Goal: Task Accomplishment & Management: Complete application form

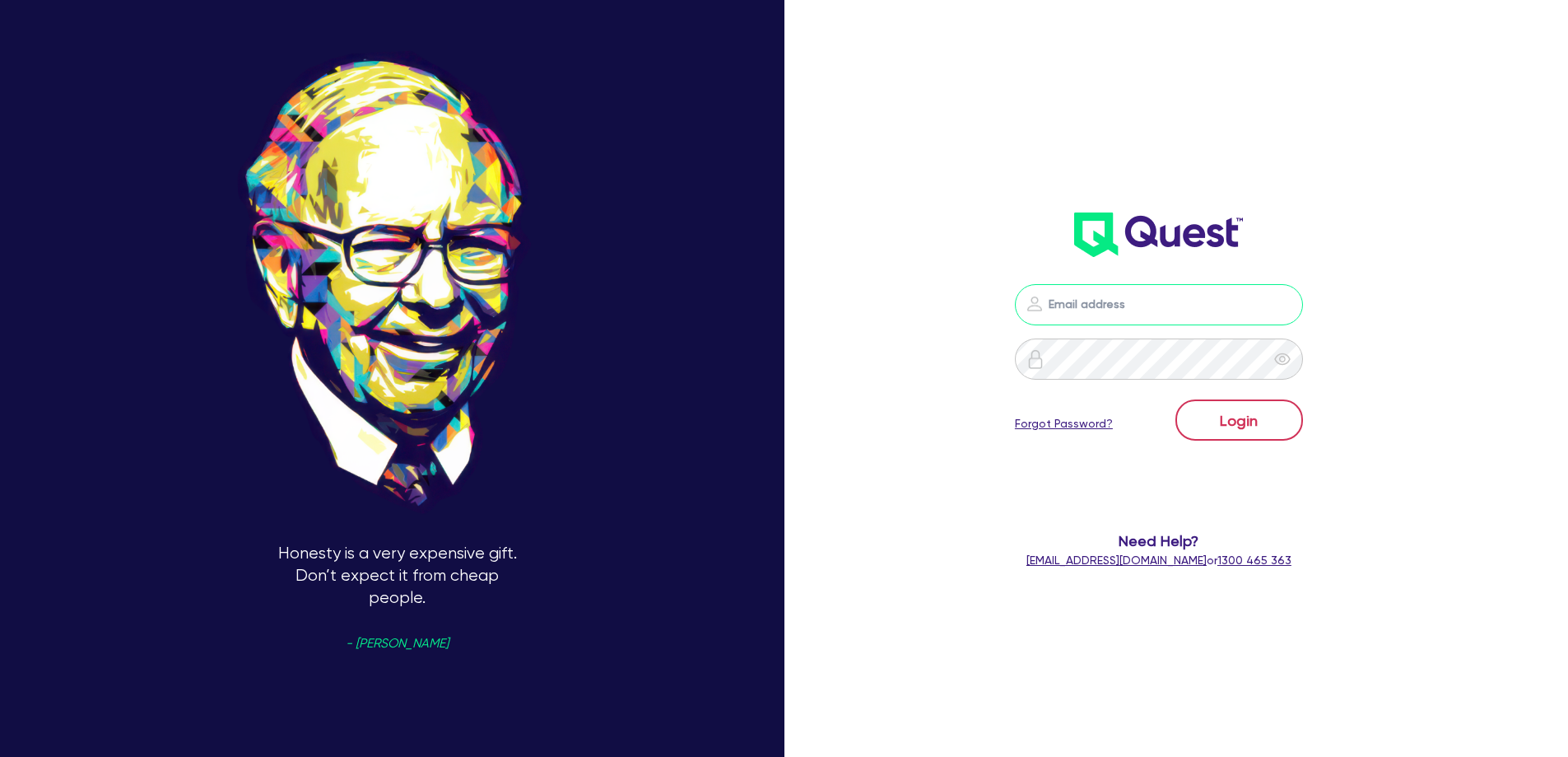
type input "[EMAIL_ADDRESS][DOMAIN_NAME]"
click at [1226, 422] on button "Login" at bounding box center [1239, 420] width 127 height 41
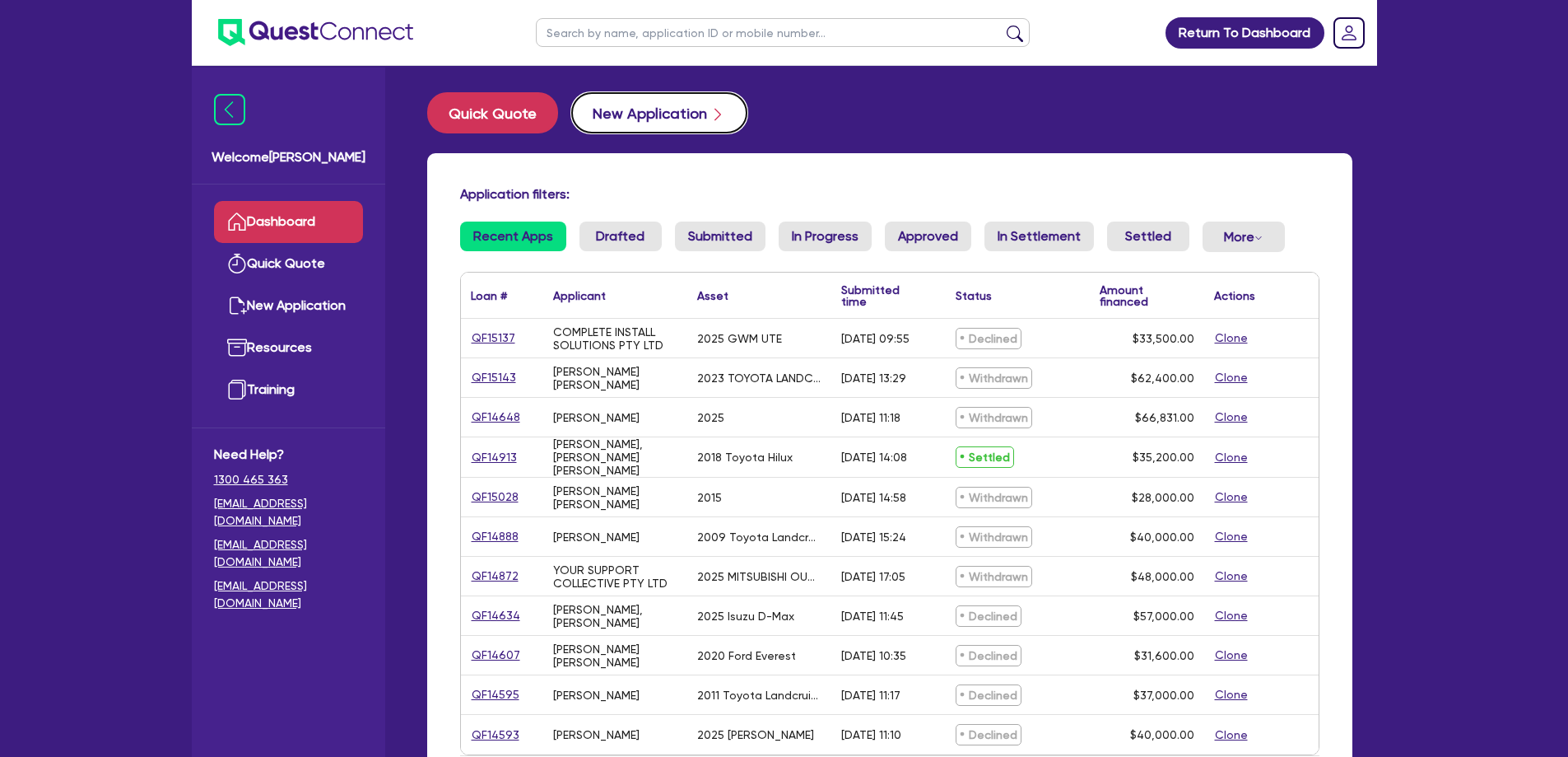
click at [641, 114] on button "New Application" at bounding box center [659, 113] width 177 height 41
select select "Quest Finance - Own Book"
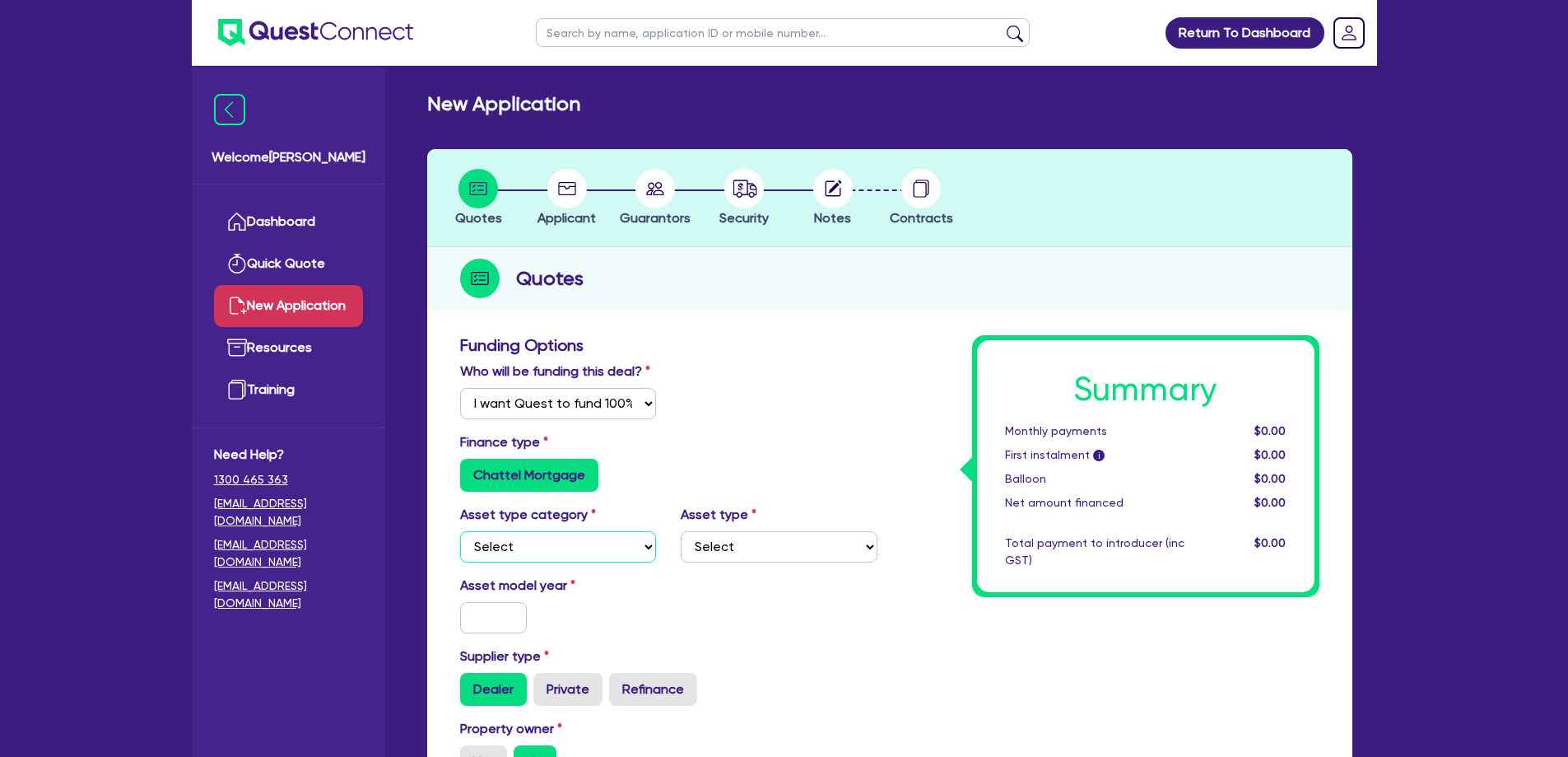
click at [544, 541] on select "Select Cars and light trucks Primary assets Secondary assets Tertiary assets" at bounding box center [558, 546] width 196 height 31
select select "CARS_AND_LIGHT_TRUCKS"
click at [460, 531] on select "Select Cars and light trucks Primary assets Secondary assets Tertiary assets" at bounding box center [558, 546] width 196 height 31
click at [690, 565] on div "Asset type category Select Cars and light trucks Primary assets Secondary asset…" at bounding box center [669, 540] width 442 height 71
click at [724, 555] on select "Select Passenger vehicles Vans and utes Light trucks up to 4.5 tonne" at bounding box center [778, 546] width 196 height 31
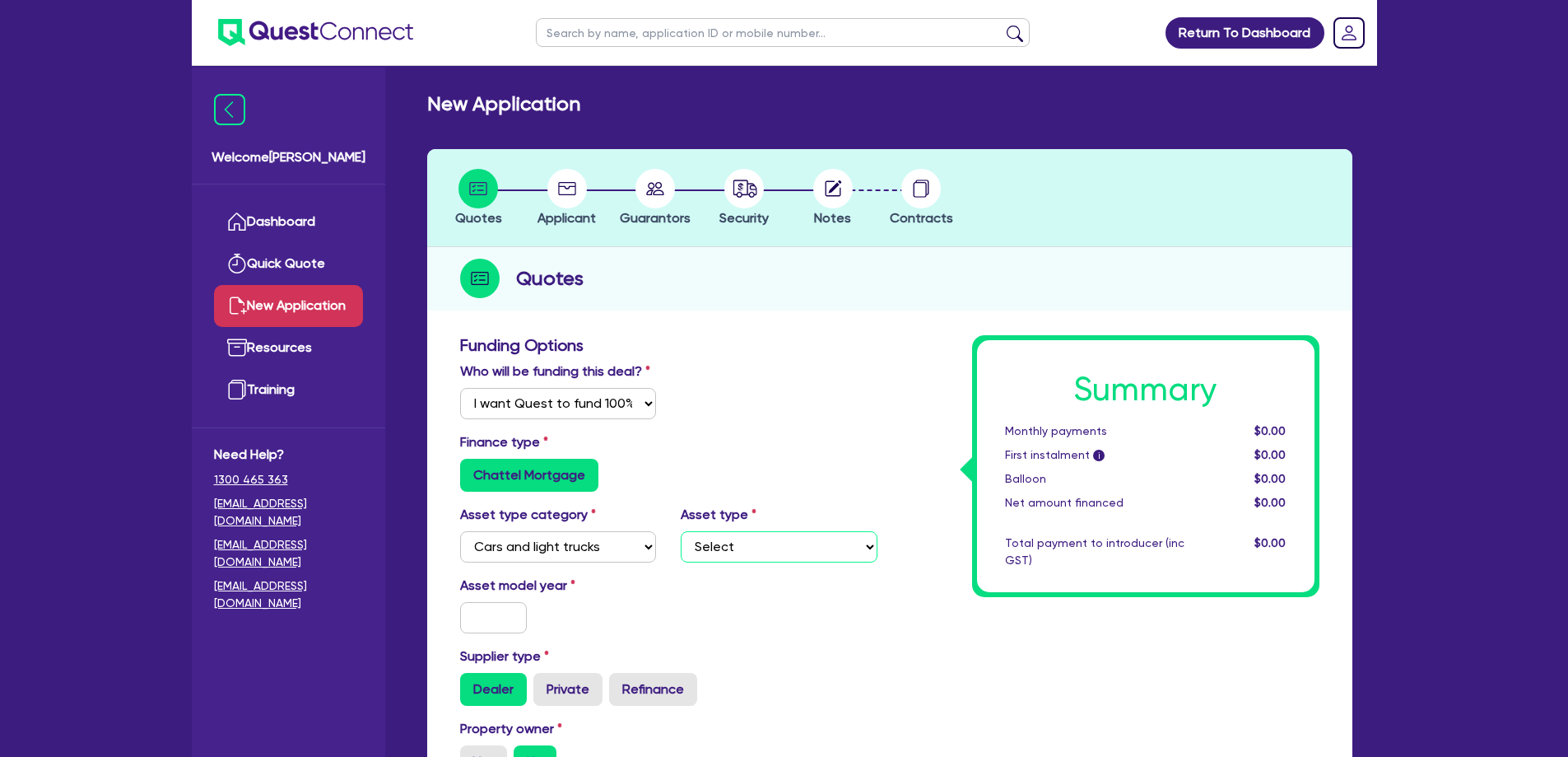
select select "PASSENGER_VEHICLES"
click at [680, 531] on select "Select Passenger vehicles Vans and utes Light trucks up to 4.5 tonne" at bounding box center [778, 546] width 196 height 31
click at [489, 631] on input "text" at bounding box center [493, 617] width 67 height 31
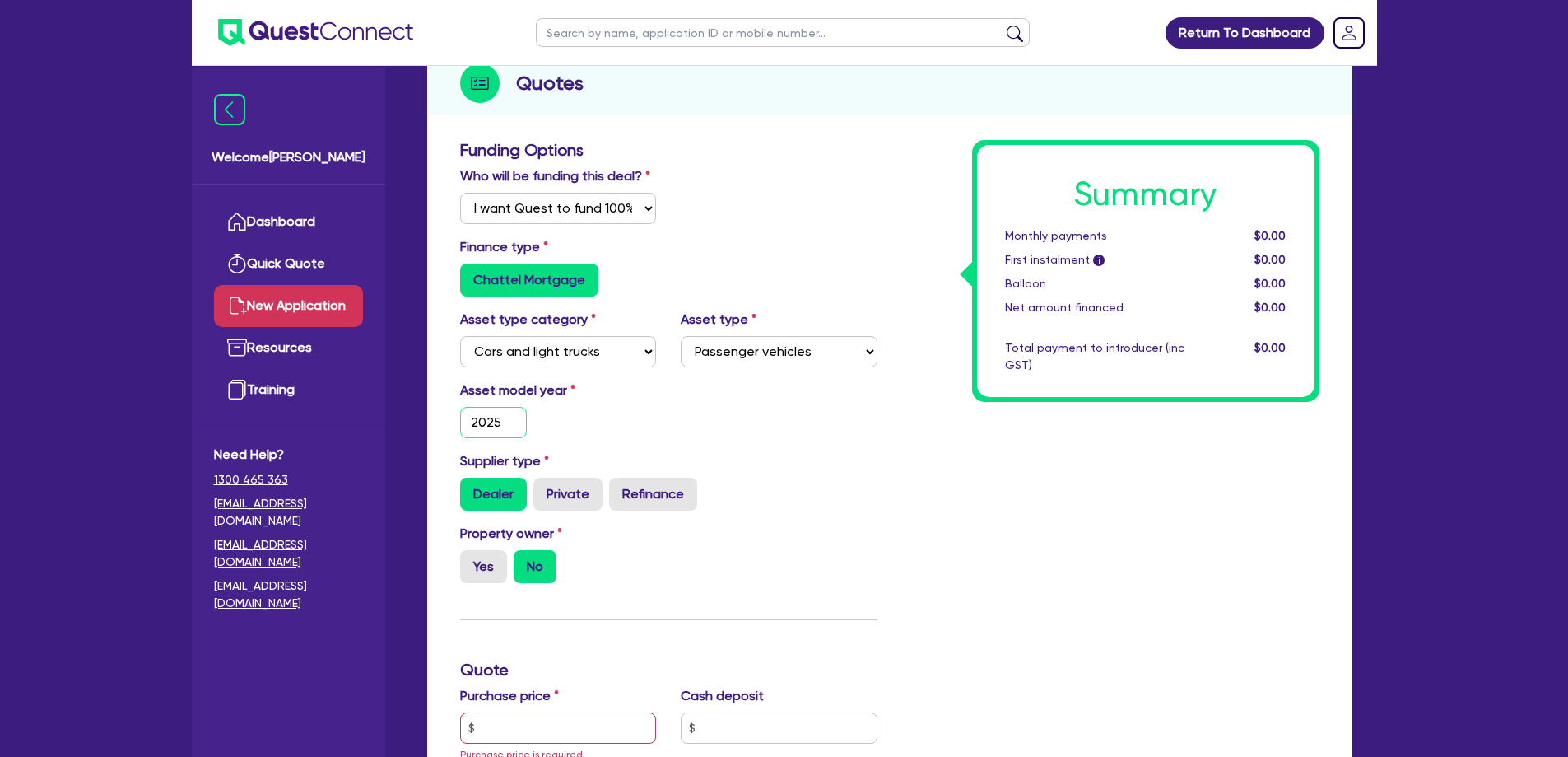
scroll to position [329, 0]
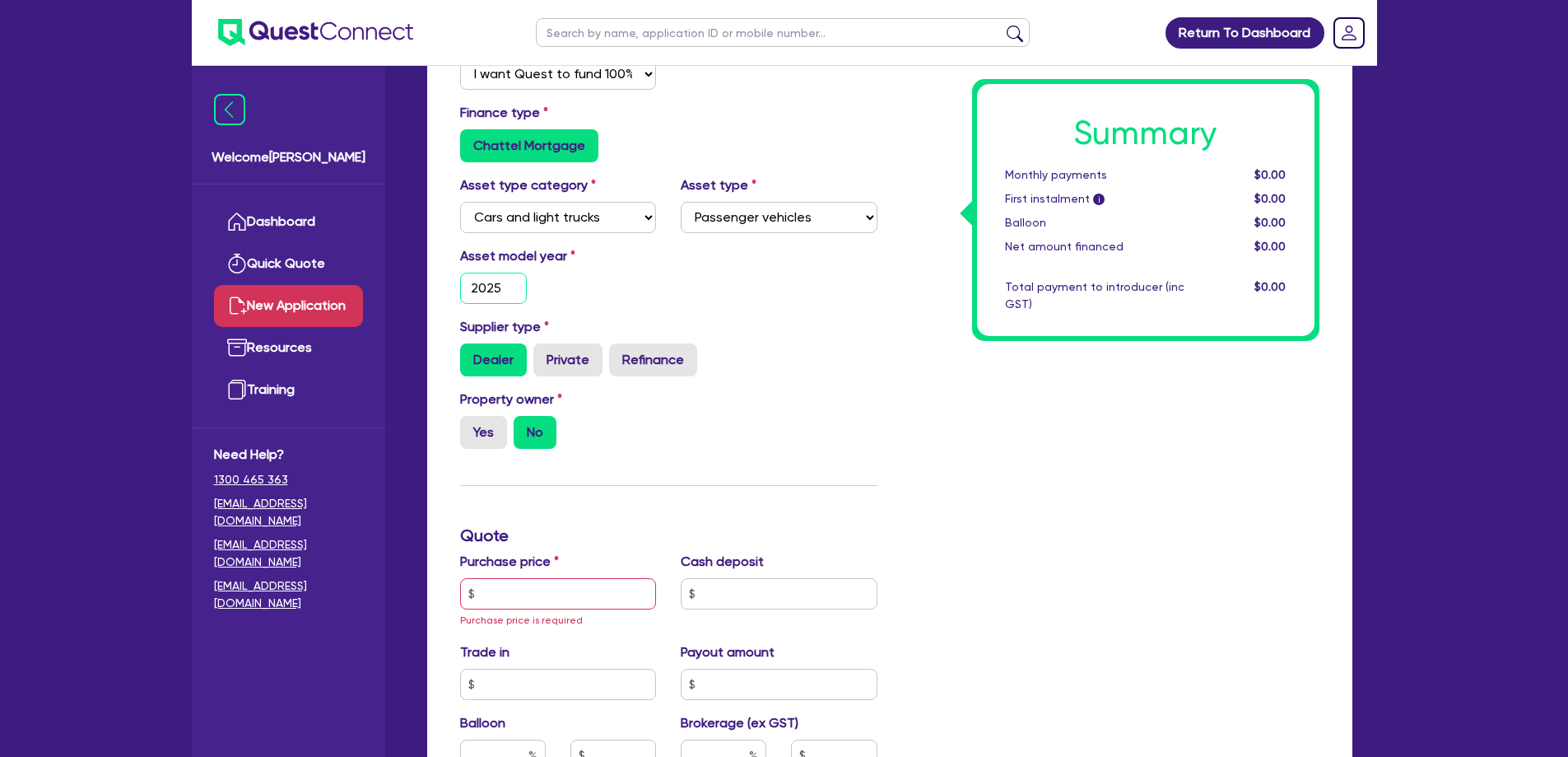
type input "2025"
click at [519, 600] on input "text" at bounding box center [558, 594] width 196 height 31
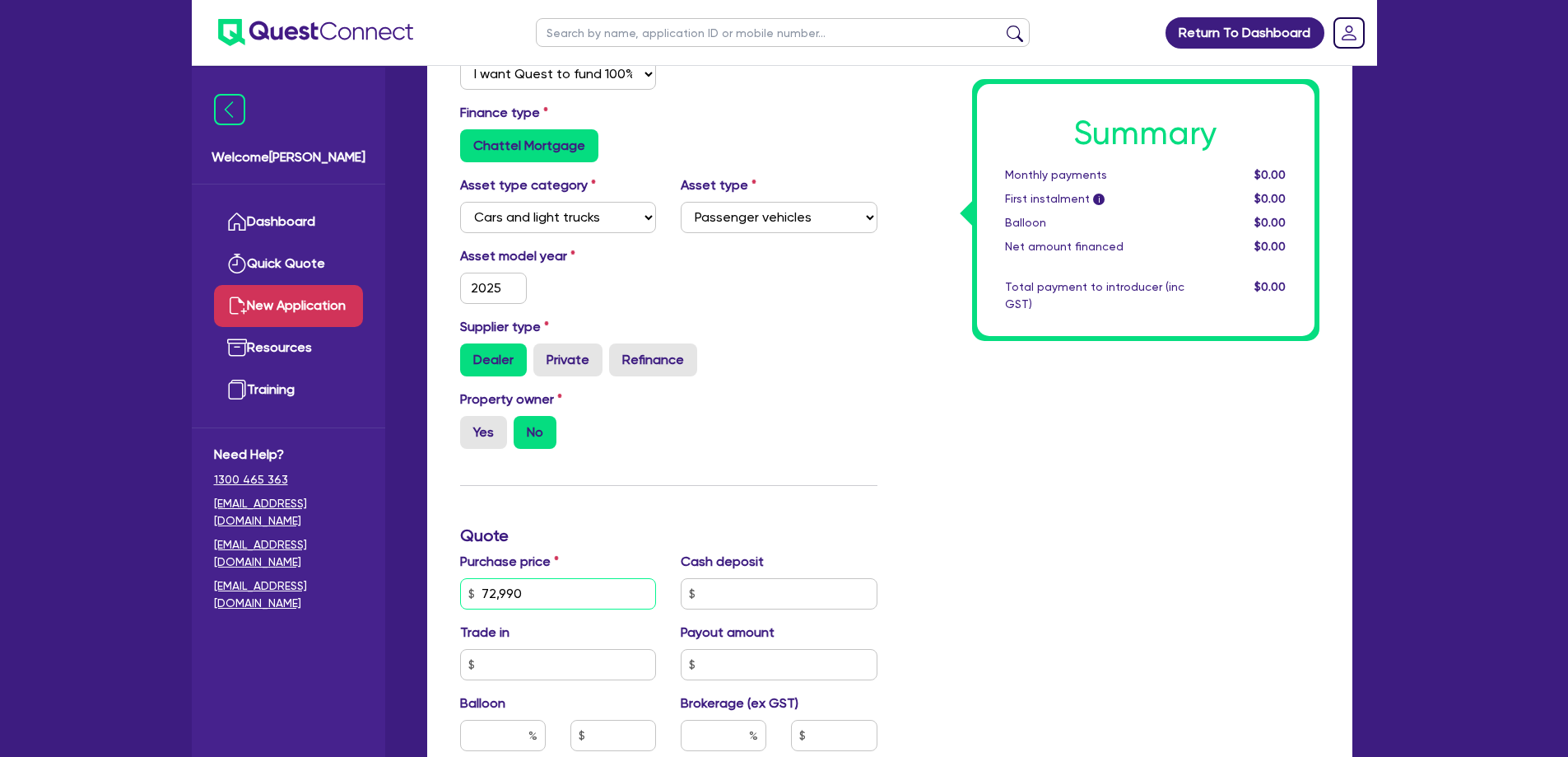
type input "72,990"
click at [741, 584] on input "text" at bounding box center [778, 594] width 196 height 31
type input "0"
click at [581, 664] on input "text" at bounding box center [558, 665] width 196 height 31
type input "0"
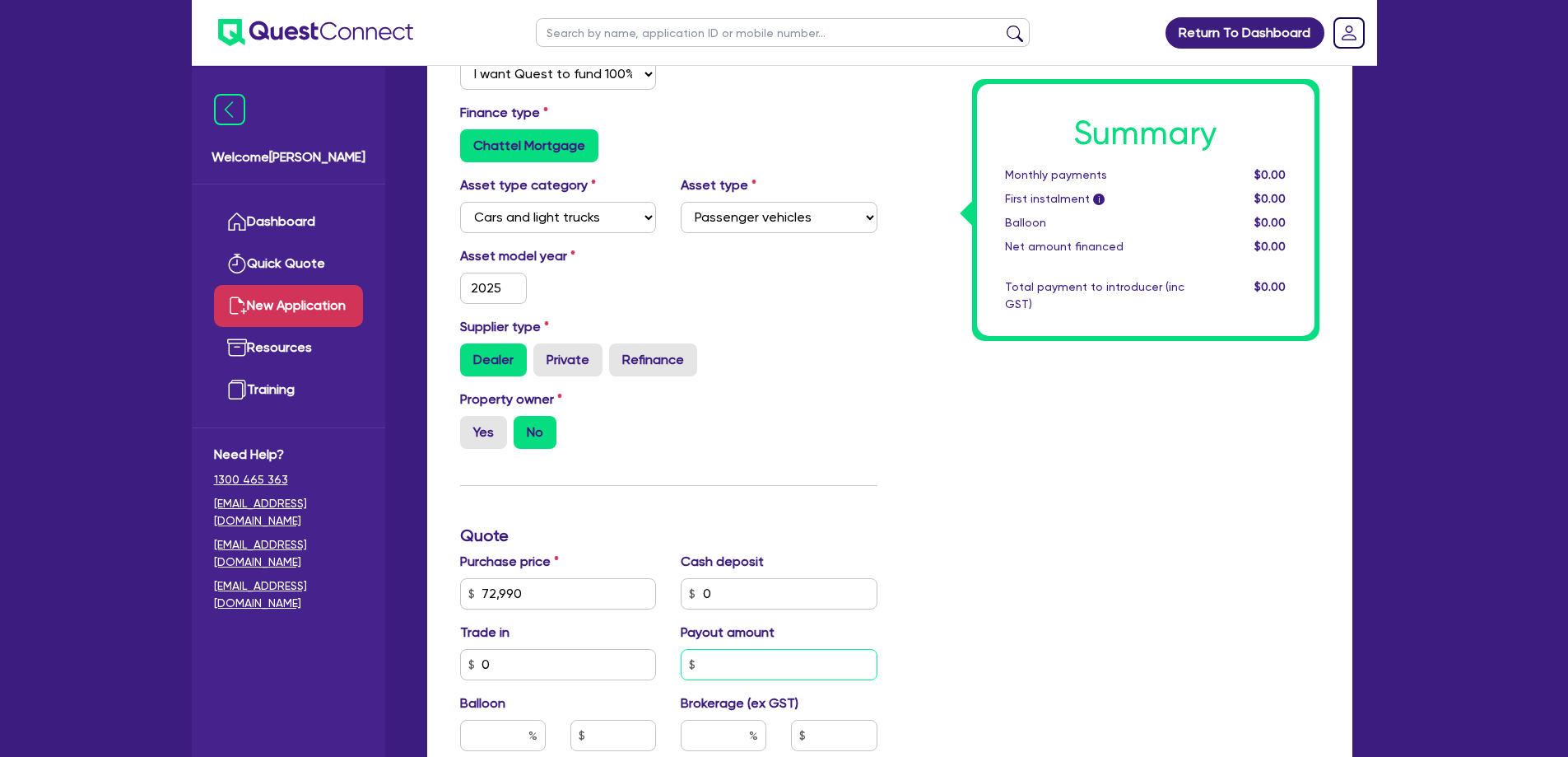
click at [762, 669] on input "text" at bounding box center [778, 665] width 196 height 31
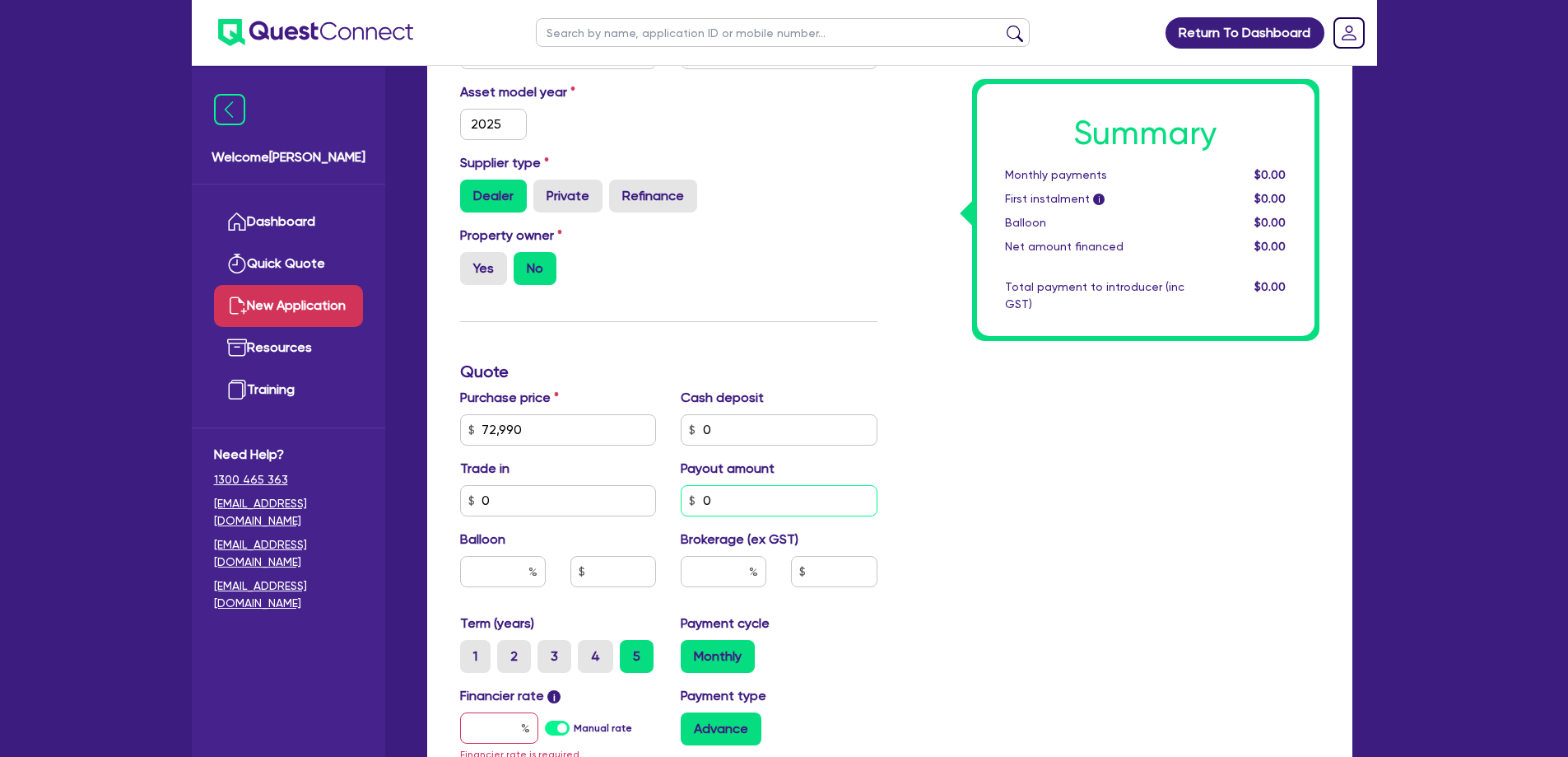
scroll to position [494, 0]
type input "0"
click at [507, 561] on input "text" at bounding box center [502, 570] width 85 height 31
type input "0"
click at [620, 579] on input "text" at bounding box center [612, 570] width 85 height 31
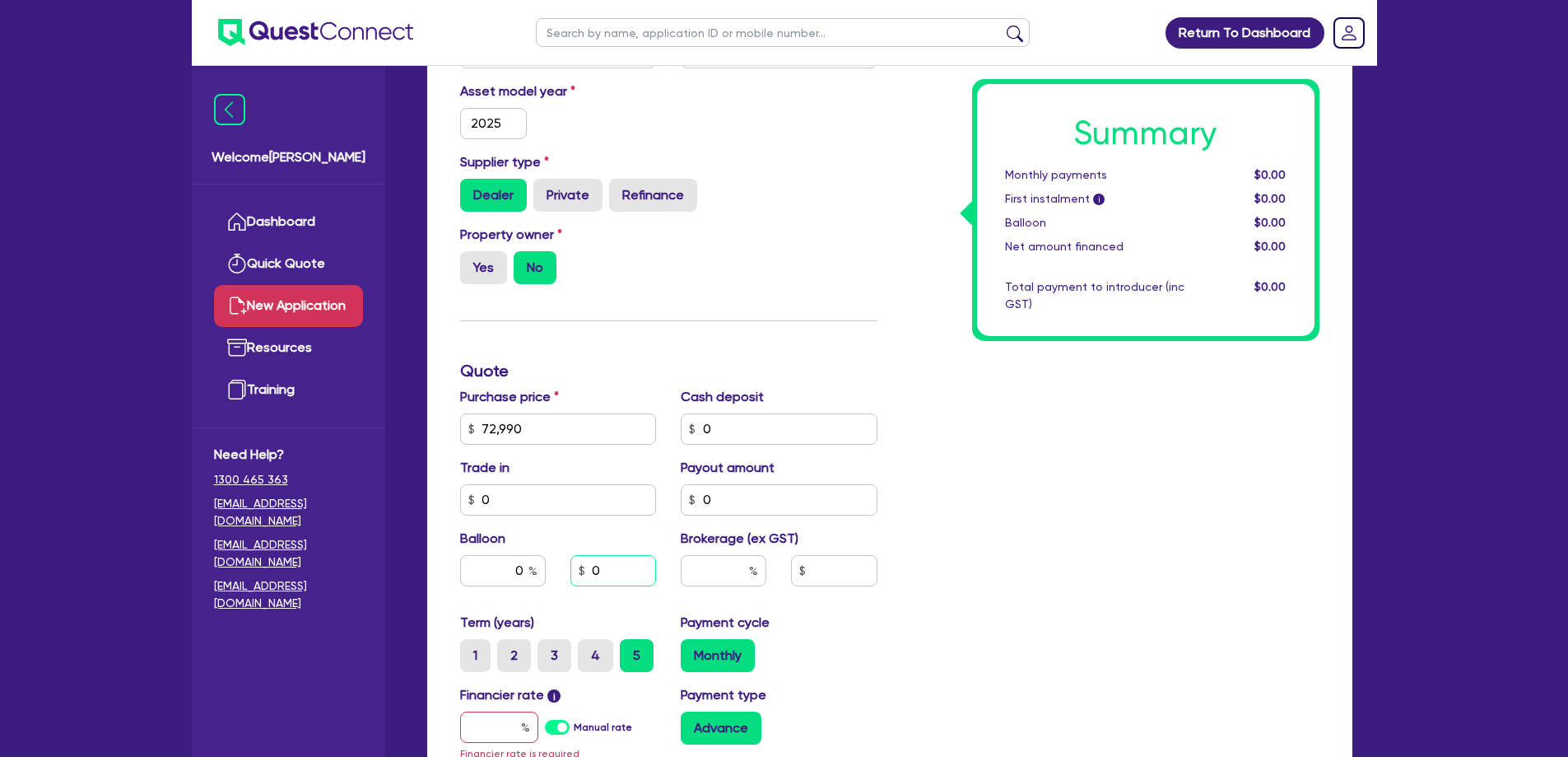
type input "0"
click at [720, 579] on input "text" at bounding box center [723, 570] width 85 height 31
type input "10"
click at [814, 579] on input "text" at bounding box center [833, 570] width 85 height 31
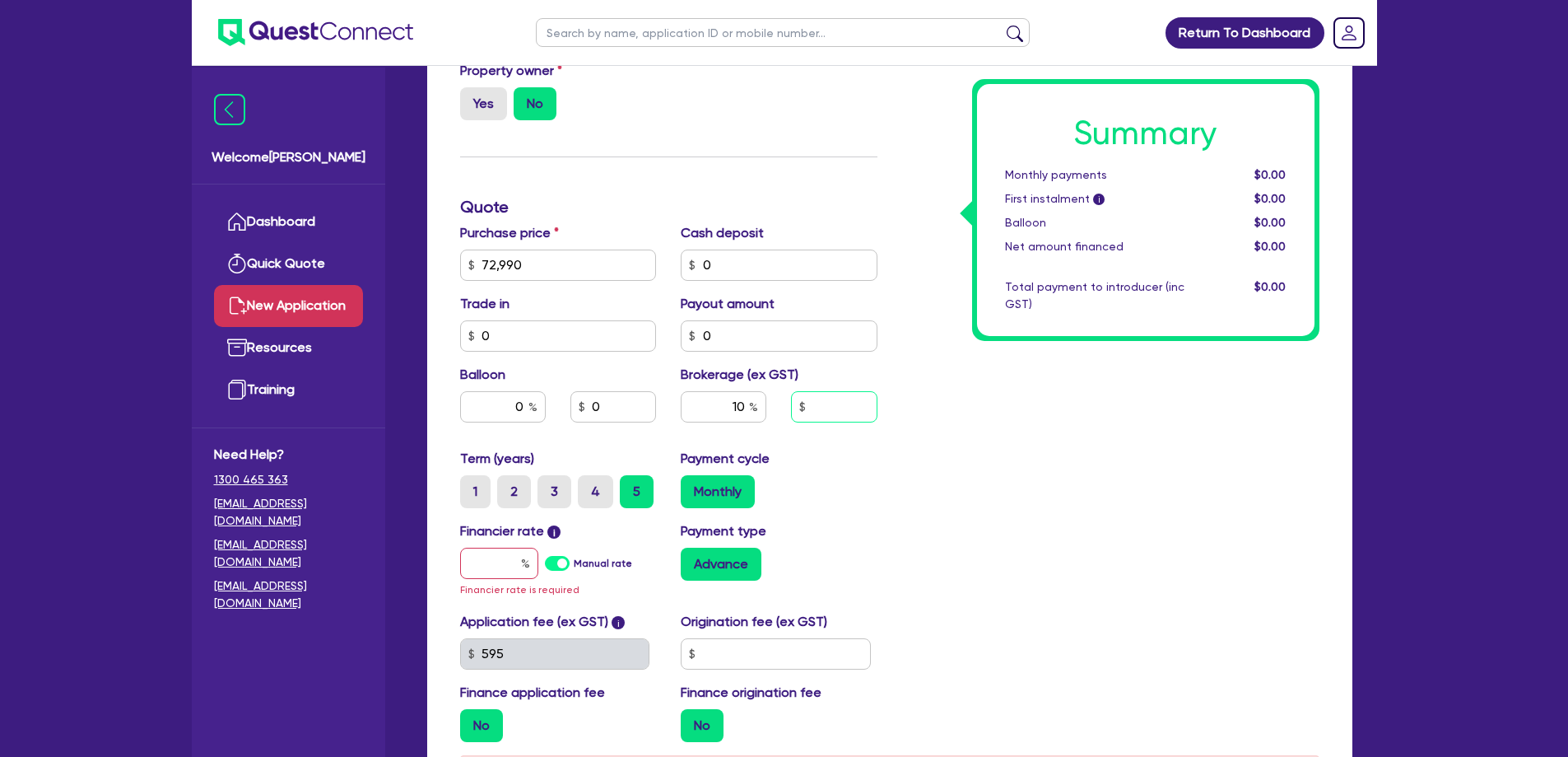
scroll to position [659, 0]
type input "0"
click at [498, 570] on input "text" at bounding box center [498, 562] width 78 height 31
type input "17"
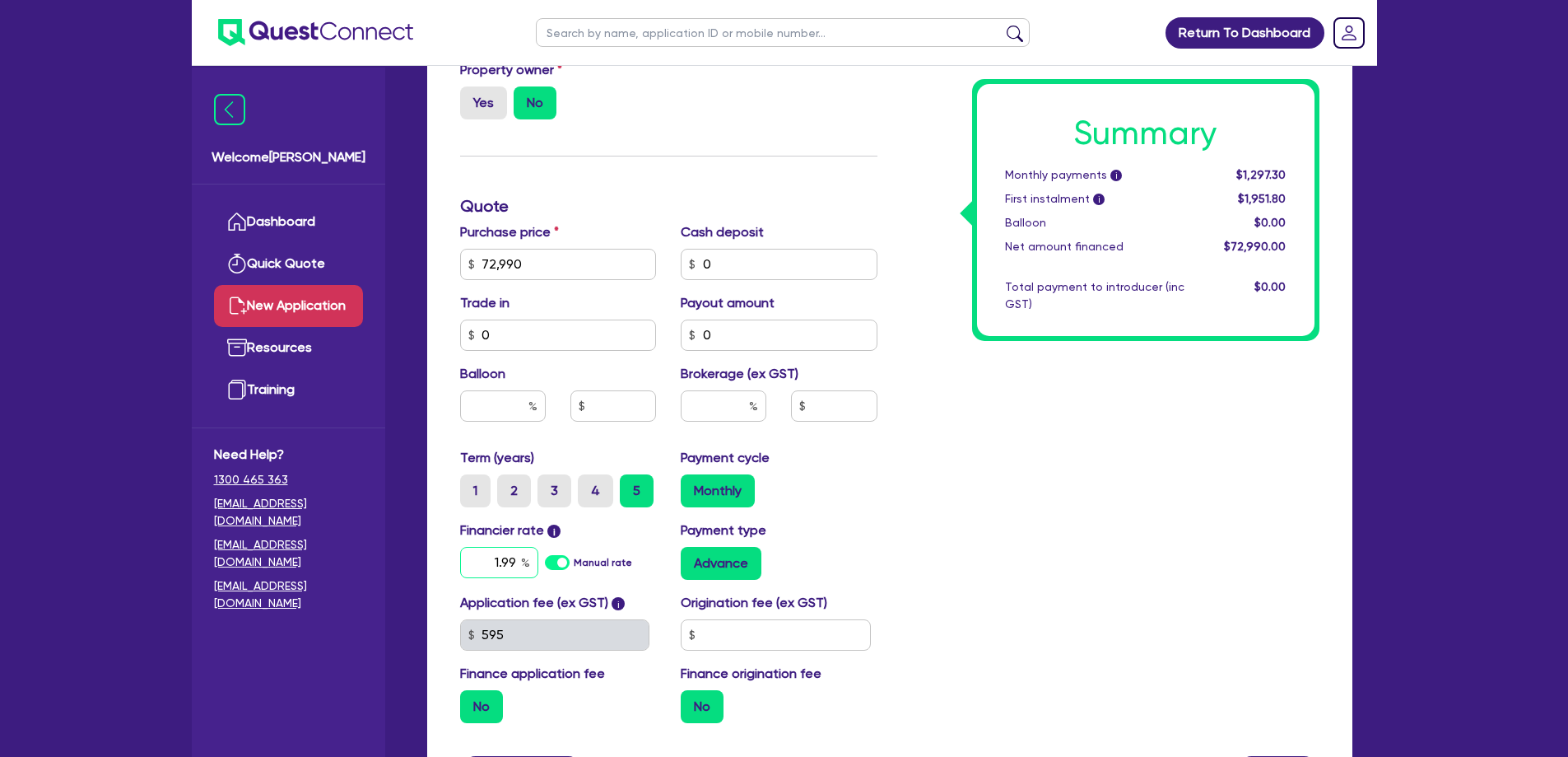
click at [481, 559] on input "1.99" at bounding box center [498, 562] width 78 height 31
drag, startPoint x: 472, startPoint y: 562, endPoint x: 579, endPoint y: 564, distance: 107.0
click at [579, 564] on div "1.99 Manual rate" at bounding box center [558, 562] width 196 height 31
type input "17.99"
click at [1165, 570] on div "Summary Monthly payments i Calculating... First instalment i Calculating... Bal…" at bounding box center [1111, 206] width 442 height 1060
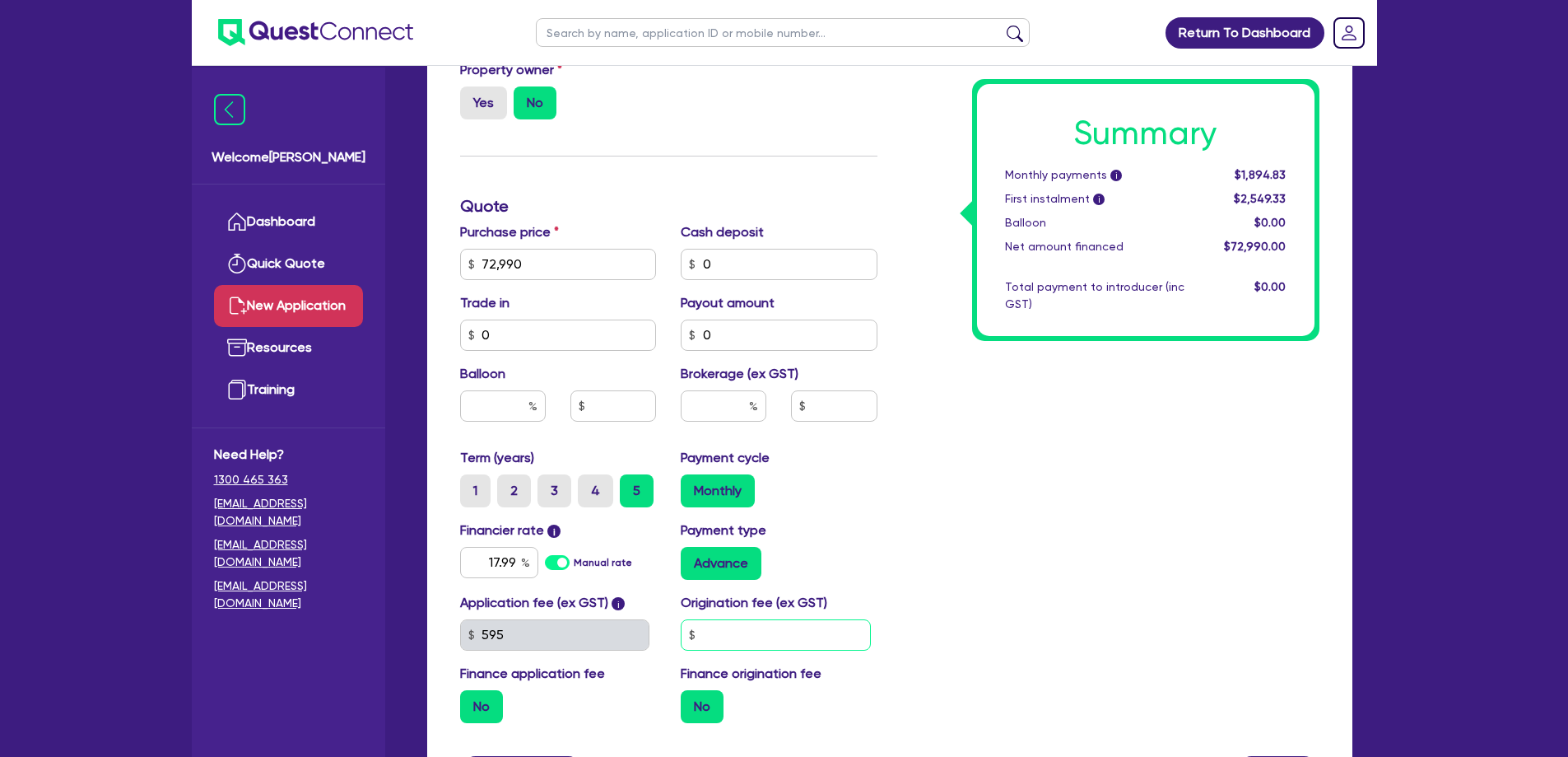
click at [773, 628] on input "text" at bounding box center [775, 635] width 190 height 31
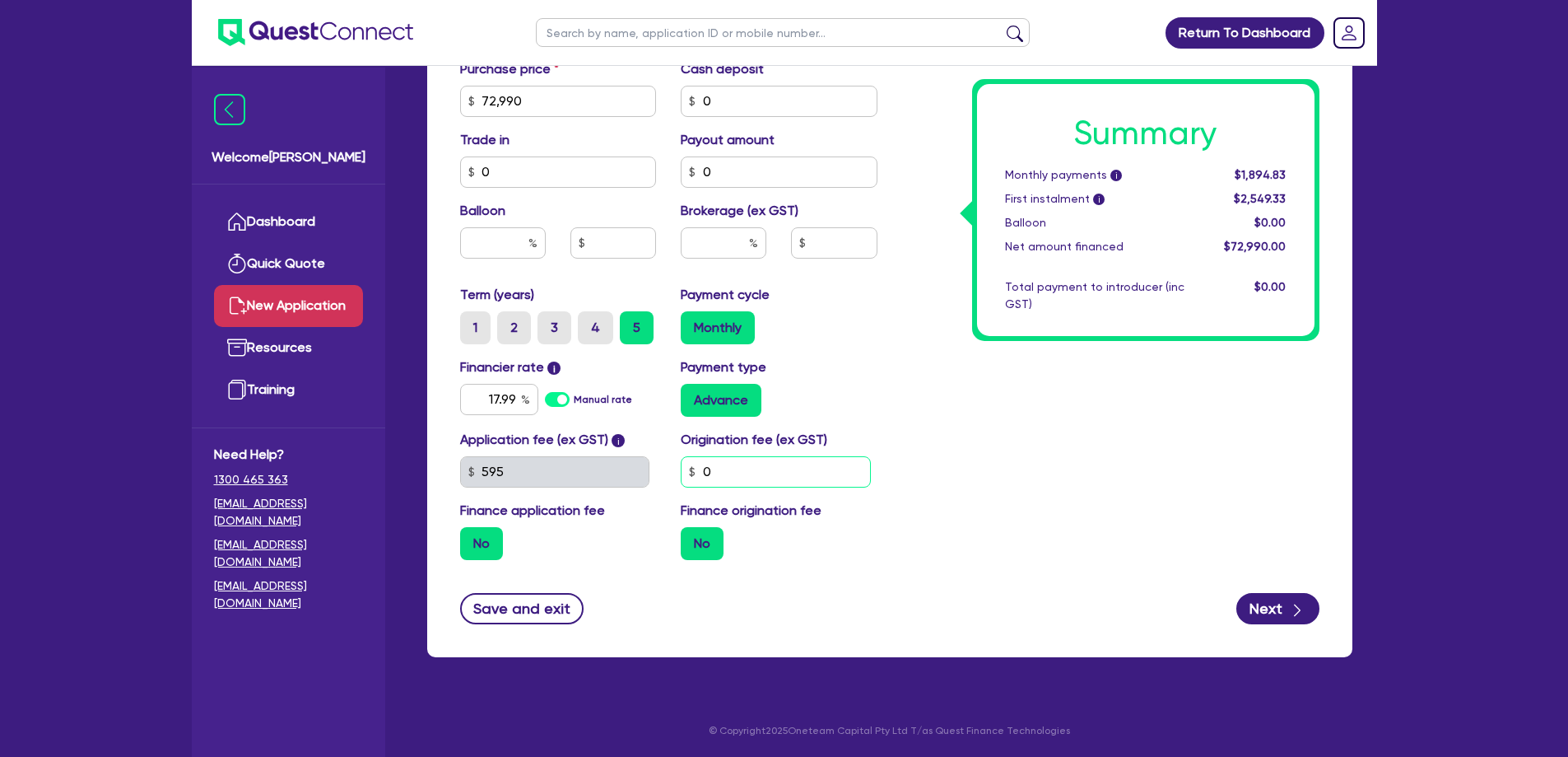
scroll to position [822, 0]
type input "0"
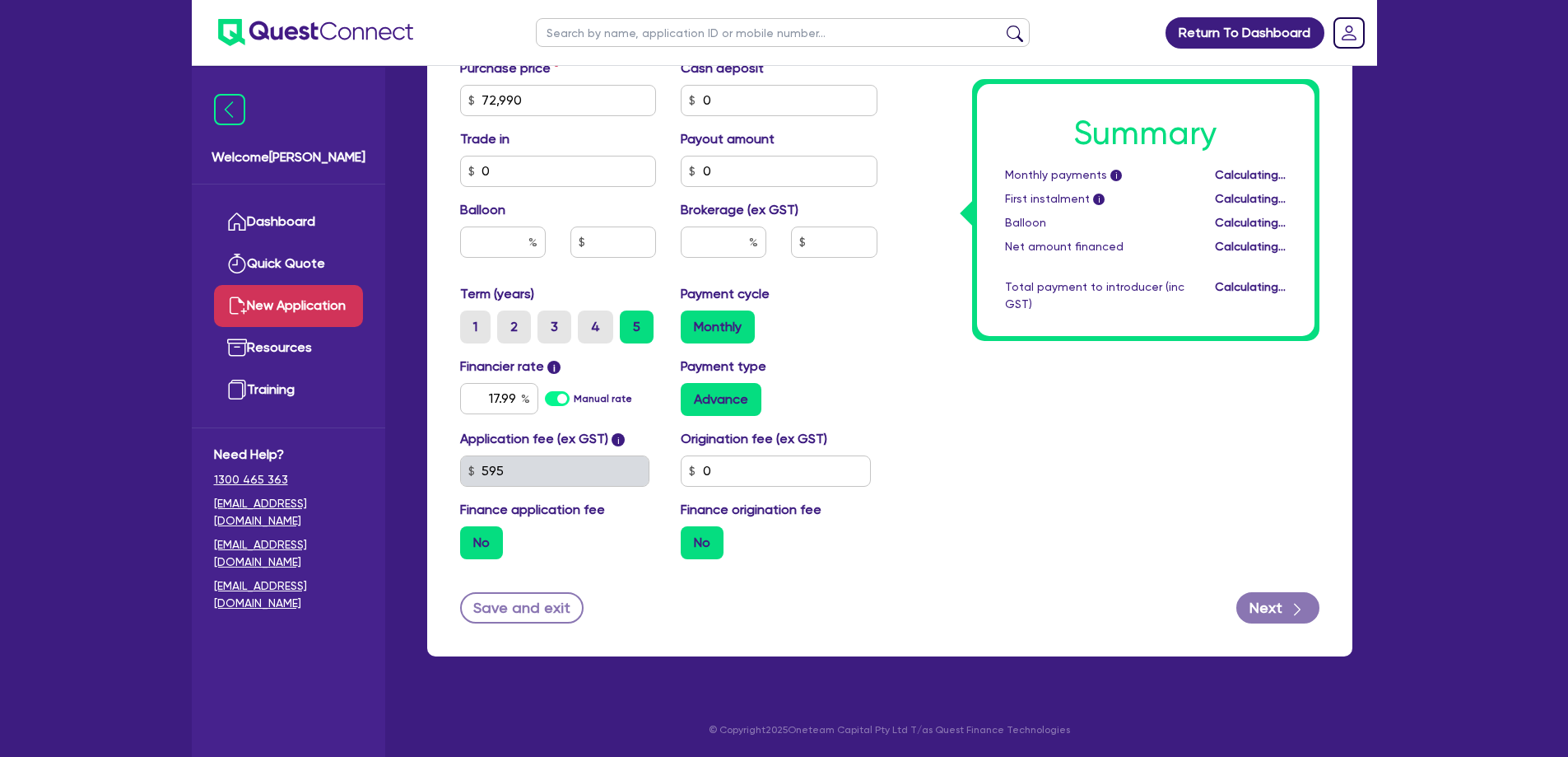
click at [1139, 531] on div "Summary Monthly payments i Calculating... First instalment i Calculating... Bal…" at bounding box center [1111, 42] width 442 height 1060
click at [1101, 495] on div "Summary Monthly payments i $1,894.83 First instalment i $2,549.33 Balloon $0.00…" at bounding box center [1111, 42] width 442 height 1060
click at [515, 258] on div "Balloon" at bounding box center [559, 235] width 221 height 71
click at [509, 253] on input "text" at bounding box center [502, 242] width 85 height 31
type input "30"
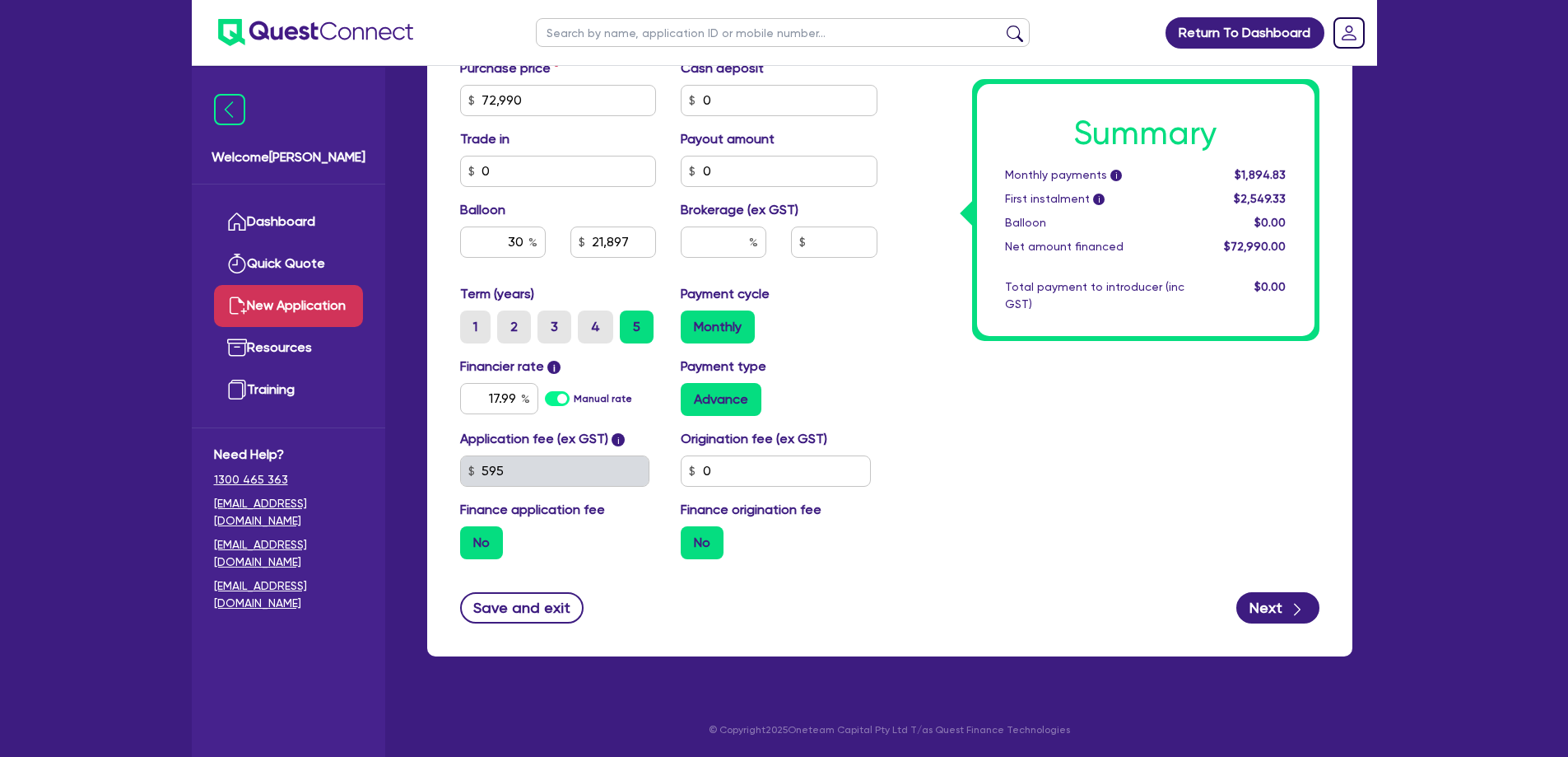
click at [1074, 426] on div "Summary Monthly payments i $1,894.83 First instalment i $2,549.33 Balloon $0.00…" at bounding box center [1111, 42] width 442 height 1060
click at [1290, 610] on icon "button" at bounding box center [1297, 609] width 16 height 16
type input "21,897"
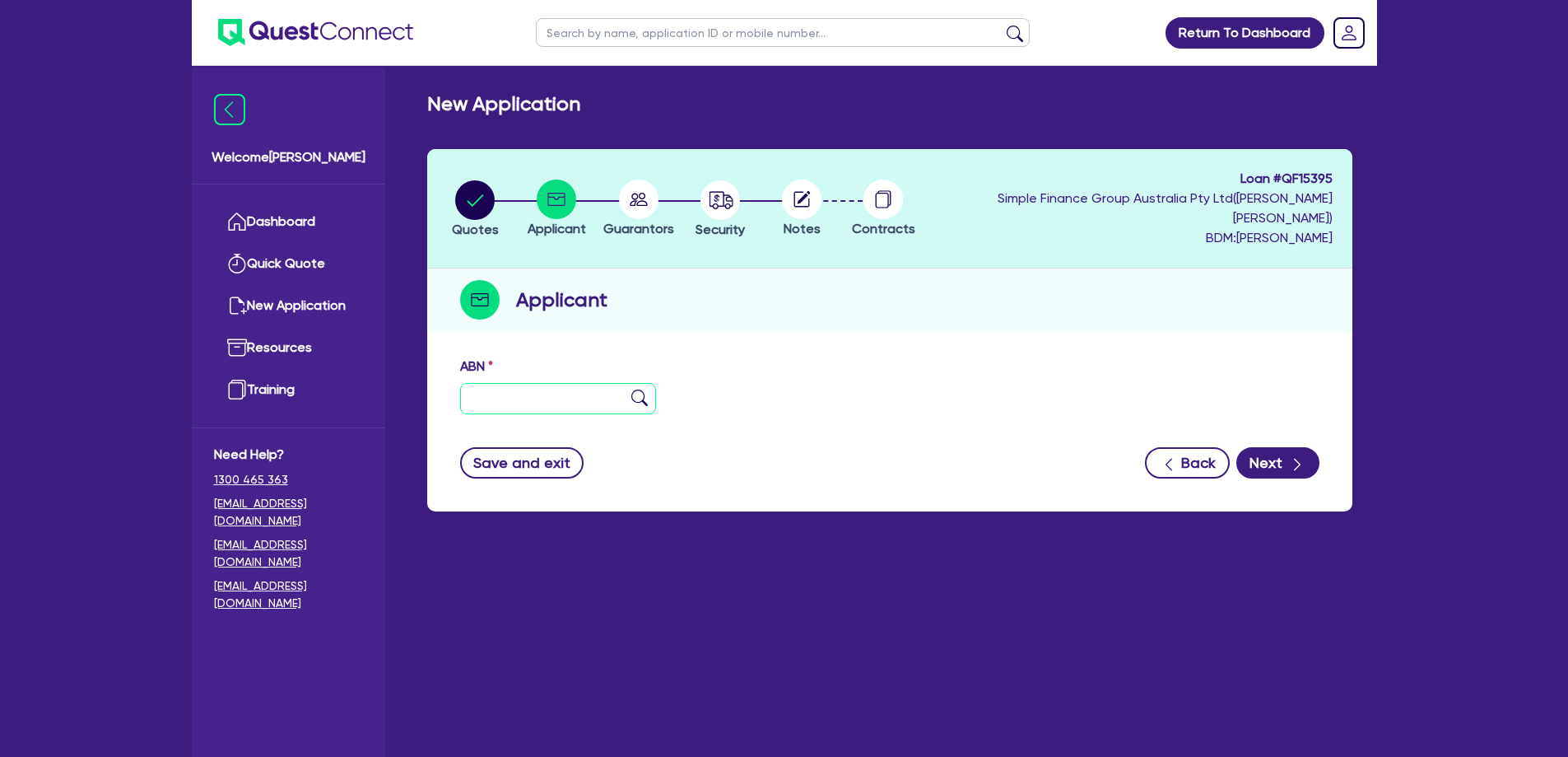
click at [559, 384] on input "text" at bounding box center [558, 398] width 196 height 31
click at [515, 383] on input "text" at bounding box center [558, 398] width 196 height 31
paste input "31 932 647 858"
type input "31 932 647 858"
click at [644, 389] on img at bounding box center [639, 397] width 16 height 16
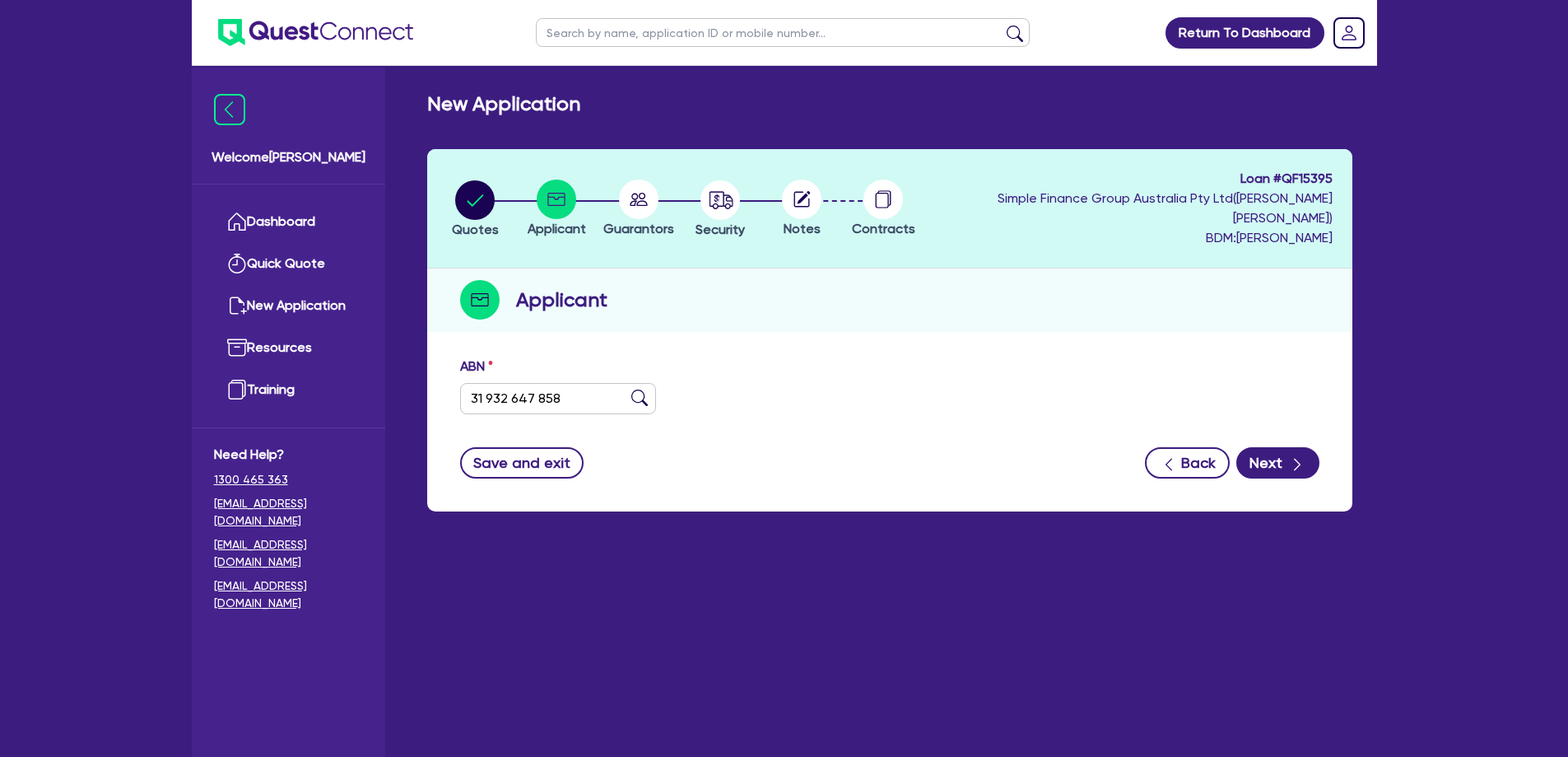
type input "[PERSON_NAME]"
type input "EMPOWERMENT AT HOME"
select select "SOLE_TRADER"
type input "[DATE]"
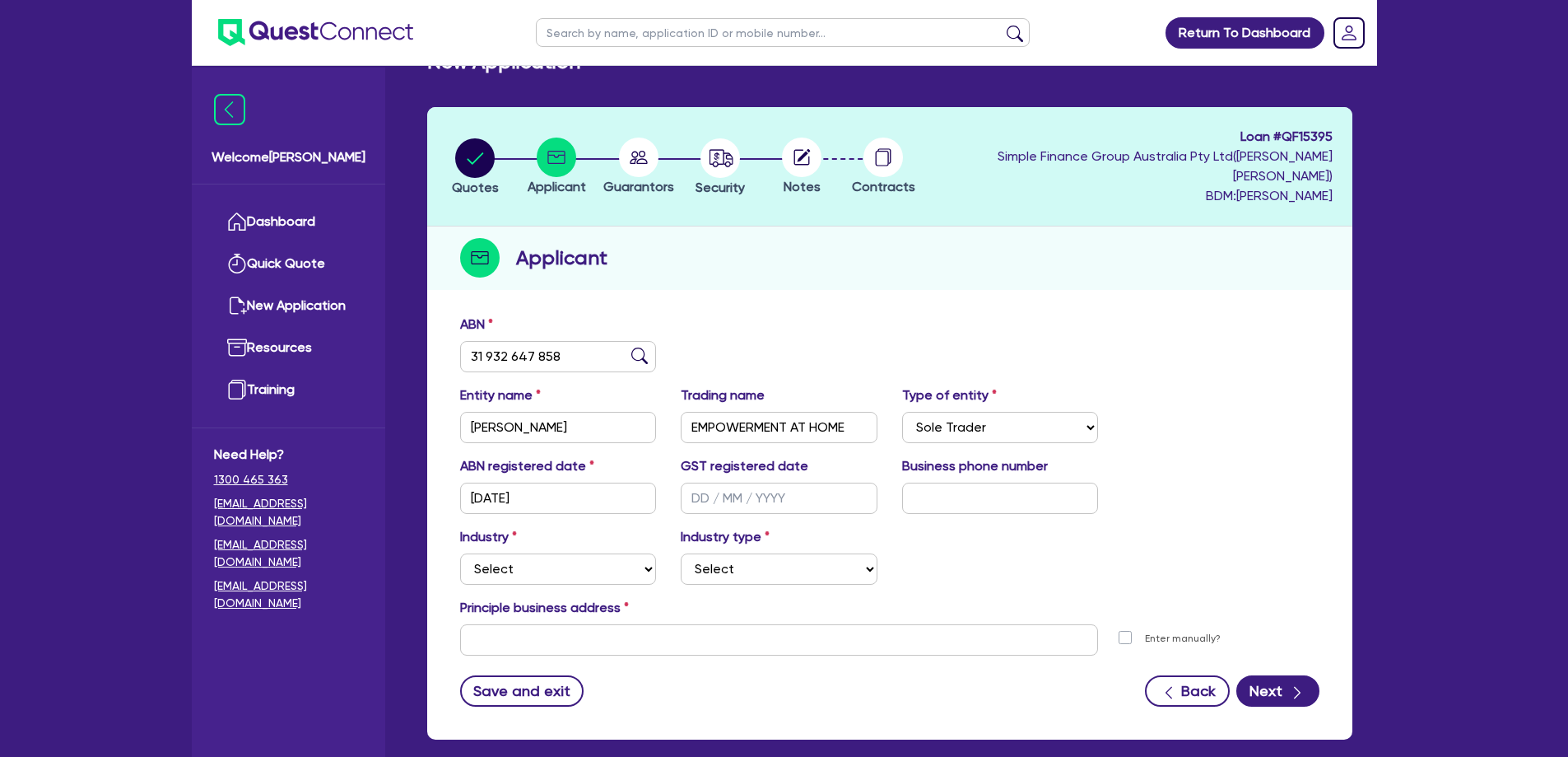
scroll to position [83, 0]
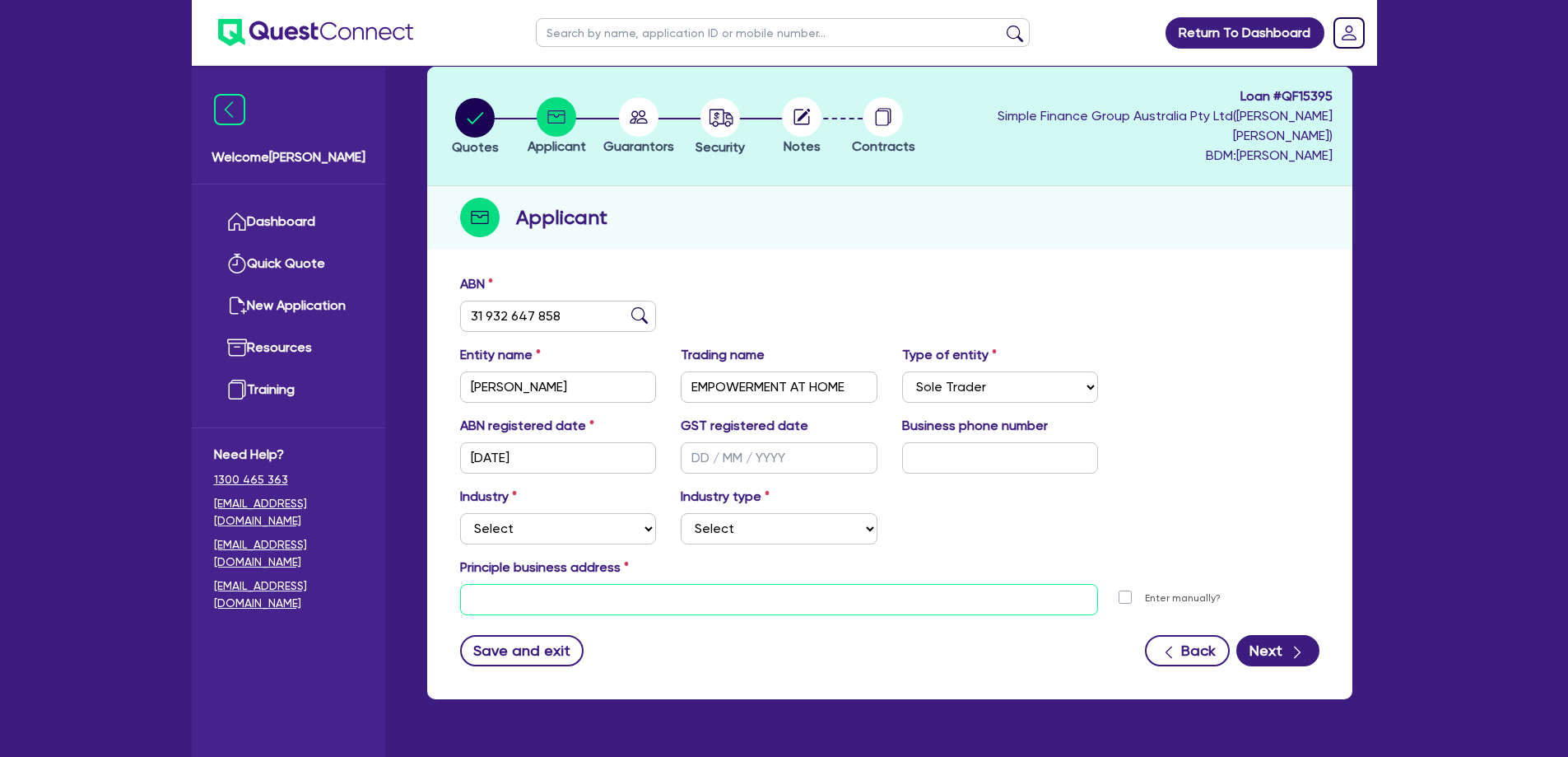
click at [636, 586] on input "text" at bounding box center [779, 599] width 639 height 31
paste input "[STREET_ADDRESS][PERSON_NAME]"
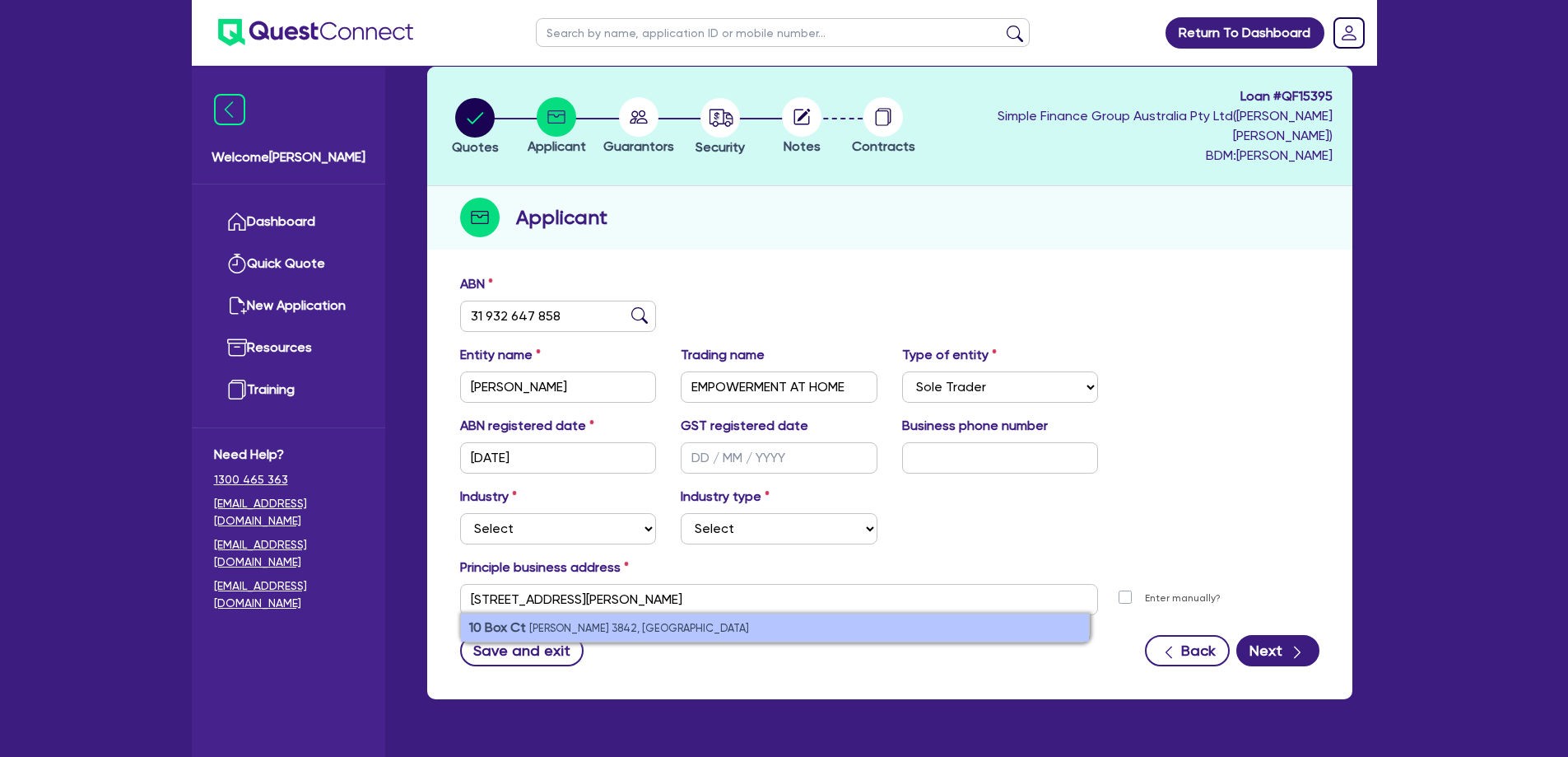
click at [603, 622] on small "[PERSON_NAME] 3842, [GEOGRAPHIC_DATA]" at bounding box center [638, 628] width 220 height 13
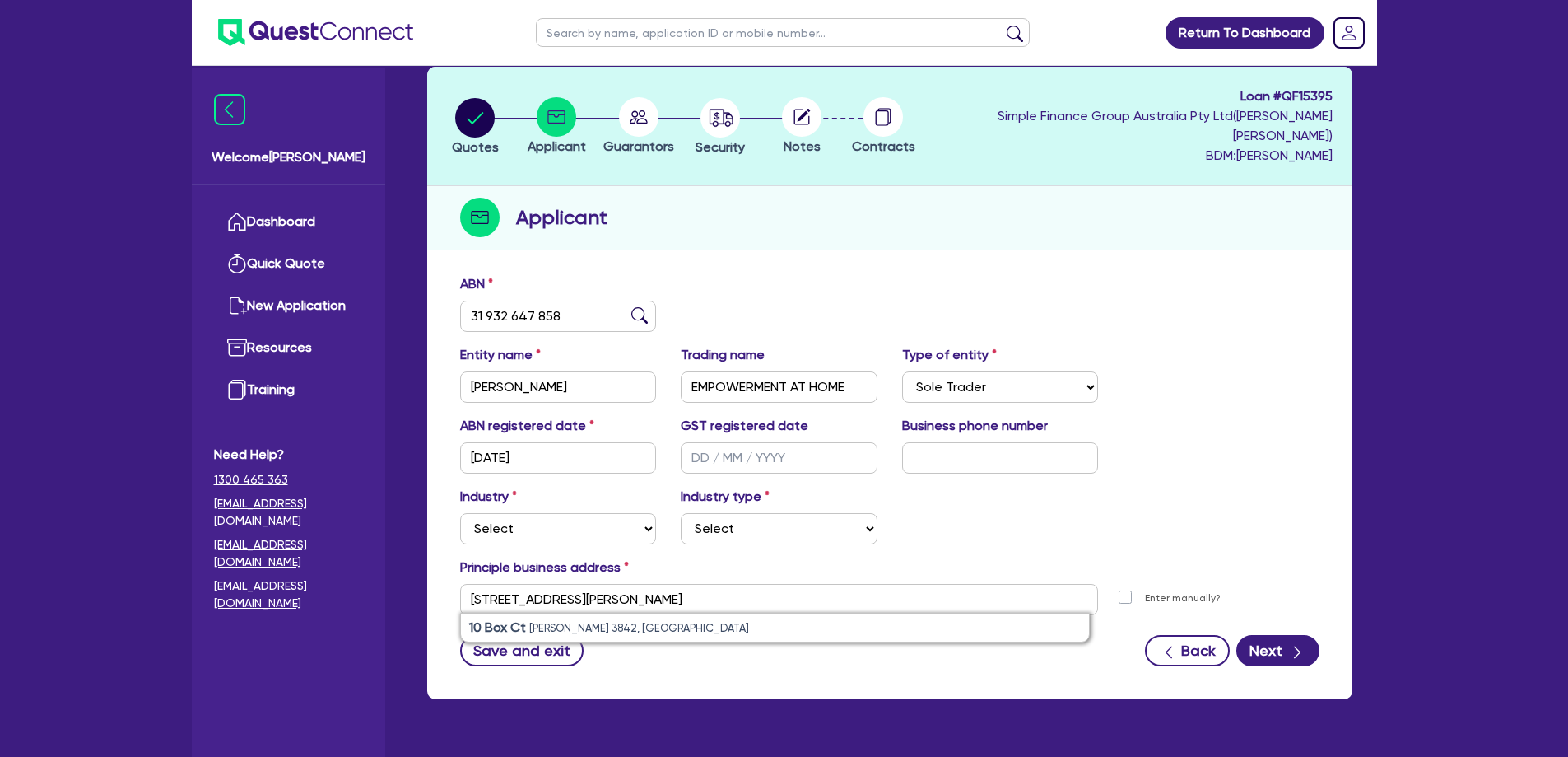
type input "[STREET_ADDRESS][PERSON_NAME]"
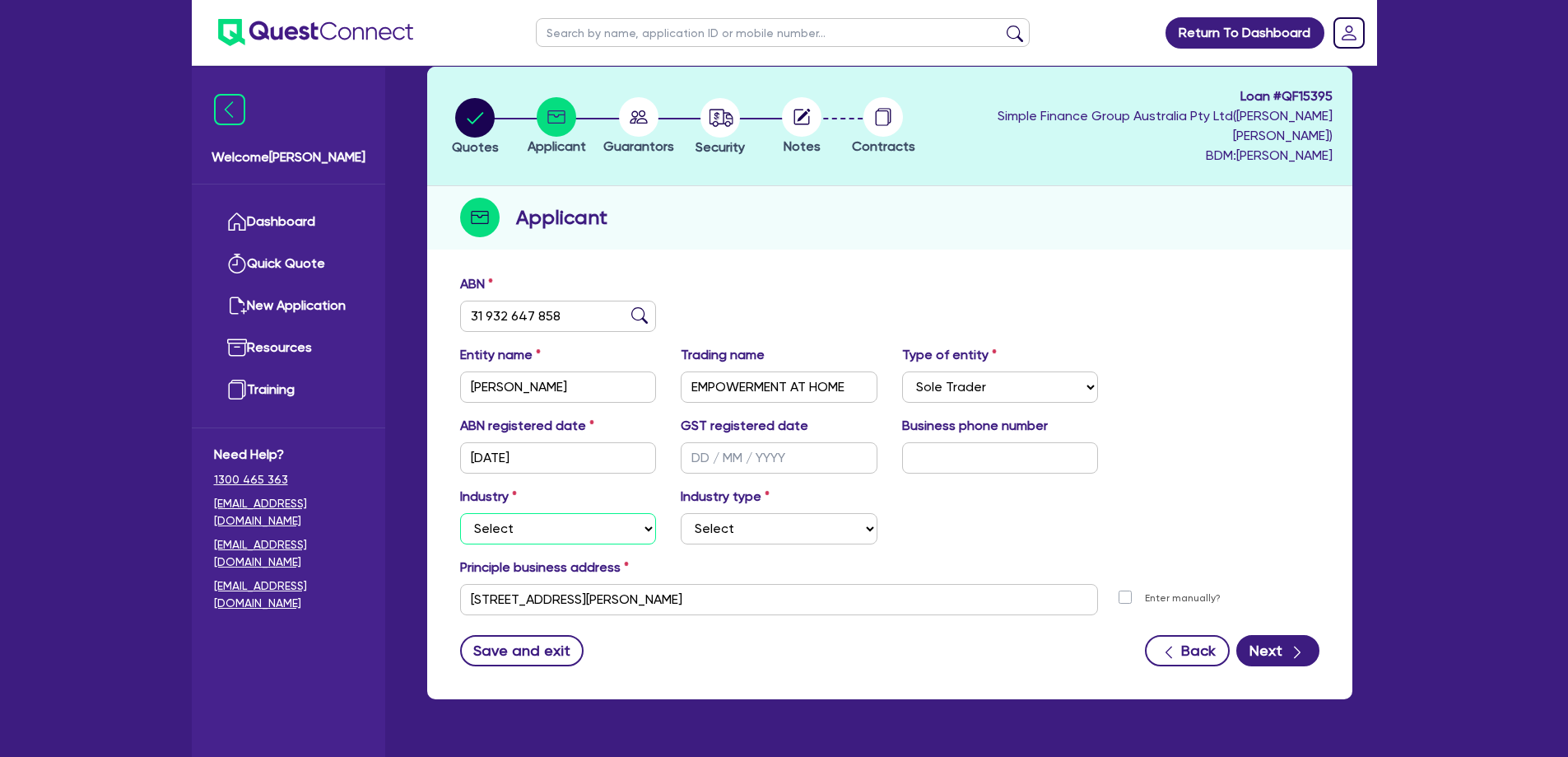
click at [535, 513] on select "Select Accomodation & Food Services Administrative & Support Services Agricultu…" at bounding box center [558, 528] width 196 height 31
click at [460, 513] on select "Select Accomodation & Food Services Administrative & Support Services Agricultu…" at bounding box center [558, 528] width 196 height 31
click at [575, 513] on select "Select Accomodation & Food Services Administrative & Support Services Agricultu…" at bounding box center [558, 528] width 196 height 31
click at [460, 513] on select "Select Accomodation & Food Services Administrative & Support Services Agricultu…" at bounding box center [558, 528] width 196 height 31
click at [1297, 644] on icon "button" at bounding box center [1297, 652] width 16 height 16
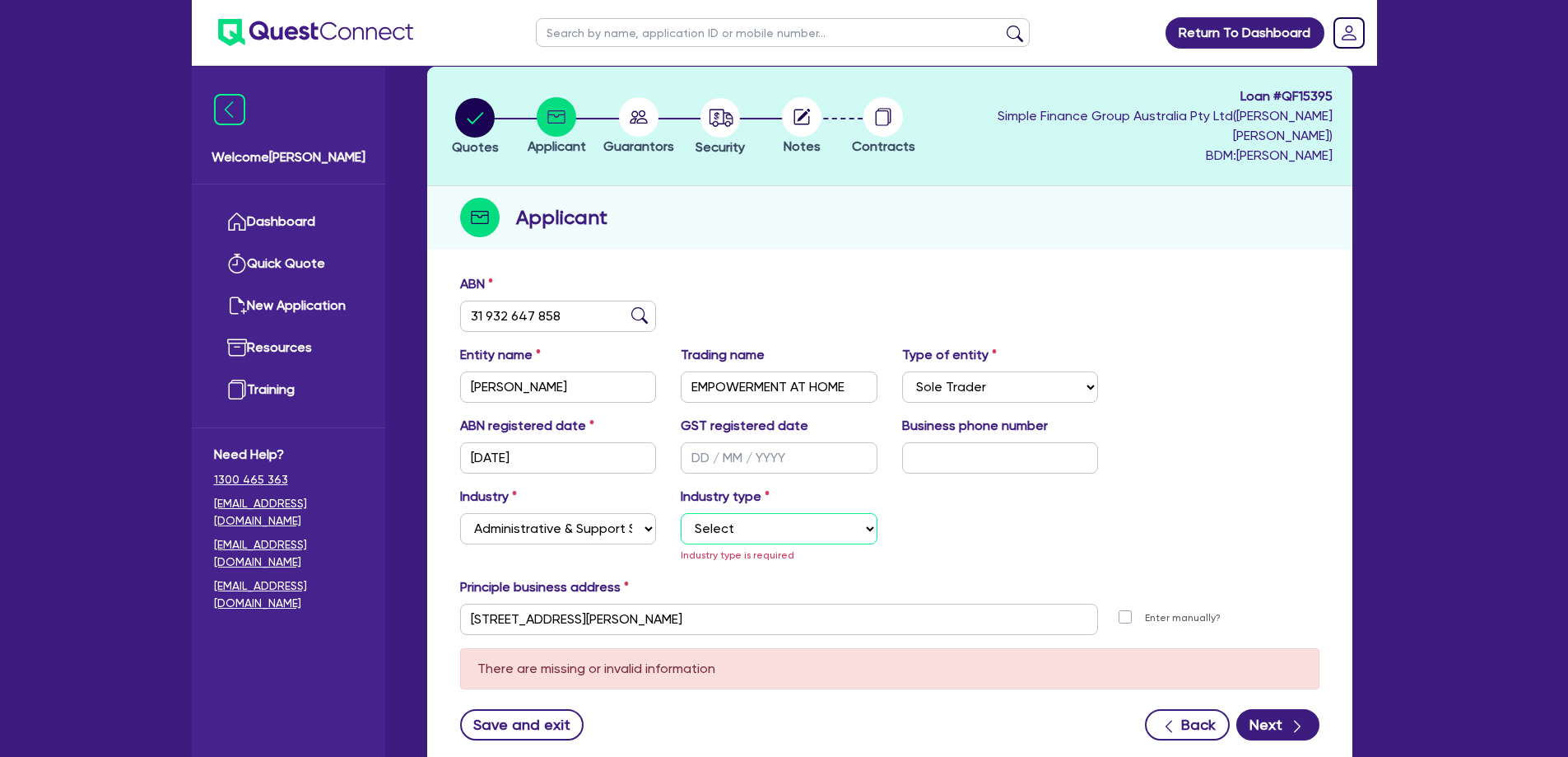
click at [827, 517] on select "Select Employment Services Administrative Services Domestic & Commercial Cleani…" at bounding box center [778, 528] width 196 height 31
click at [608, 518] on select "Select Accomodation & Food Services Administrative & Support Services Agricultu…" at bounding box center [558, 528] width 196 height 31
click at [460, 513] on select "Select Accomodation & Food Services Administrative & Support Services Agricultu…" at bounding box center [558, 528] width 196 height 31
click at [762, 489] on div "Industry type Select [MEDICAL_DATA], [MEDICAL_DATA] Services Cosmetics Supplies…" at bounding box center [779, 526] width 221 height 77
click at [768, 513] on select "Select [MEDICAL_DATA], [MEDICAL_DATA] Services Cosmetics Supplies Day Spas, Hea…" at bounding box center [778, 528] width 196 height 31
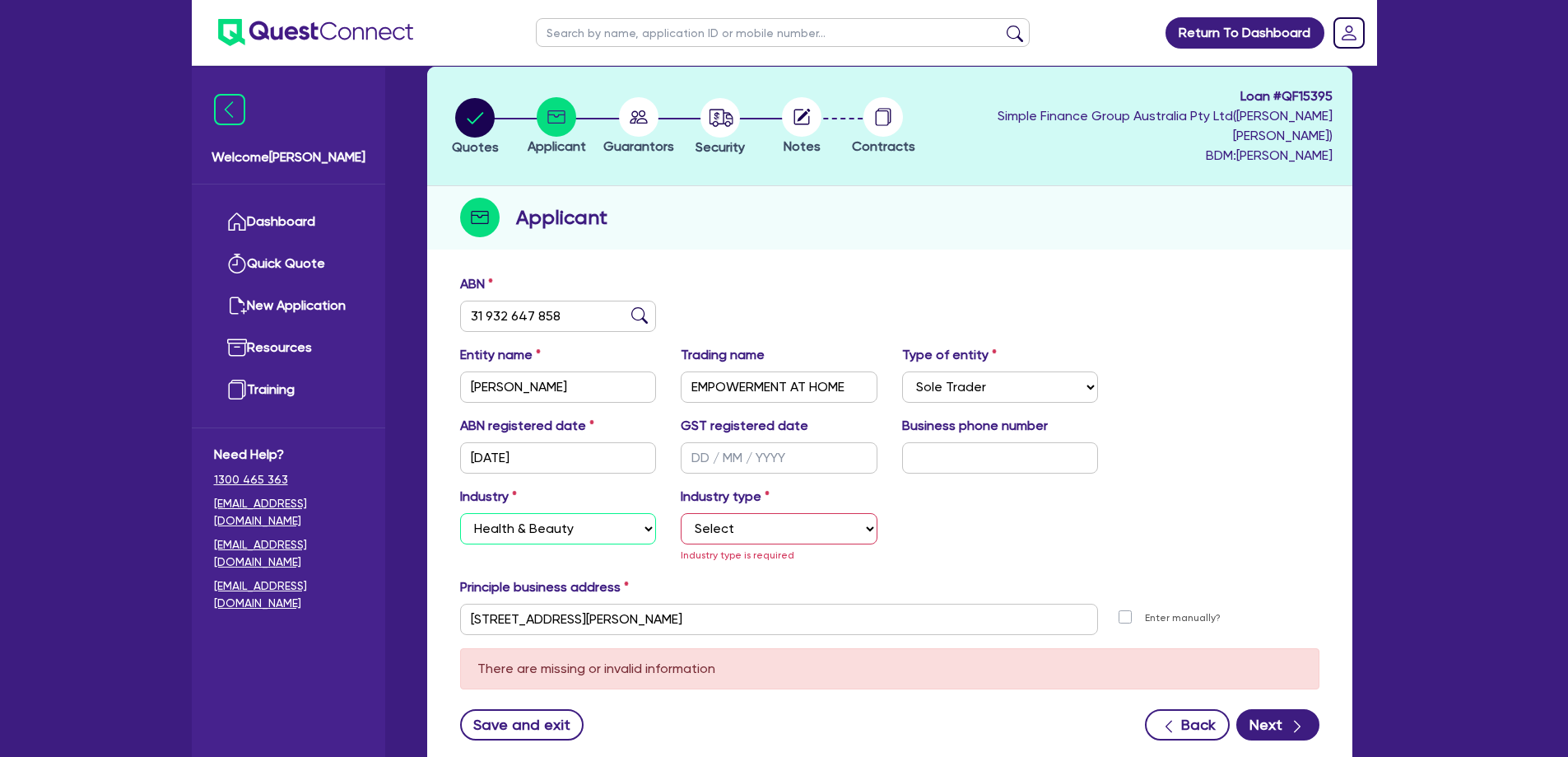
click at [622, 513] on select "Select Accomodation & Food Services Administrative & Support Services Agricultu…" at bounding box center [558, 528] width 196 height 31
click at [460, 513] on select "Select Accomodation & Food Services Administrative & Support Services Agricultu…" at bounding box center [558, 528] width 196 height 31
click at [796, 514] on select "Select Electrical, Electronic & Whitegoods Floor Coverings, Furniture & Housewa…" at bounding box center [778, 528] width 196 height 31
click at [596, 513] on select "Select Accomodation & Food Services Administrative & Support Services Agricultu…" at bounding box center [558, 528] width 196 height 31
click at [460, 513] on select "Select Accomodation & Food Services Administrative & Support Services Agricultu…" at bounding box center [558, 528] width 196 height 31
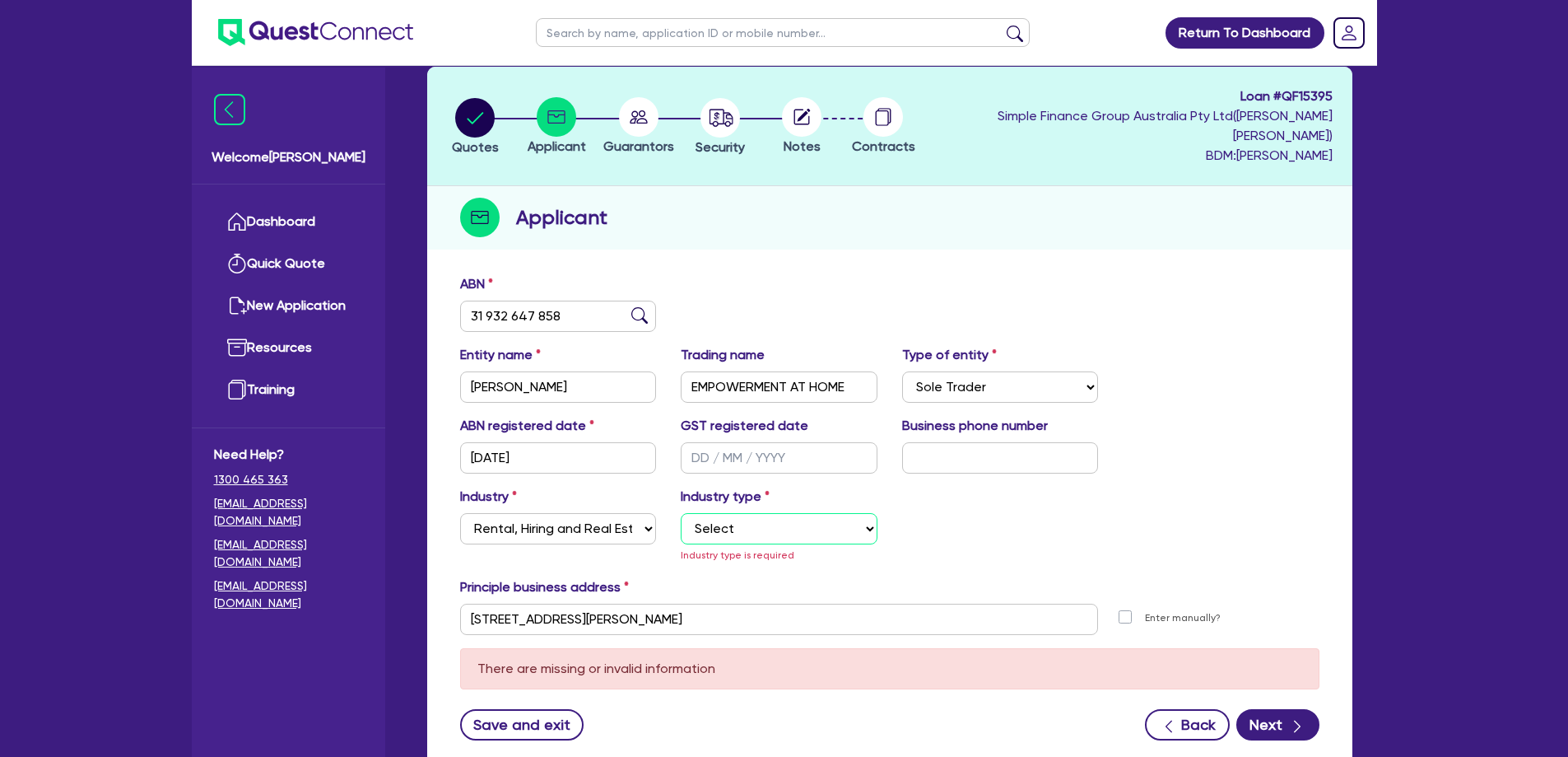
click at [766, 518] on select "Select Property operators Real estate services Motor vehicles Transport equipme…" at bounding box center [778, 528] width 196 height 31
click at [610, 513] on select "Select Accomodation & Food Services Administrative & Support Services Agricultu…" at bounding box center [558, 528] width 196 height 31
select select "HEALTH_BEAUTY"
click at [460, 513] on select "Select Accomodation & Food Services Administrative & Support Services Agricultu…" at bounding box center [558, 528] width 196 height 31
click at [742, 513] on select "Select [MEDICAL_DATA], [MEDICAL_DATA] Services Cosmetics Supplies Day Spas, Hea…" at bounding box center [778, 528] width 196 height 31
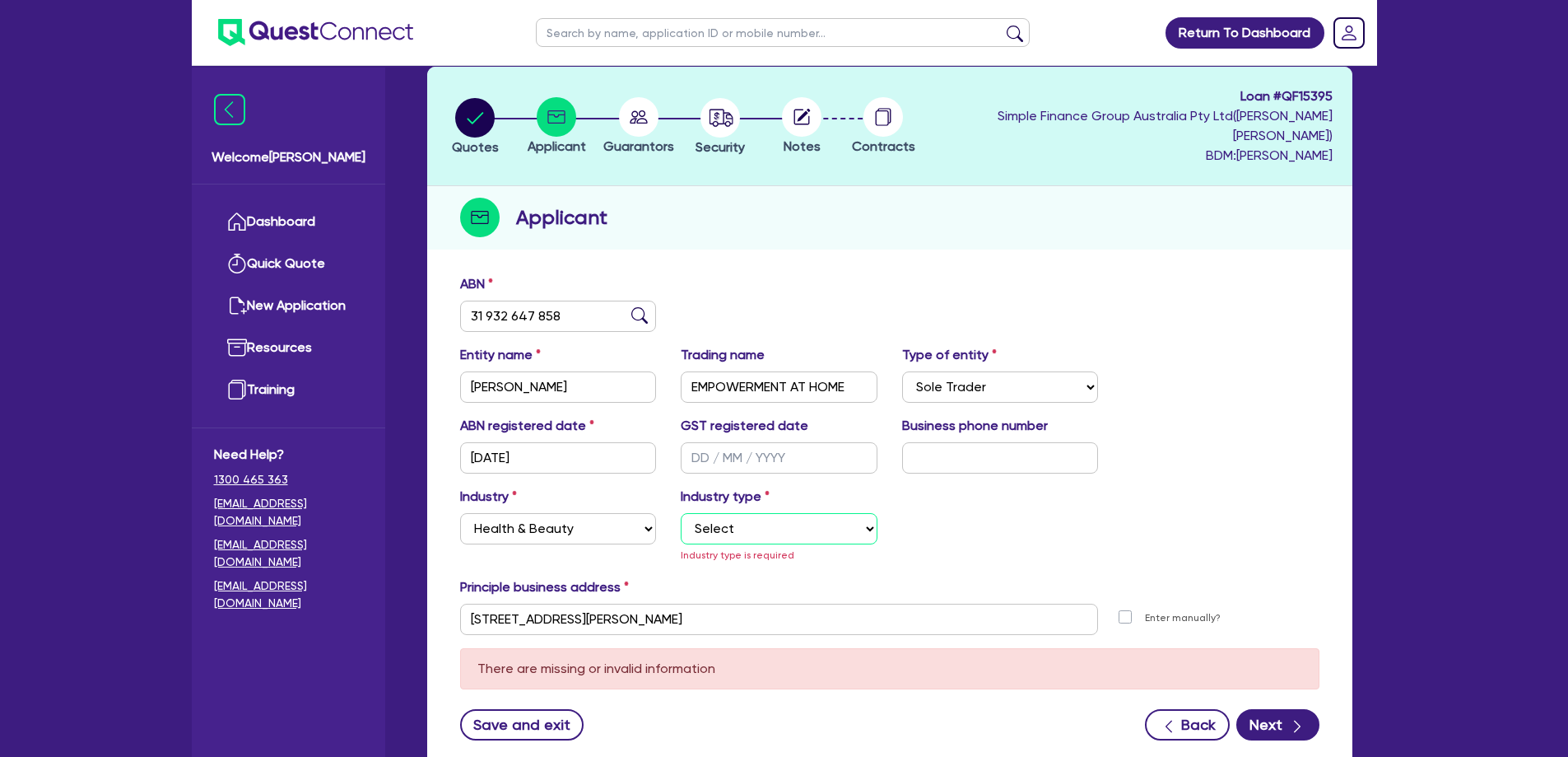
select select "OTHER_HEALTH_BEAUTY"
click at [680, 513] on select "Select [MEDICAL_DATA], [MEDICAL_DATA] Services Cosmetics Supplies Day Spas, Hea…" at bounding box center [778, 528] width 196 height 31
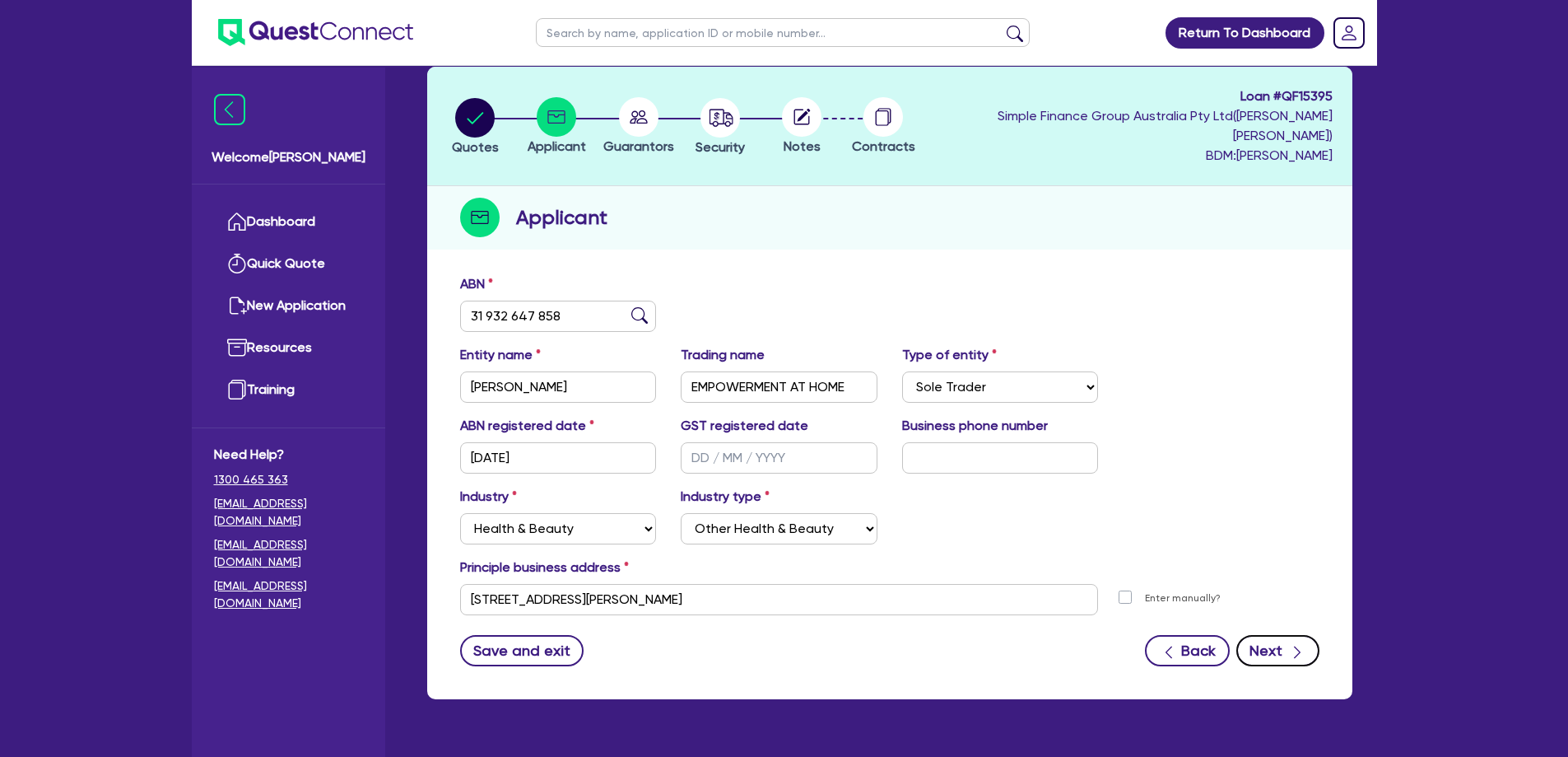
click at [1271, 637] on button "Next" at bounding box center [1278, 650] width 83 height 31
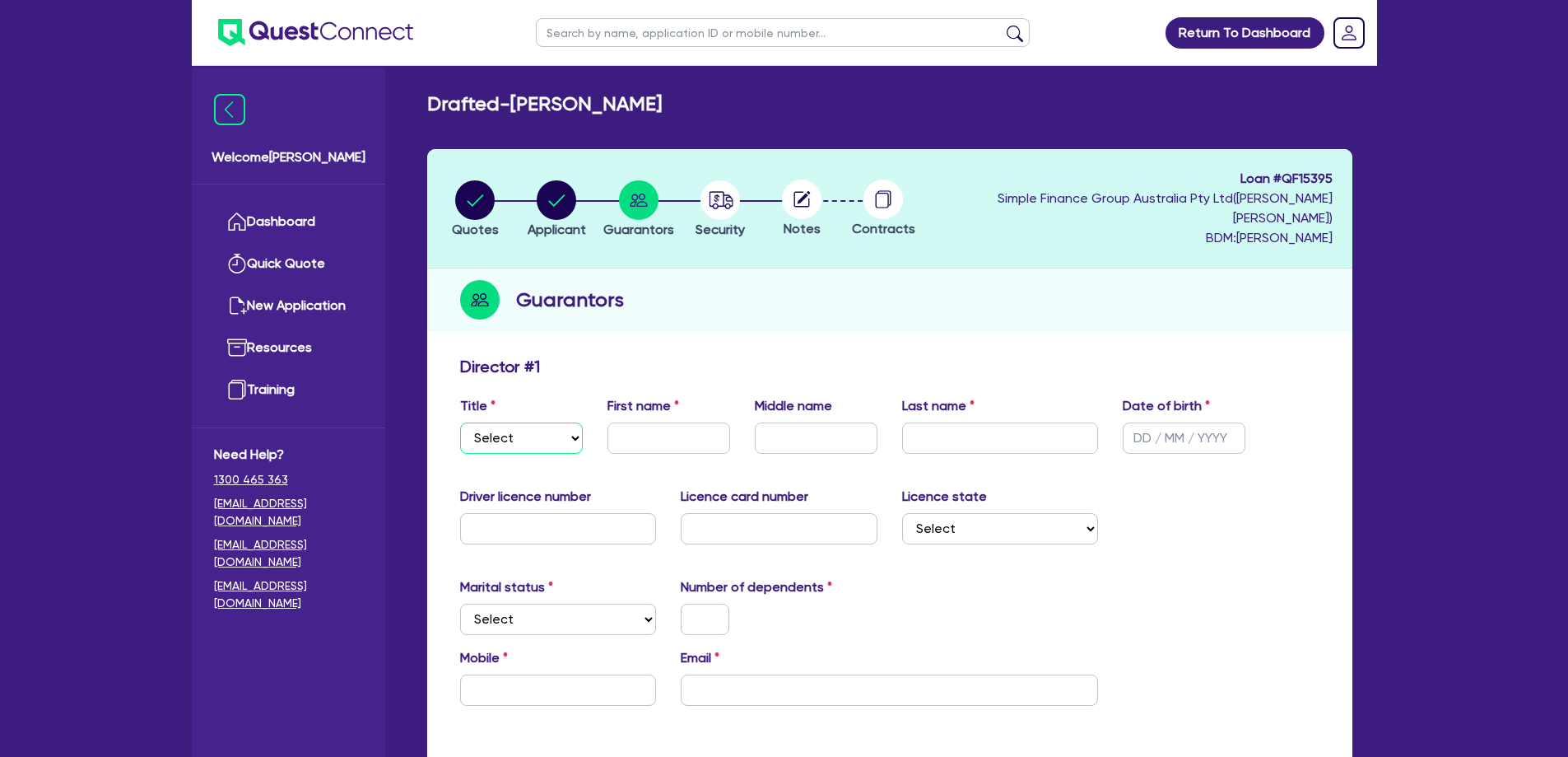
click at [547, 422] on select "Select Mr Mrs Ms Miss Dr" at bounding box center [521, 438] width 123 height 31
select select "MS"
click at [460, 422] on select "Select Mr Mrs Ms Miss Dr" at bounding box center [521, 438] width 123 height 31
click at [663, 422] on input "text" at bounding box center [669, 438] width 123 height 31
paste input "[PERSON_NAME]"
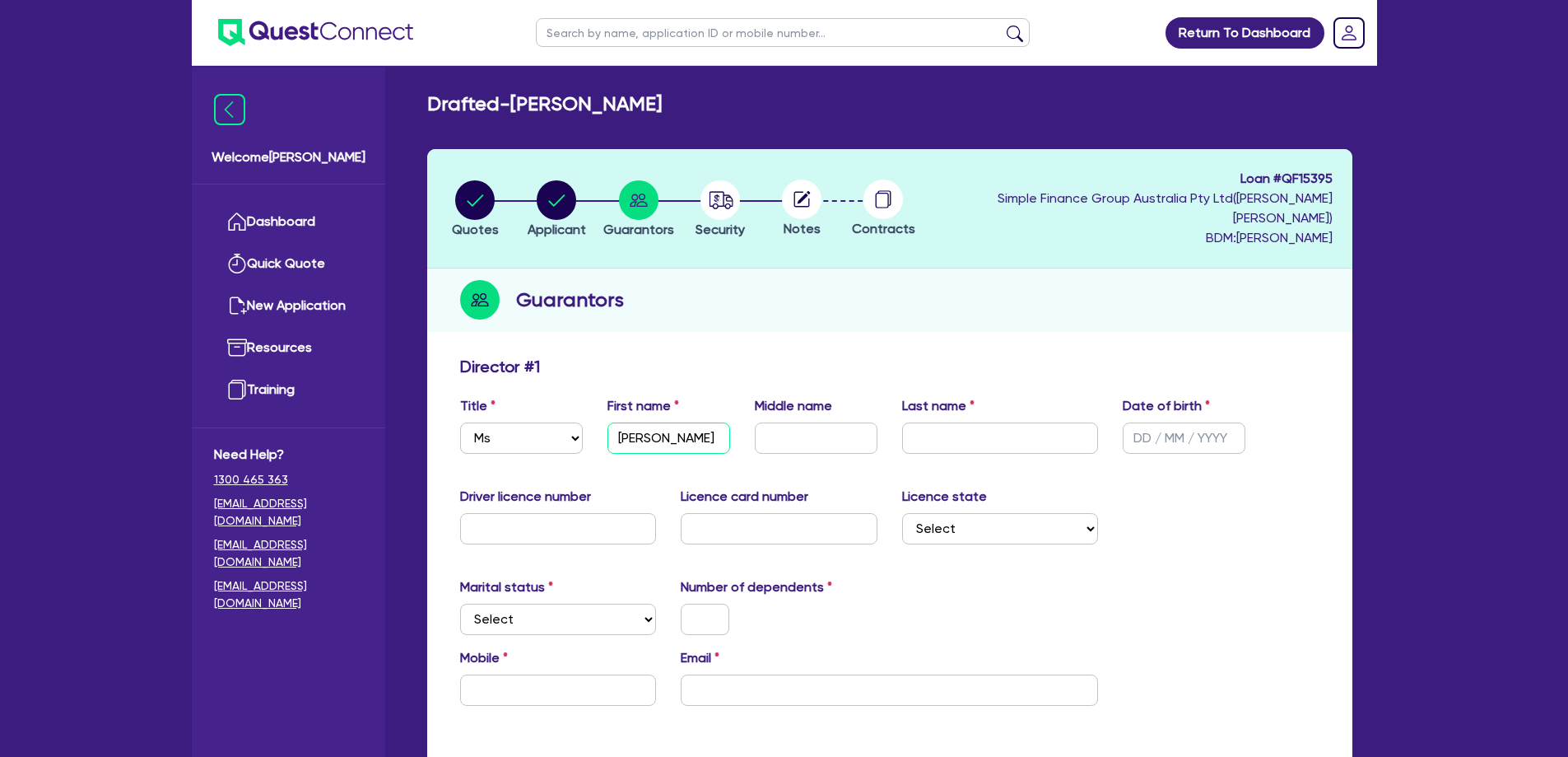
type input "[PERSON_NAME]"
click at [820, 422] on input "text" at bounding box center [816, 438] width 123 height 31
paste input "[PERSON_NAME]"
type input "[PERSON_NAME]"
click at [974, 423] on input "text" at bounding box center [1000, 438] width 196 height 31
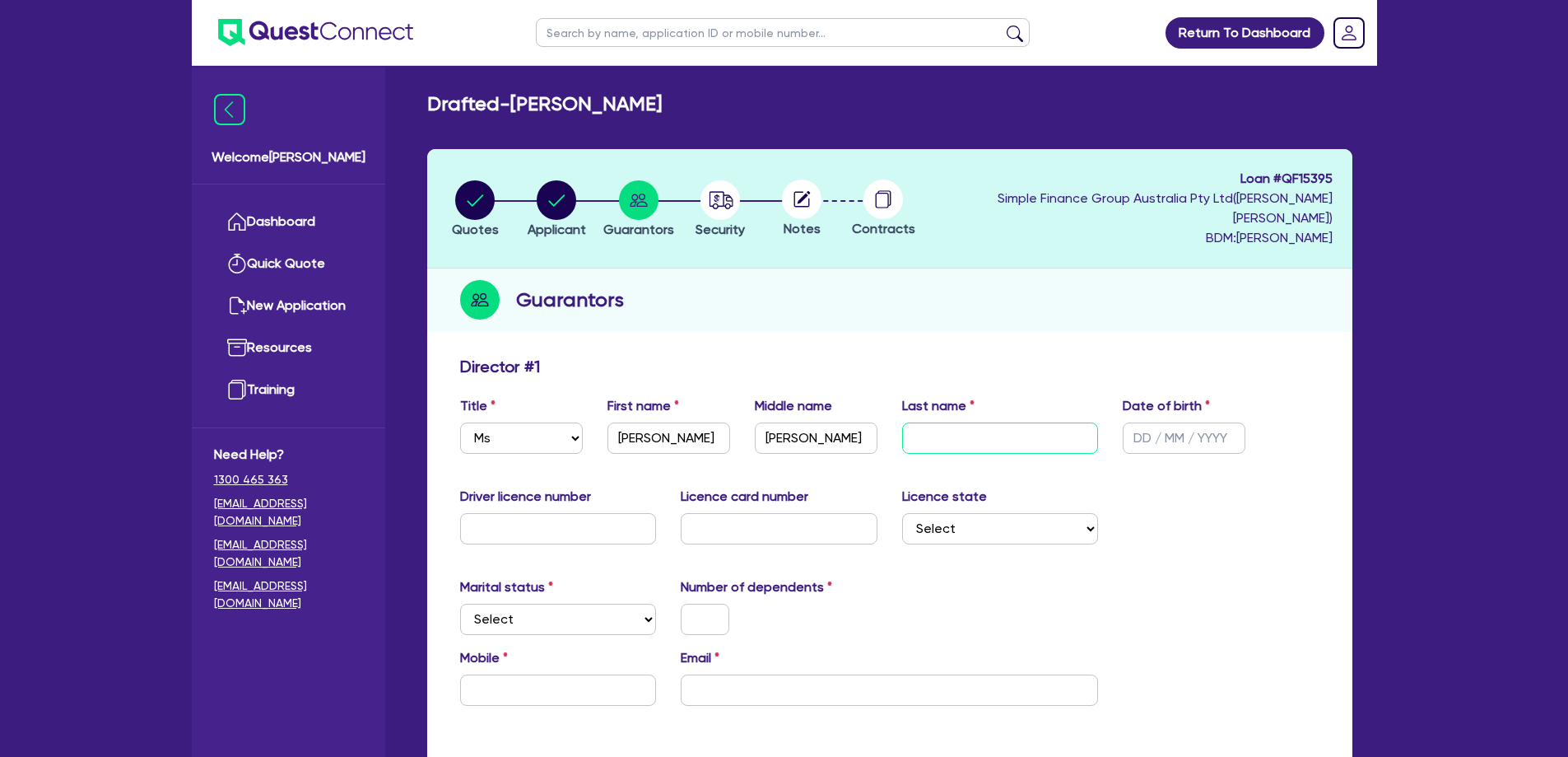
paste input "[PERSON_NAME]"
type input "[PERSON_NAME]"
click at [1139, 422] on input "text" at bounding box center [1184, 438] width 123 height 31
type input "[DATE]"
click at [558, 513] on input "text" at bounding box center [558, 528] width 196 height 31
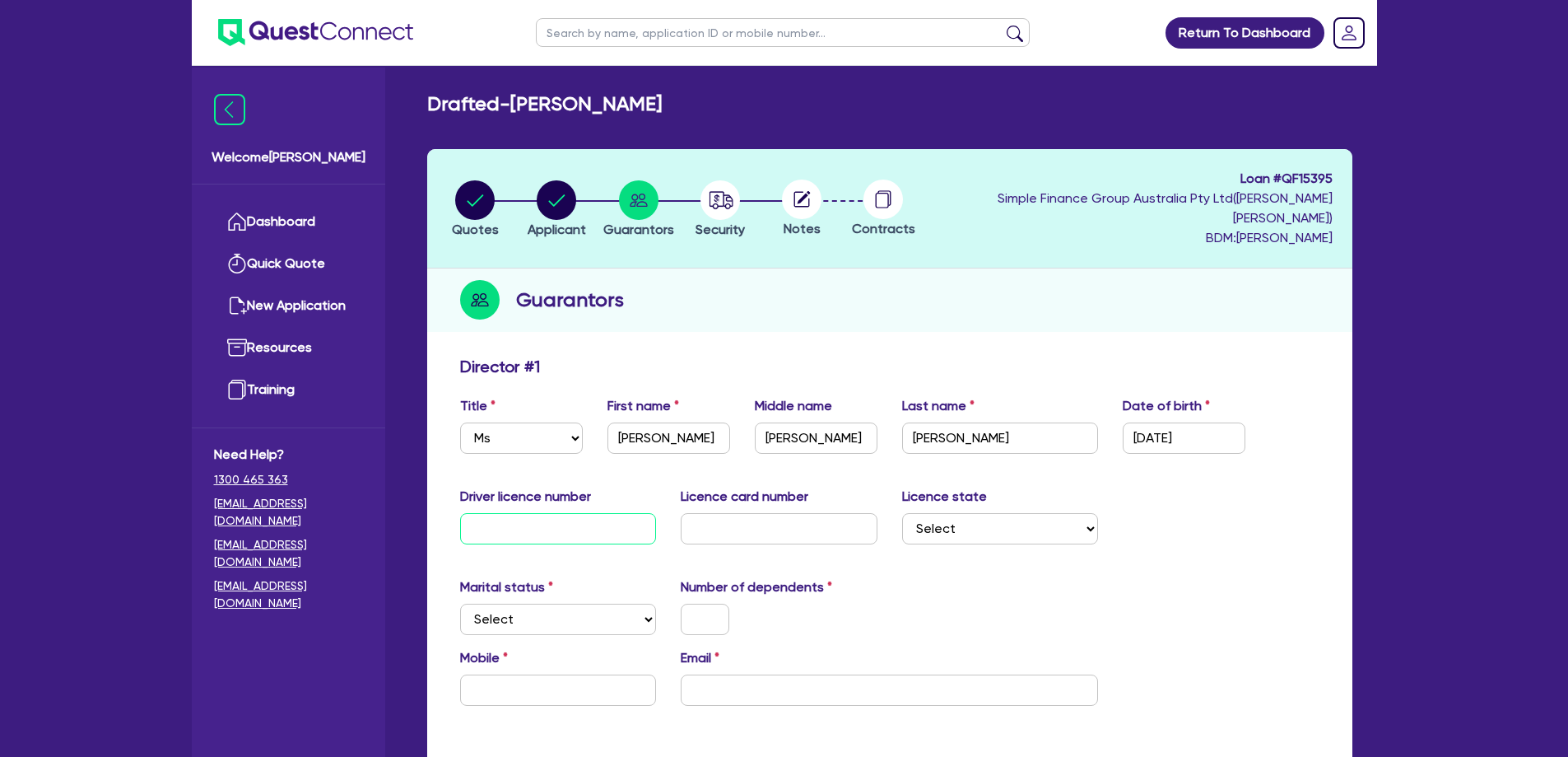
paste input "099254108"
type input "099254108"
click at [773, 513] on input "text" at bounding box center [778, 528] width 196 height 31
paste input "P1847163"
type input "P1847163"
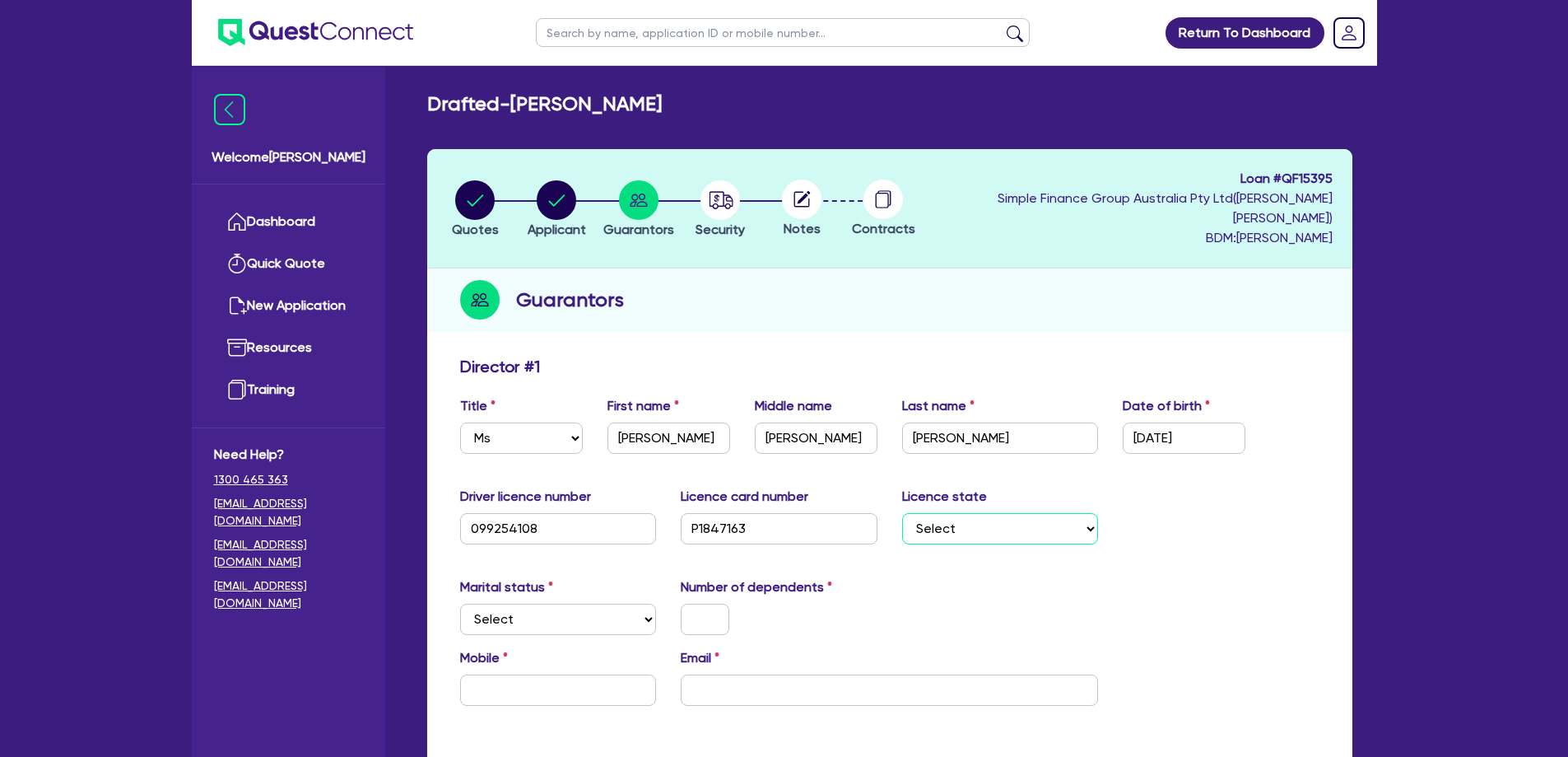
click at [963, 513] on select "Select [GEOGRAPHIC_DATA] [GEOGRAPHIC_DATA] [GEOGRAPHIC_DATA] [GEOGRAPHIC_DATA] …" at bounding box center [1000, 528] width 196 height 31
select select "VIC"
click at [902, 513] on select "Select [GEOGRAPHIC_DATA] [GEOGRAPHIC_DATA] [GEOGRAPHIC_DATA] [GEOGRAPHIC_DATA] …" at bounding box center [1000, 528] width 196 height 31
click at [510, 604] on select "Select Single Married De Facto / Partner" at bounding box center [558, 619] width 196 height 31
select select "SINGLE"
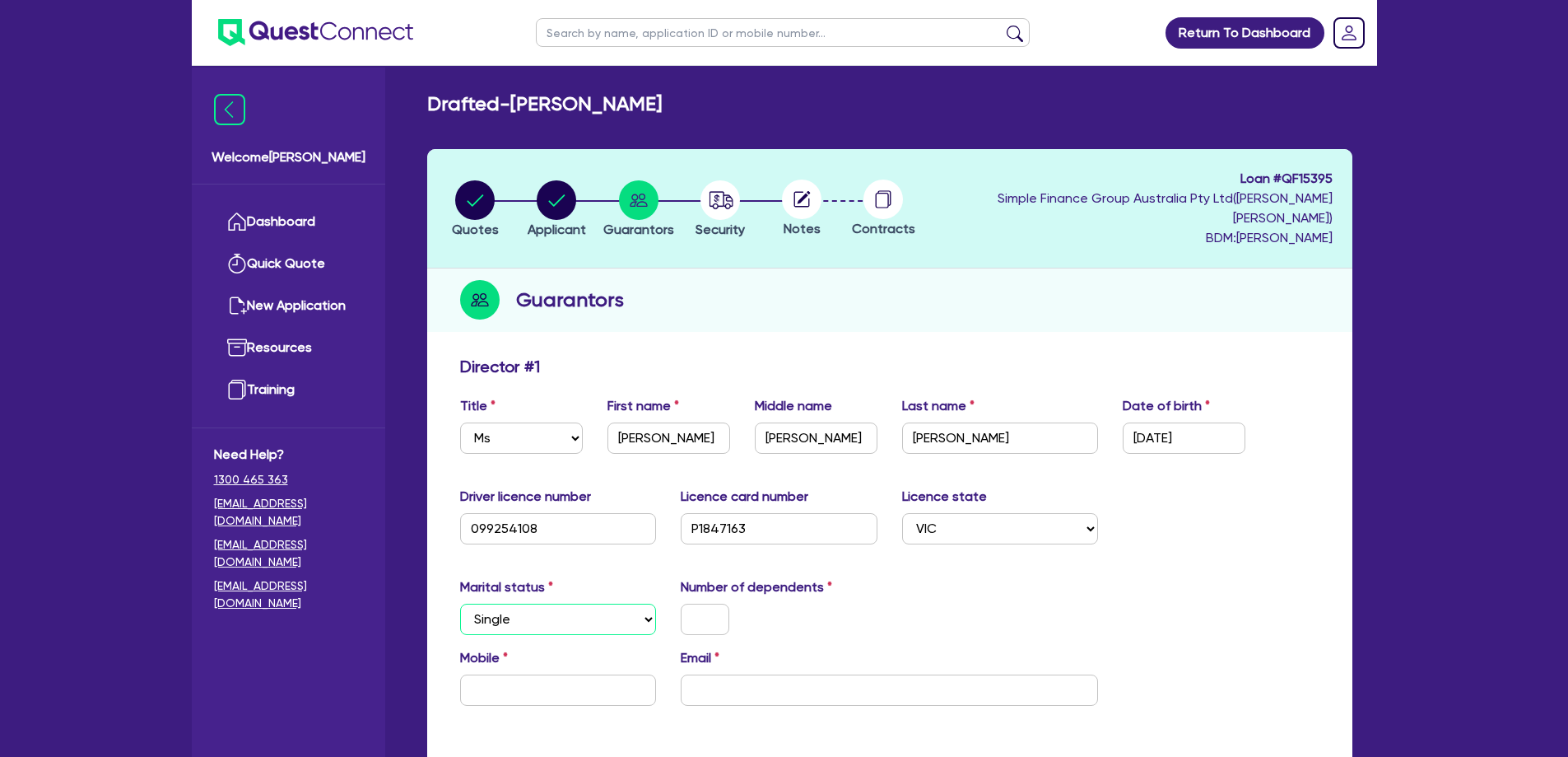
click at [460, 604] on select "Select Single Married De Facto / Partner" at bounding box center [558, 619] width 196 height 31
click at [700, 605] on input "text" at bounding box center [705, 619] width 48 height 31
click at [714, 604] on input "text" at bounding box center [705, 619] width 48 height 31
click at [607, 674] on input "text" at bounding box center [558, 690] width 196 height 31
paste input "0421 733 658"
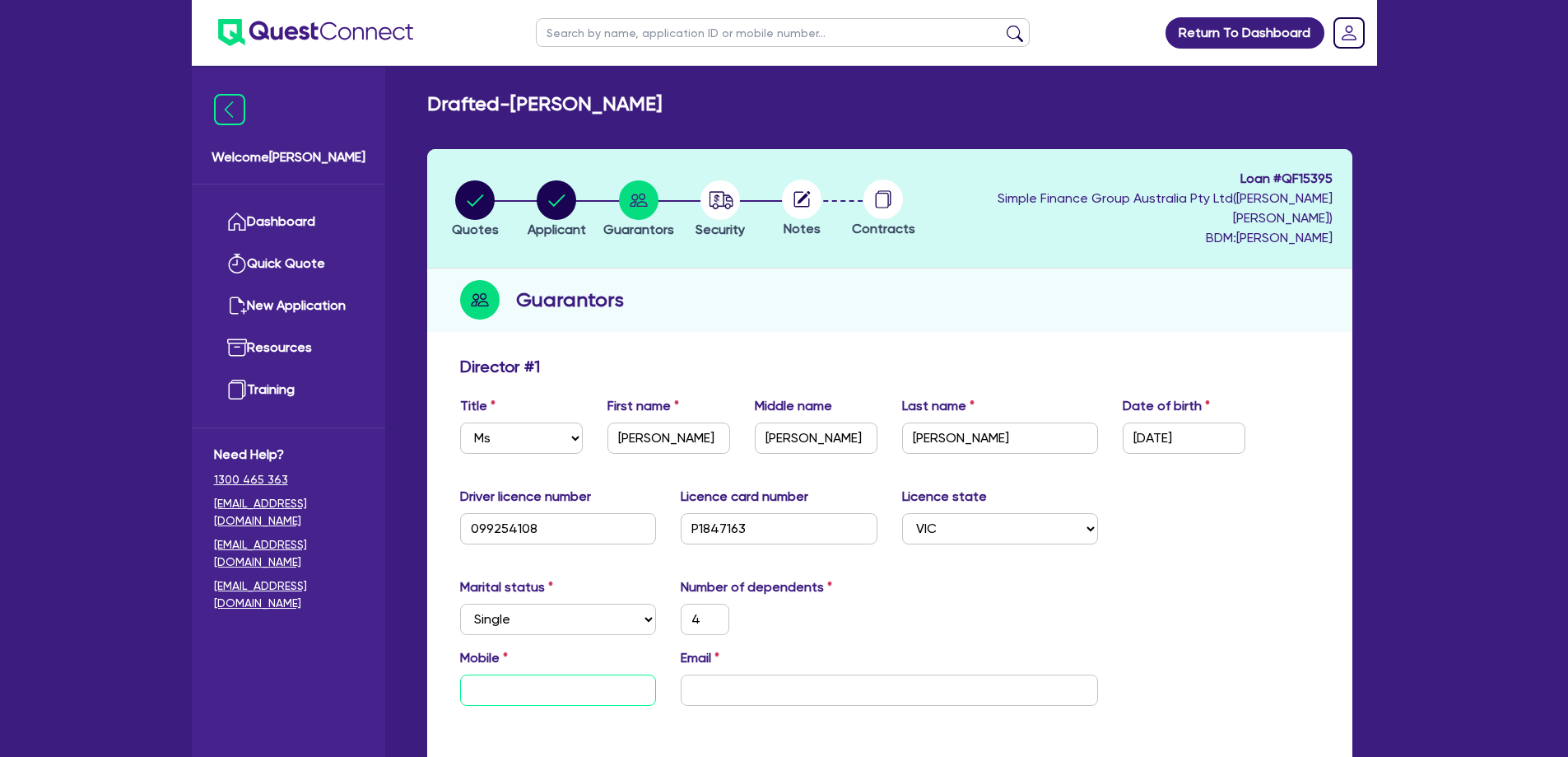
type input "4"
type input "0421 733 658"
click at [712, 674] on input "email" at bounding box center [889, 690] width 418 height 31
paste input "[EMAIL_ADDRESS][DOMAIN_NAME]"
type input "4"
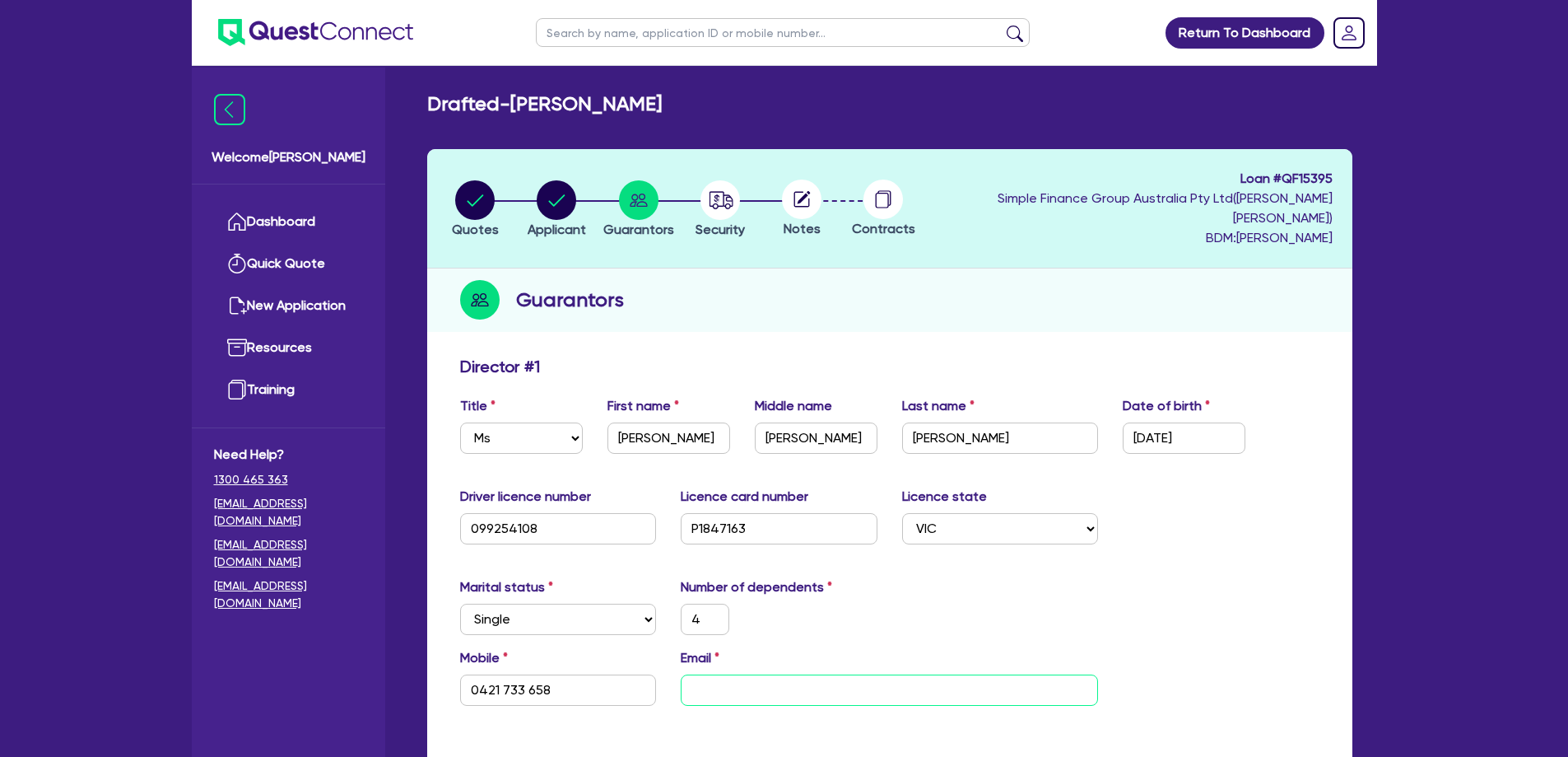
type input "0421 733 658"
type input "[EMAIL_ADDRESS][DOMAIN_NAME]"
click at [878, 627] on div "Marital status Select [DEMOGRAPHIC_DATA] Married De Facto / Partner Number of d…" at bounding box center [890, 613] width 884 height 71
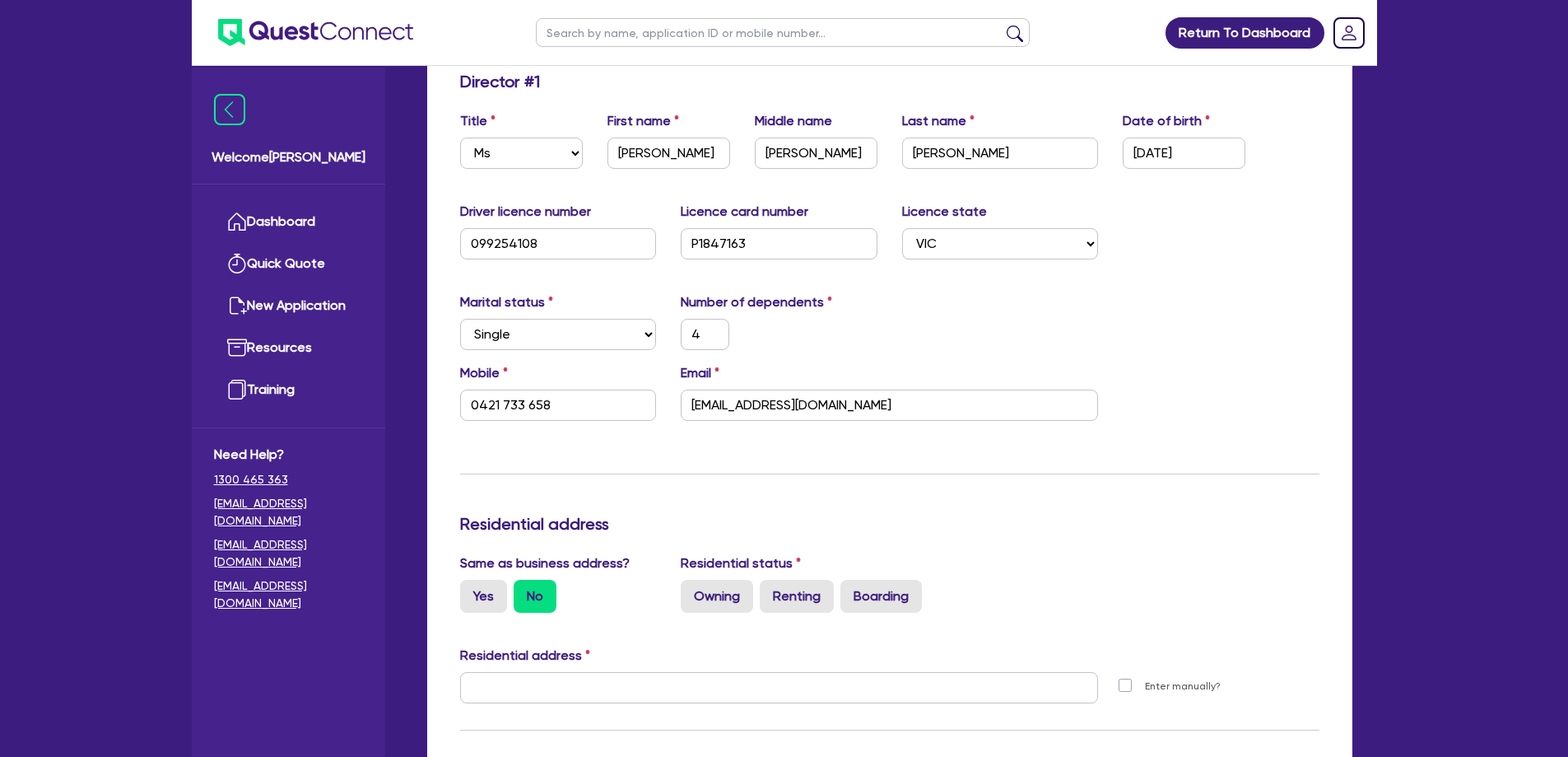
scroll to position [412, 0]
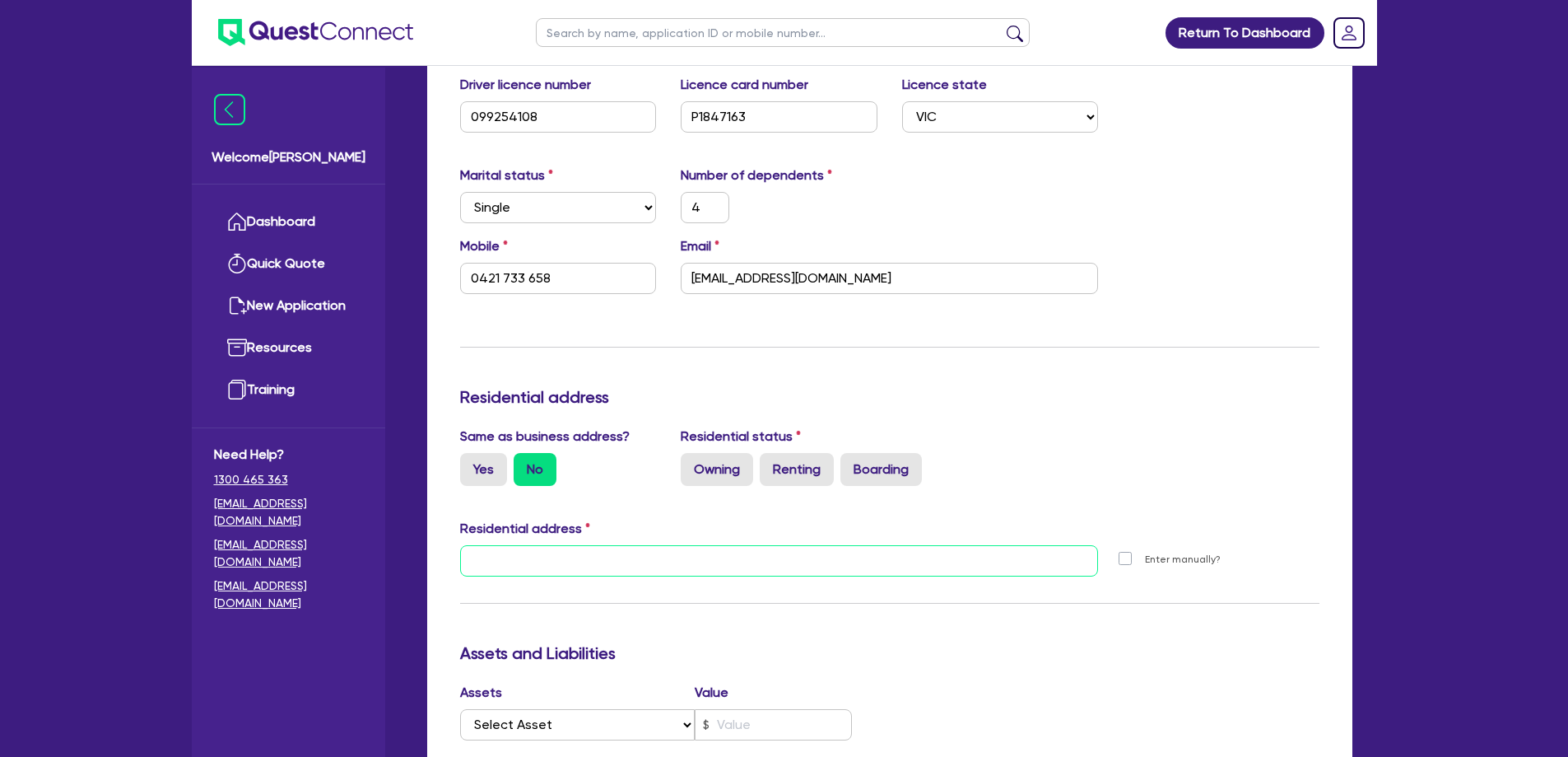
click at [532, 545] on input "text" at bounding box center [779, 561] width 639 height 31
paste input "[STREET_ADDRESS][PERSON_NAME]"
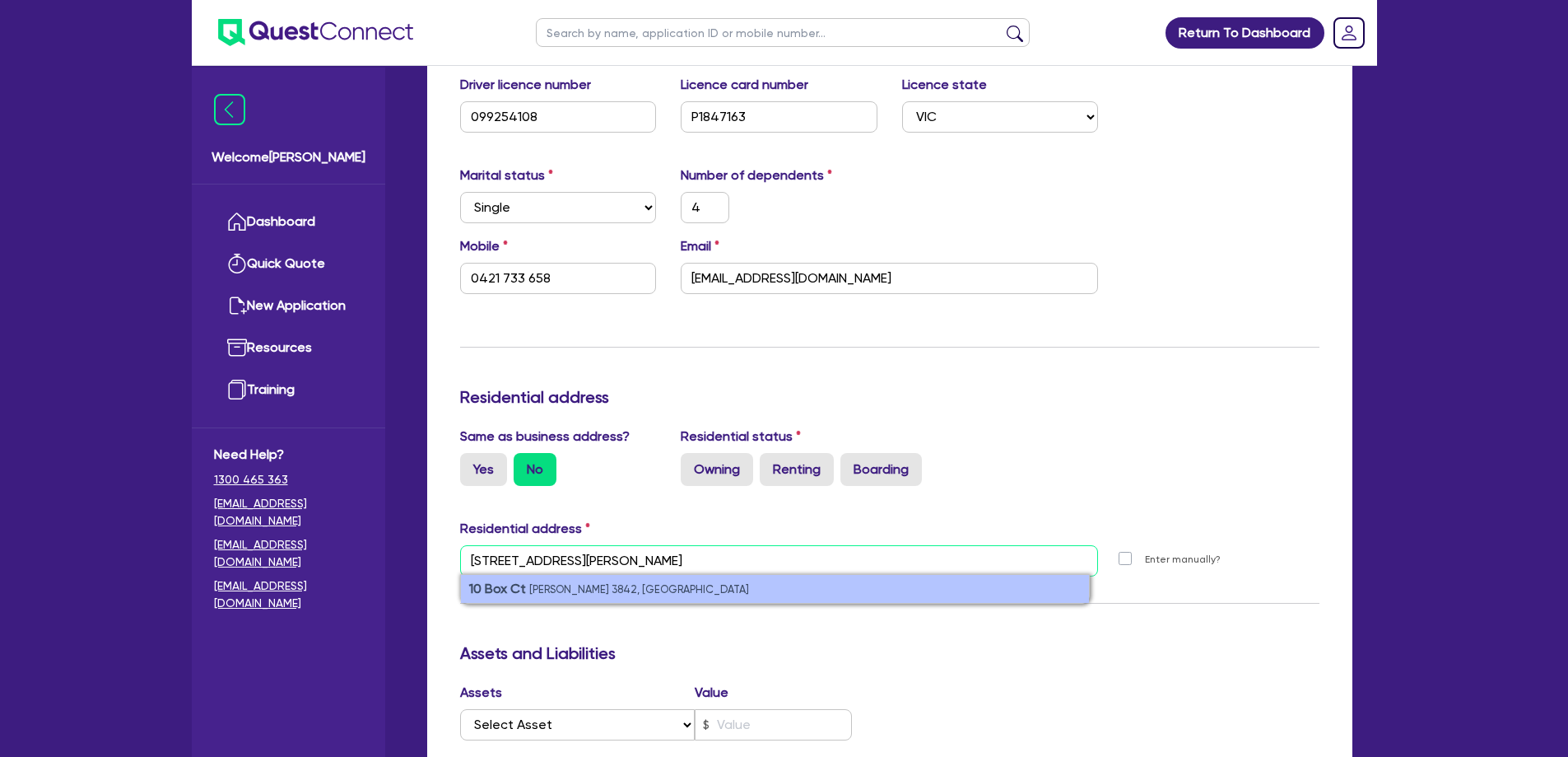
type input "[STREET_ADDRESS][PERSON_NAME]"
click at [549, 583] on small "[PERSON_NAME] 3842, [GEOGRAPHIC_DATA]" at bounding box center [638, 589] width 220 height 13
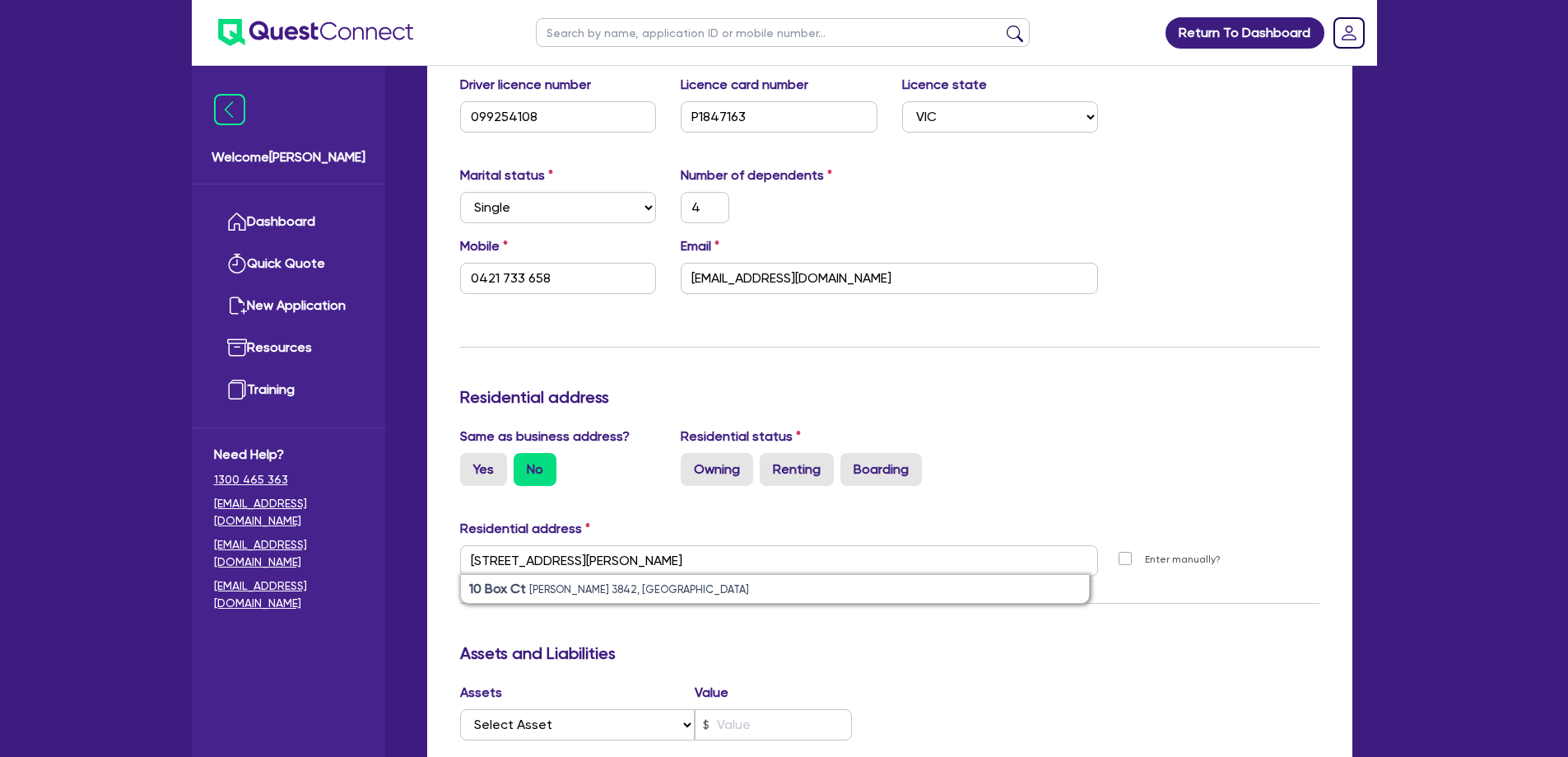
type input "4"
type input "0421 733 658"
type input "[STREET_ADDRESS][PERSON_NAME]"
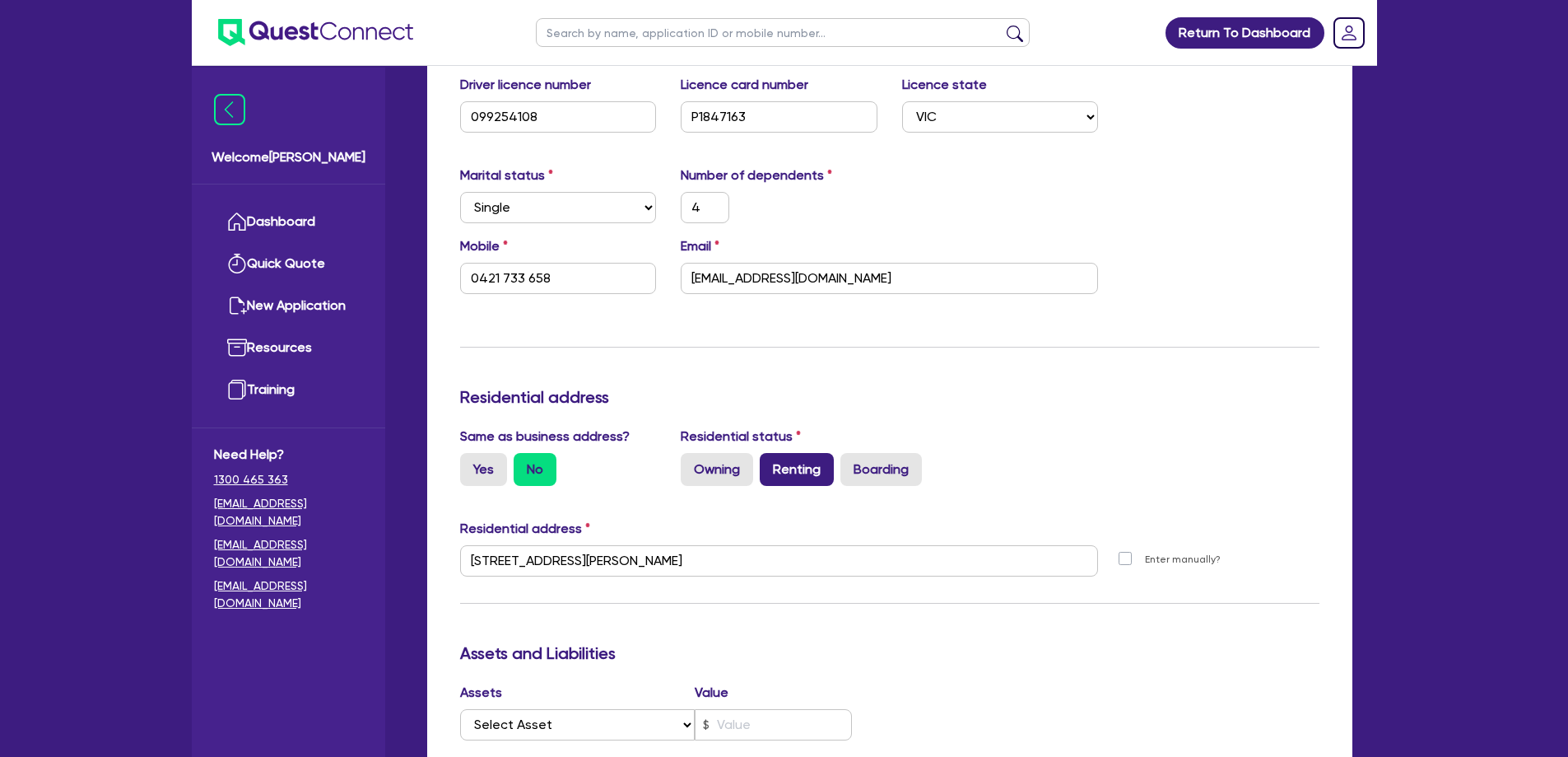
click at [819, 453] on label "Renting" at bounding box center [797, 469] width 74 height 33
click at [770, 453] on input "Renting" at bounding box center [766, 458] width 11 height 11
radio input "true"
type input "4"
type input "0421 733 658"
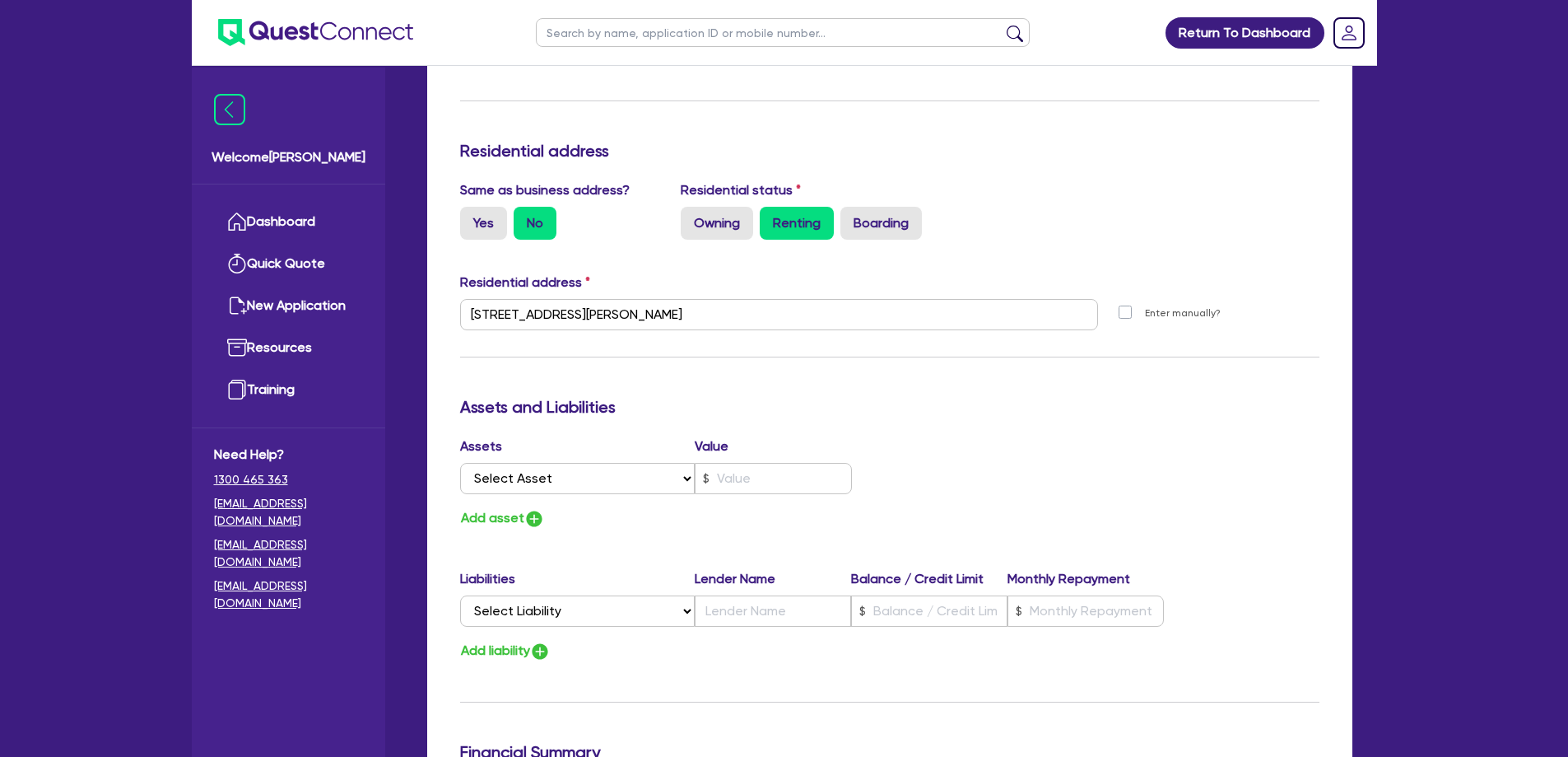
scroll to position [659, 0]
click at [588, 462] on select "Select Asset Cash Property Investment property Vehicle Truck Trailer Equipment …" at bounding box center [577, 477] width 236 height 31
click at [591, 462] on select "Select Asset Cash Property Investment property Vehicle Truck Trailer Equipment …" at bounding box center [577, 477] width 236 height 31
click at [567, 462] on select "Select Asset Cash Property Investment property Vehicle Truck Trailer Equipment …" at bounding box center [577, 477] width 236 height 31
select select "CASH"
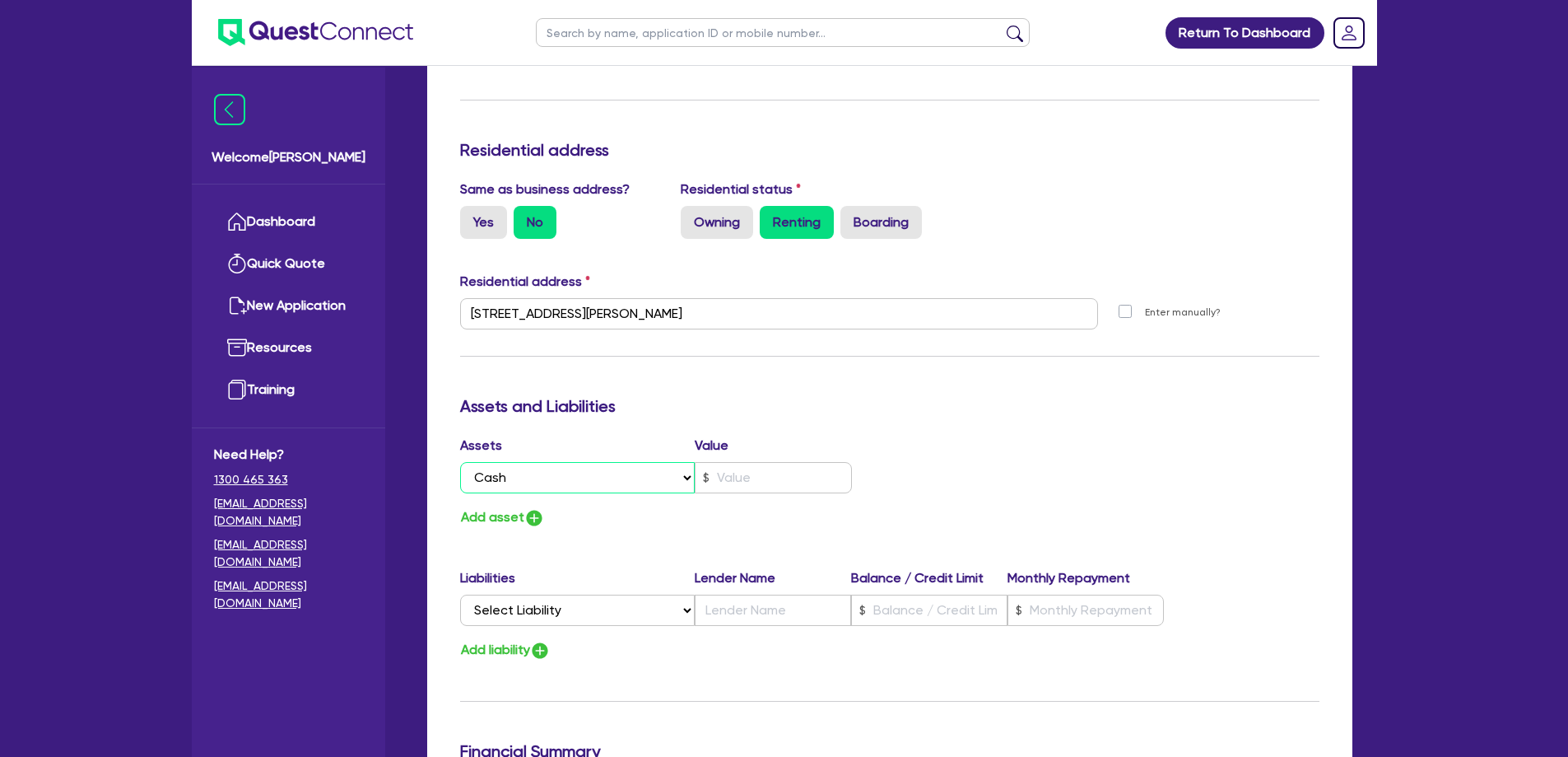
click at [460, 462] on select "Select Asset Cash Property Investment property Vehicle Truck Trailer Equipment …" at bounding box center [577, 477] width 236 height 31
type input "4"
type input "0421 733 658"
click at [755, 462] on input "text" at bounding box center [773, 477] width 157 height 31
type input "4"
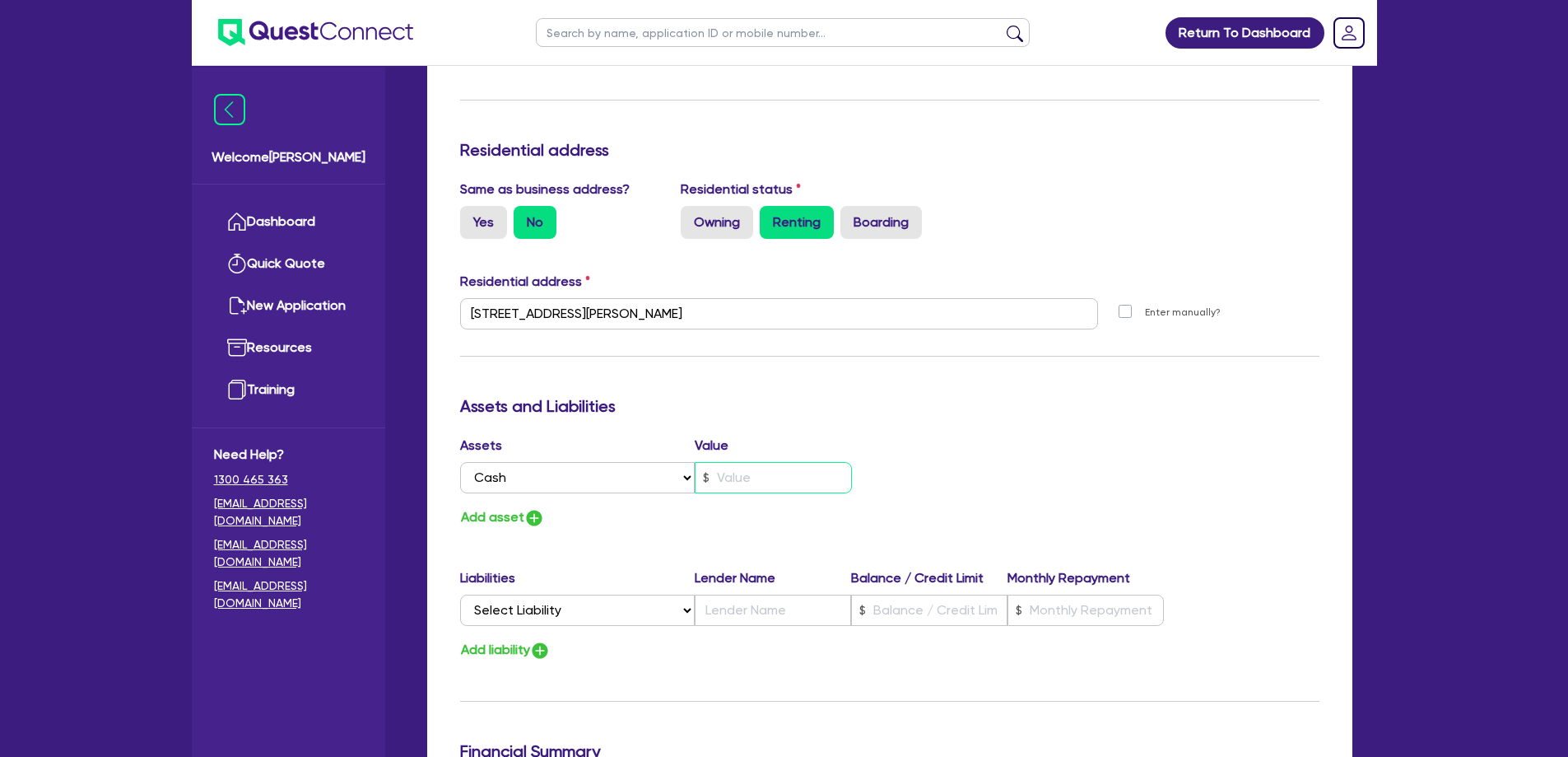
type input "0421 733 658"
type input "1"
type input "4"
type input "0421 733 658"
type input "10"
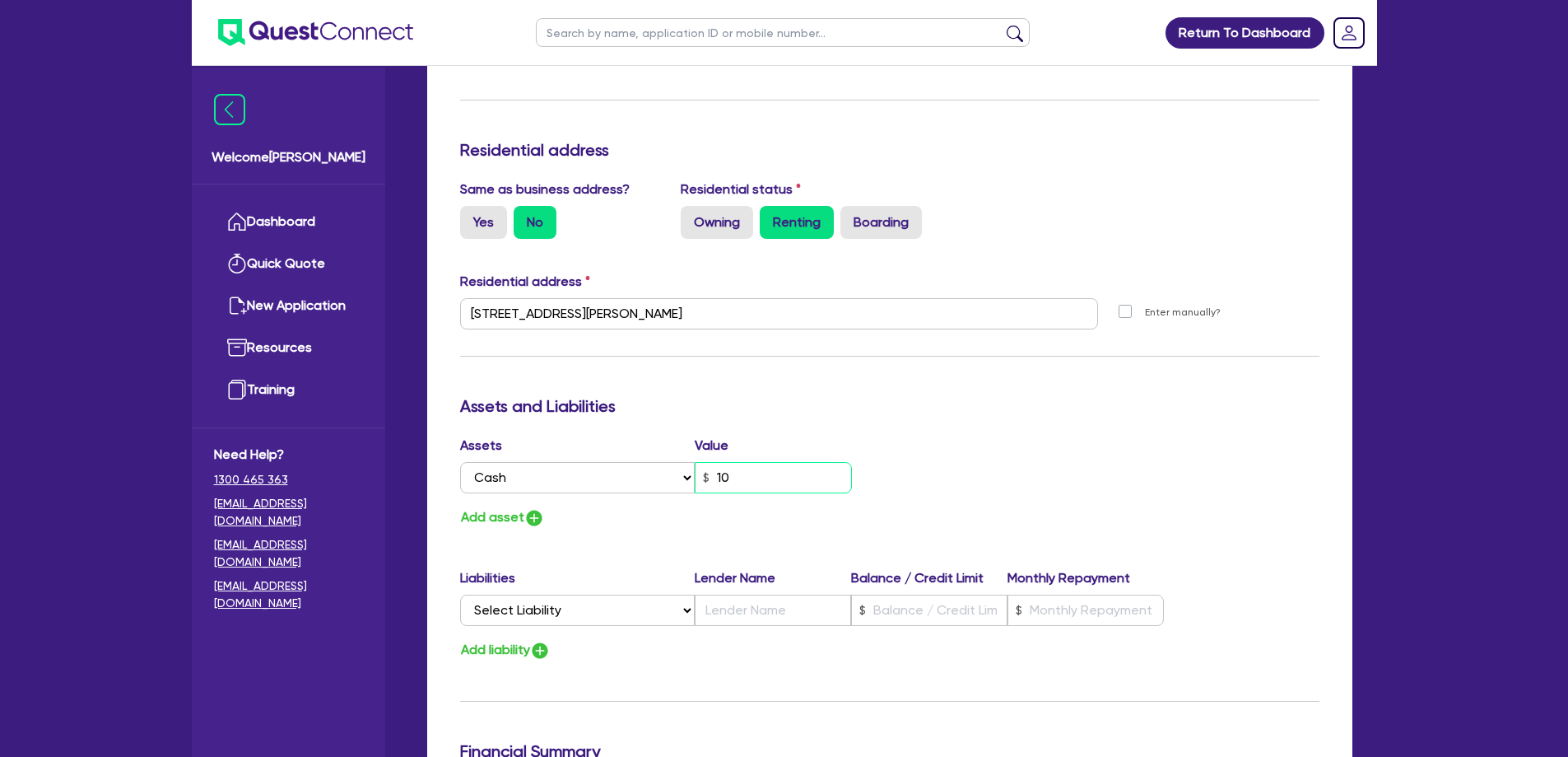
type input "4"
type input "0421 733 658"
type input "100"
type input "4"
type input "0421 733 658"
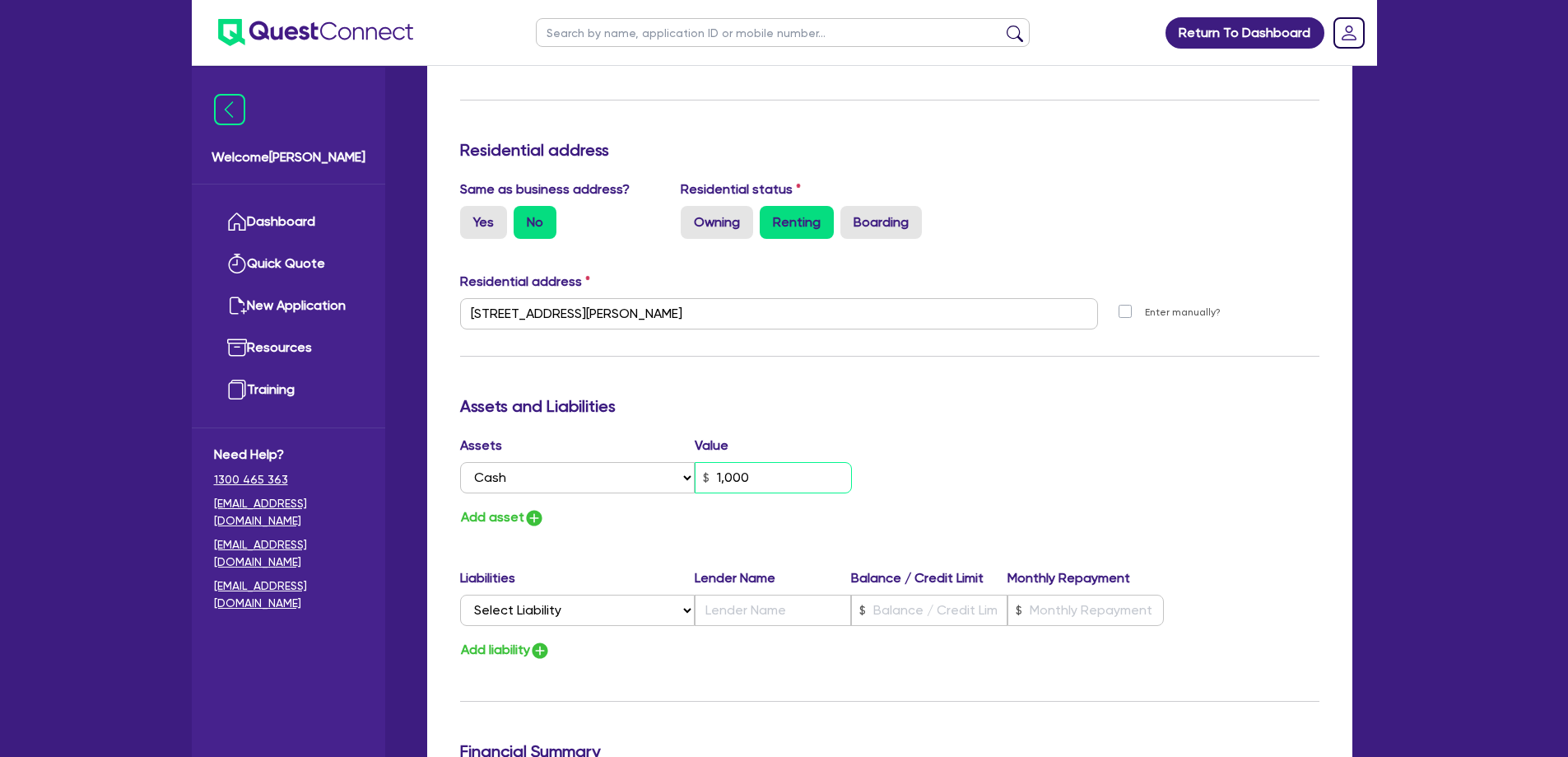
type input "1,000"
click at [488, 507] on button "Add asset" at bounding box center [502, 518] width 85 height 22
type input "4"
type input "0421 733 658"
type input "1,000"
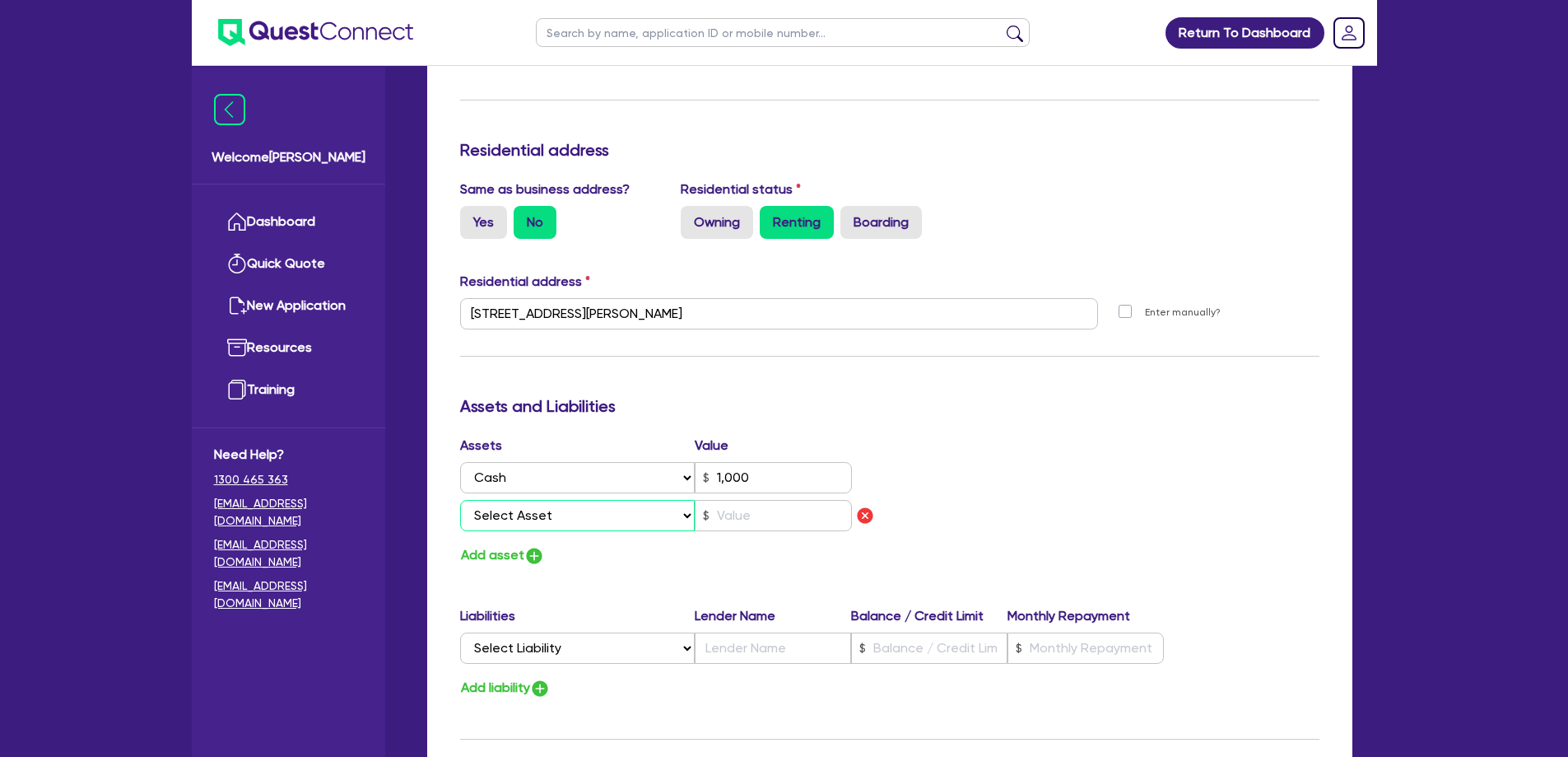
click at [578, 500] on select "Select Asset Cash Property Investment property Vehicle Truck Trailer Equipment …" at bounding box center [577, 515] width 236 height 31
select select "VEHICLE"
click at [460, 500] on select "Select Asset Cash Property Investment property Vehicle Truck Trailer Equipment …" at bounding box center [577, 515] width 236 height 31
type input "4"
type input "0421 733 658"
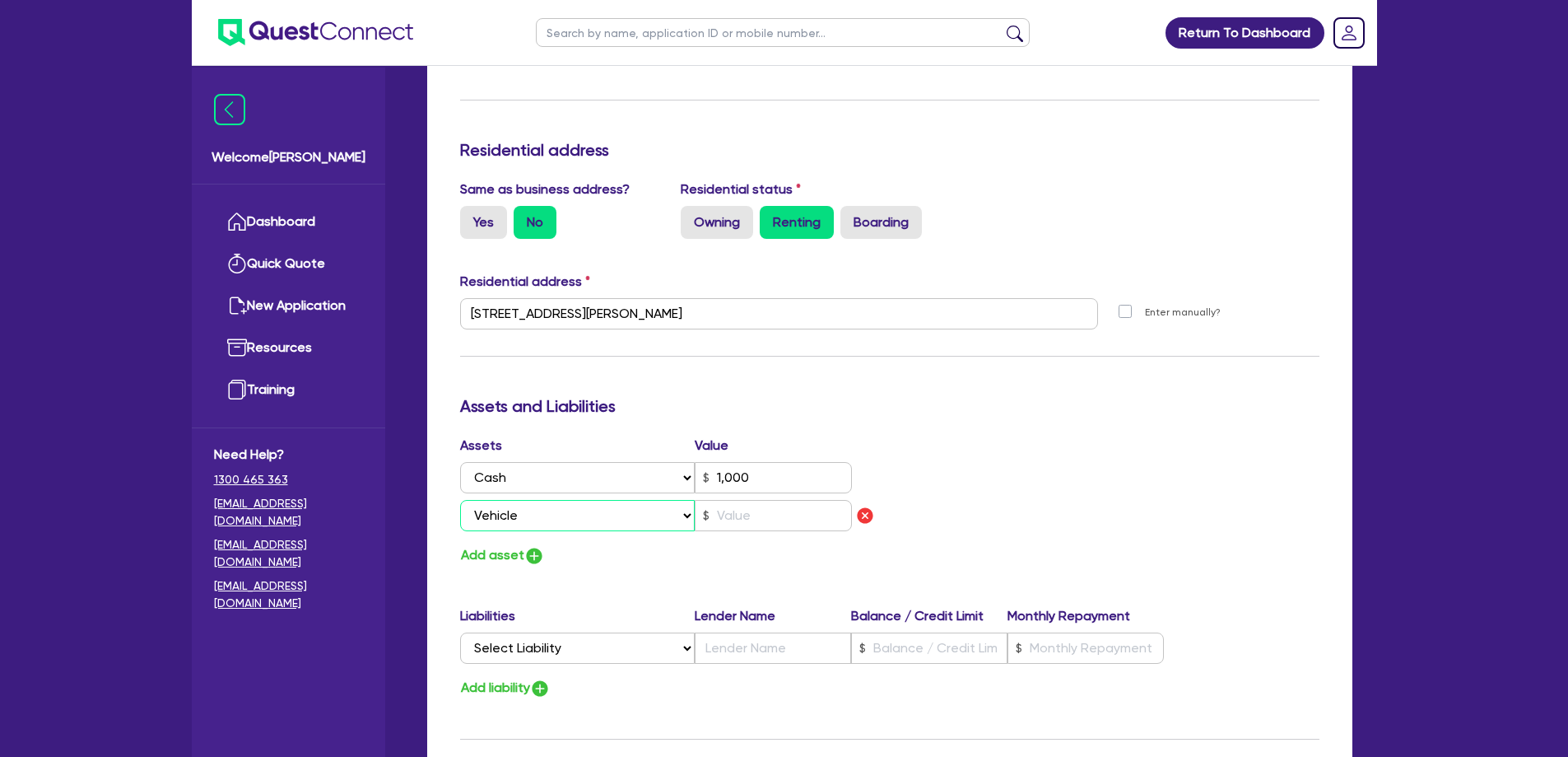
type input "1,000"
click at [741, 500] on input "text" at bounding box center [773, 515] width 157 height 31
click at [734, 500] on input "text" at bounding box center [773, 515] width 157 height 31
type input "4"
type input "0421 733 658"
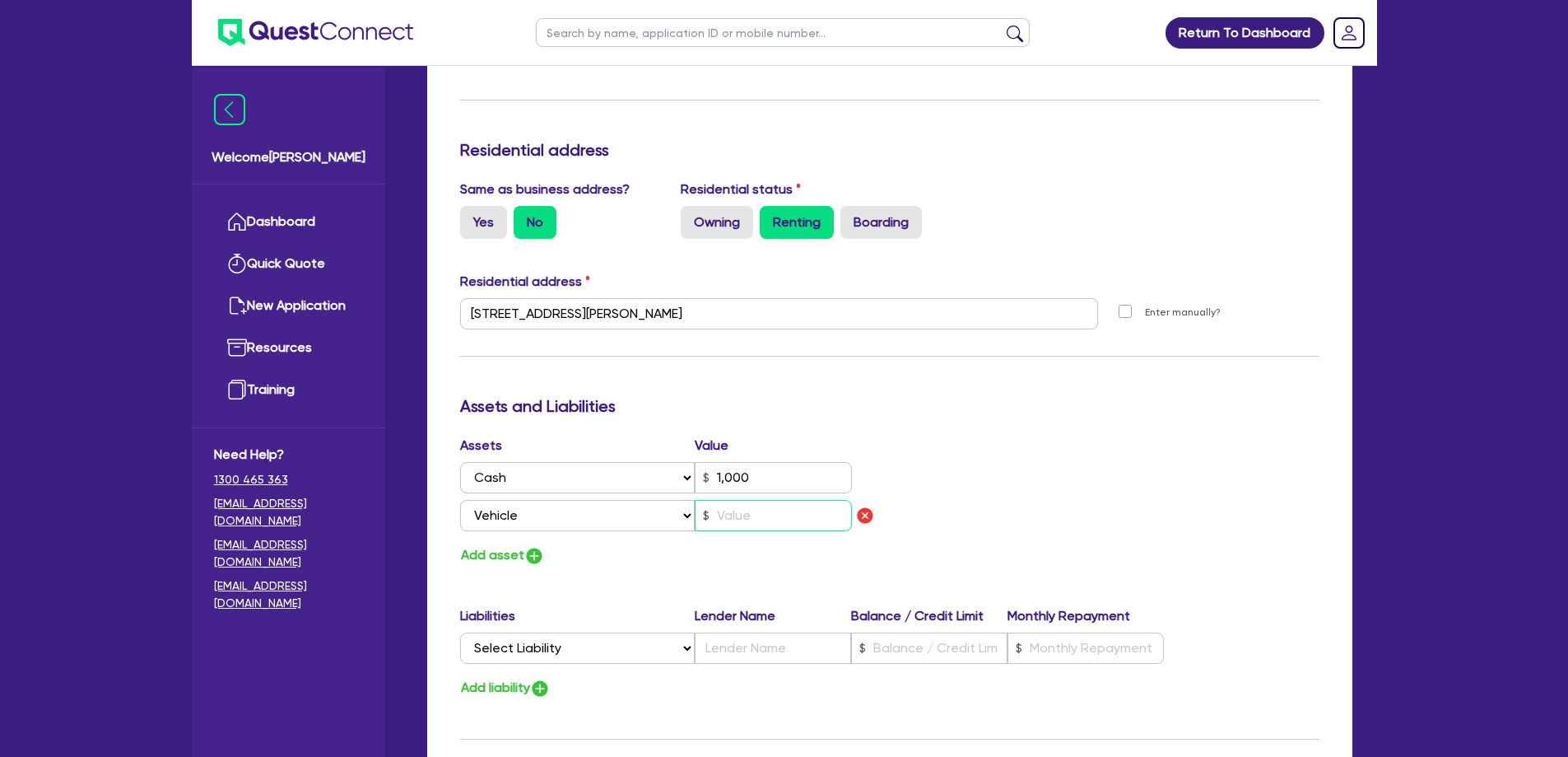
type input "1,000"
type input "6"
type input "4"
type input "0421 733 658"
type input "1,000"
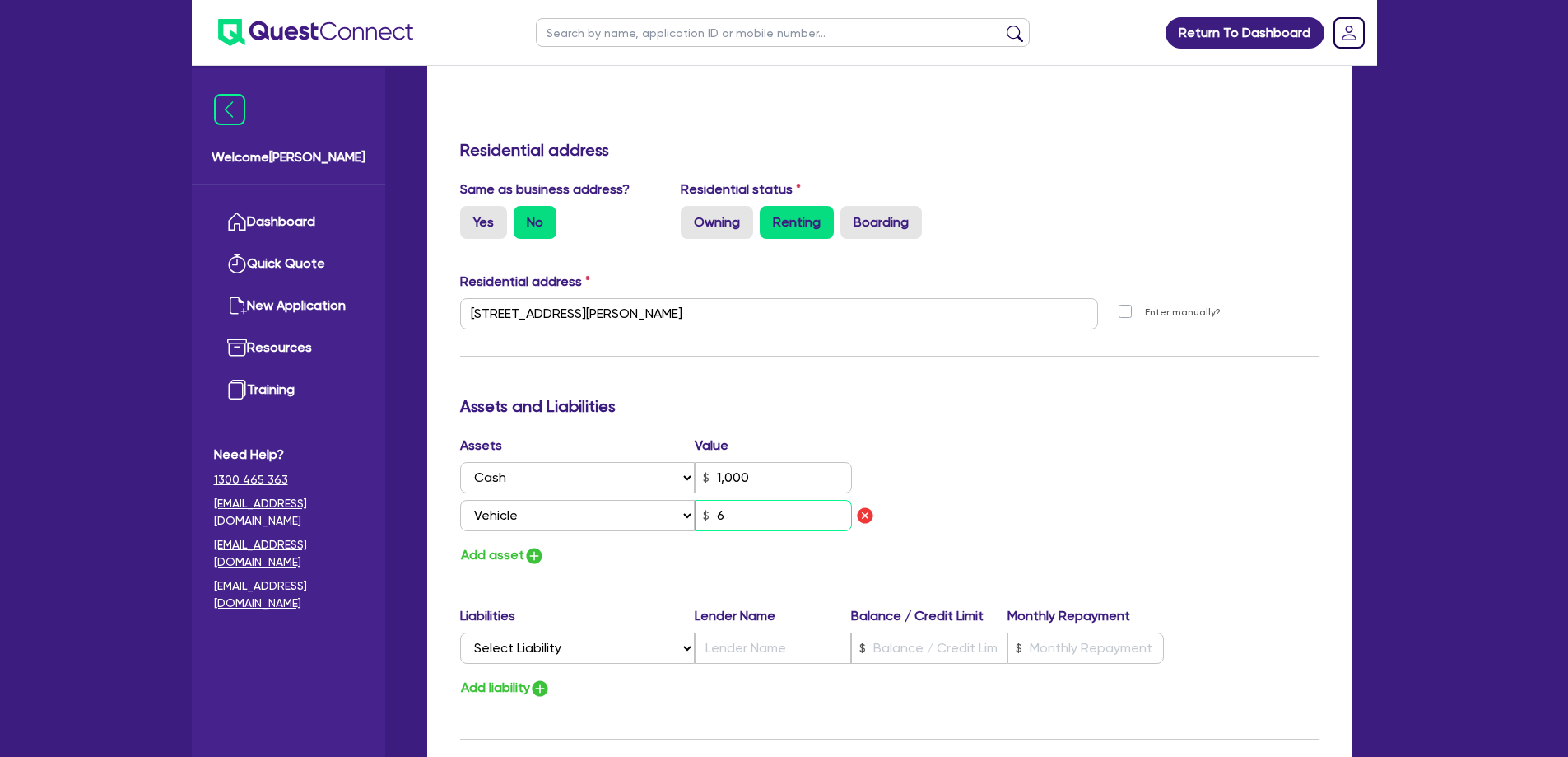
type input "65"
type input "4"
type input "0421 733 658"
type input "1,000"
type input "650"
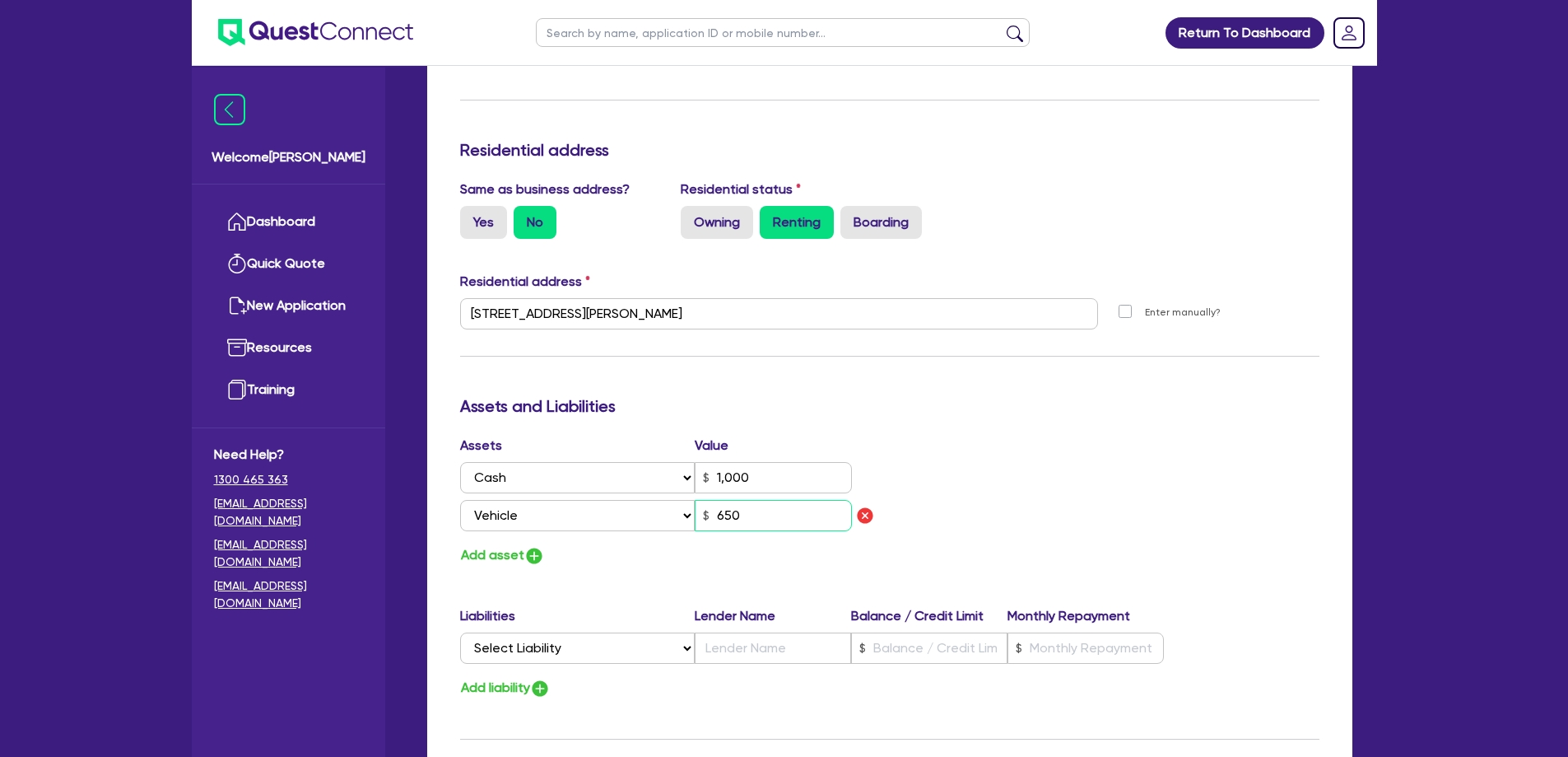
type input "4"
type input "0421 733 658"
type input "1,000"
type input "6,500"
click at [491, 544] on button "Add asset" at bounding box center [502, 555] width 85 height 22
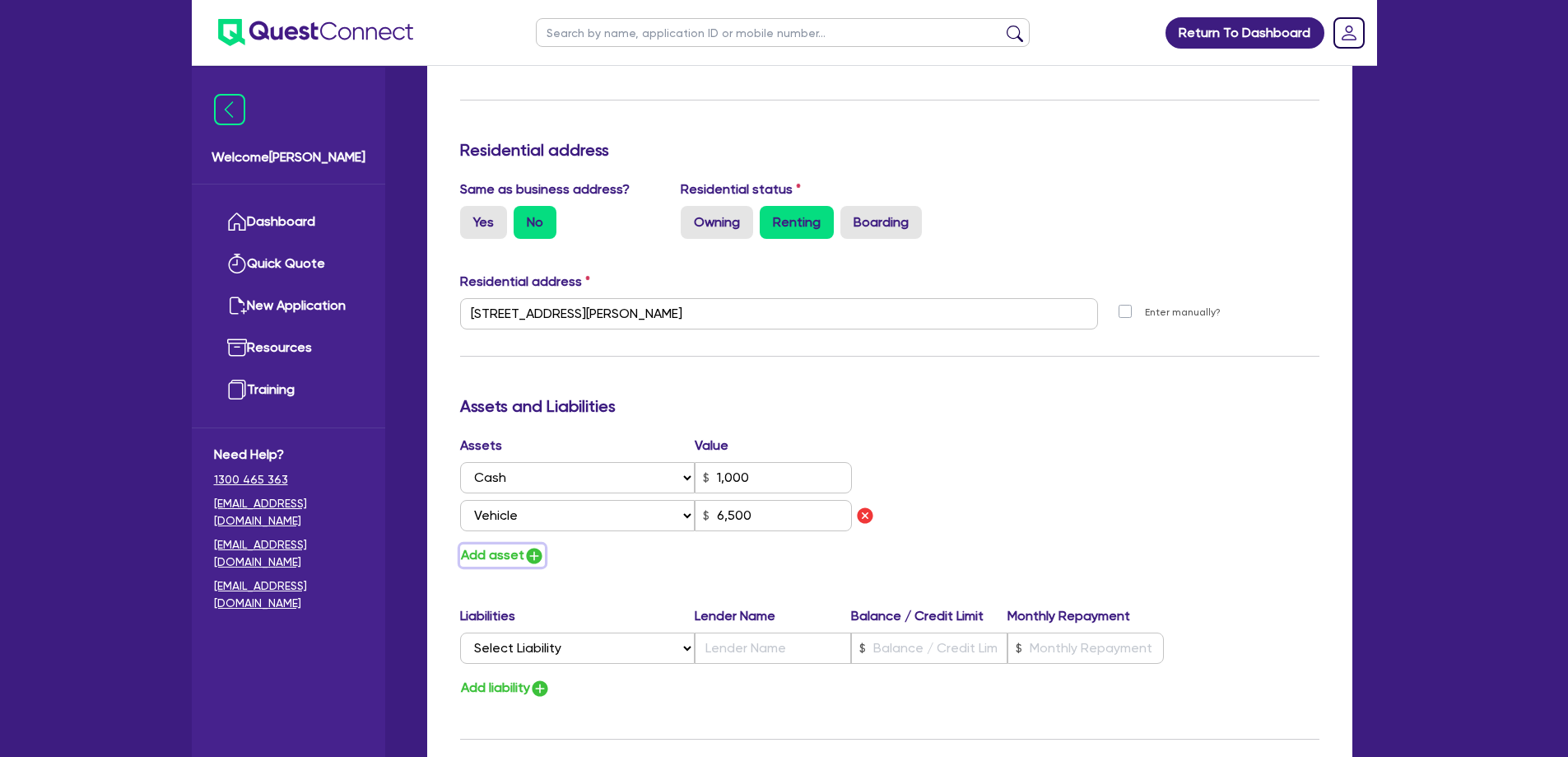
type input "4"
type input "0421 733 658"
type input "1,000"
type input "6,500"
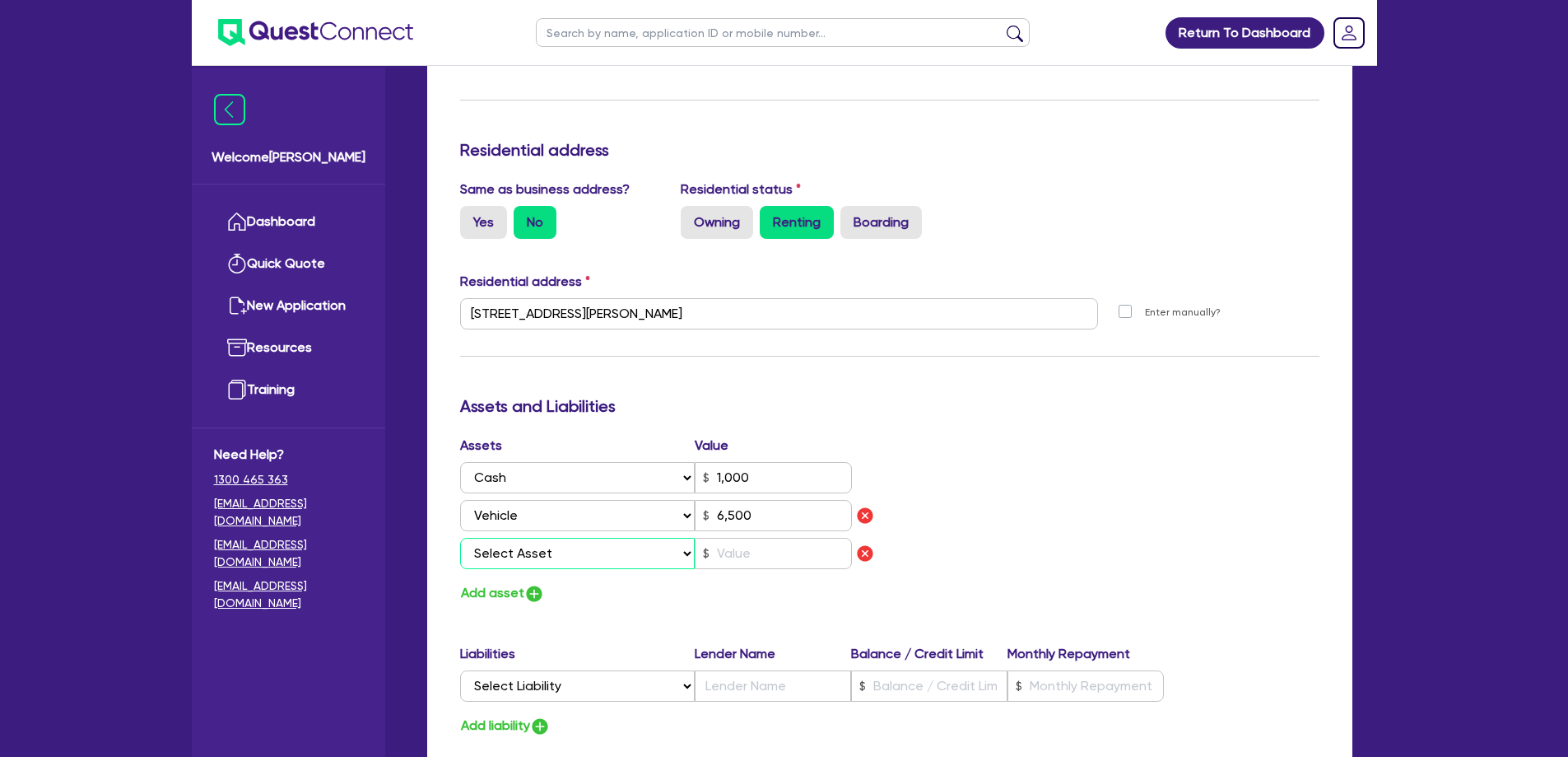
click at [505, 538] on select "Select Asset Cash Property Investment property Vehicle Truck Trailer Equipment …" at bounding box center [577, 553] width 236 height 31
select select "HOUSEHOLD_PERSONAL"
click at [460, 538] on select "Select Asset Cash Property Investment property Vehicle Truck Trailer Equipment …" at bounding box center [577, 553] width 236 height 31
type input "4"
type input "0421 733 658"
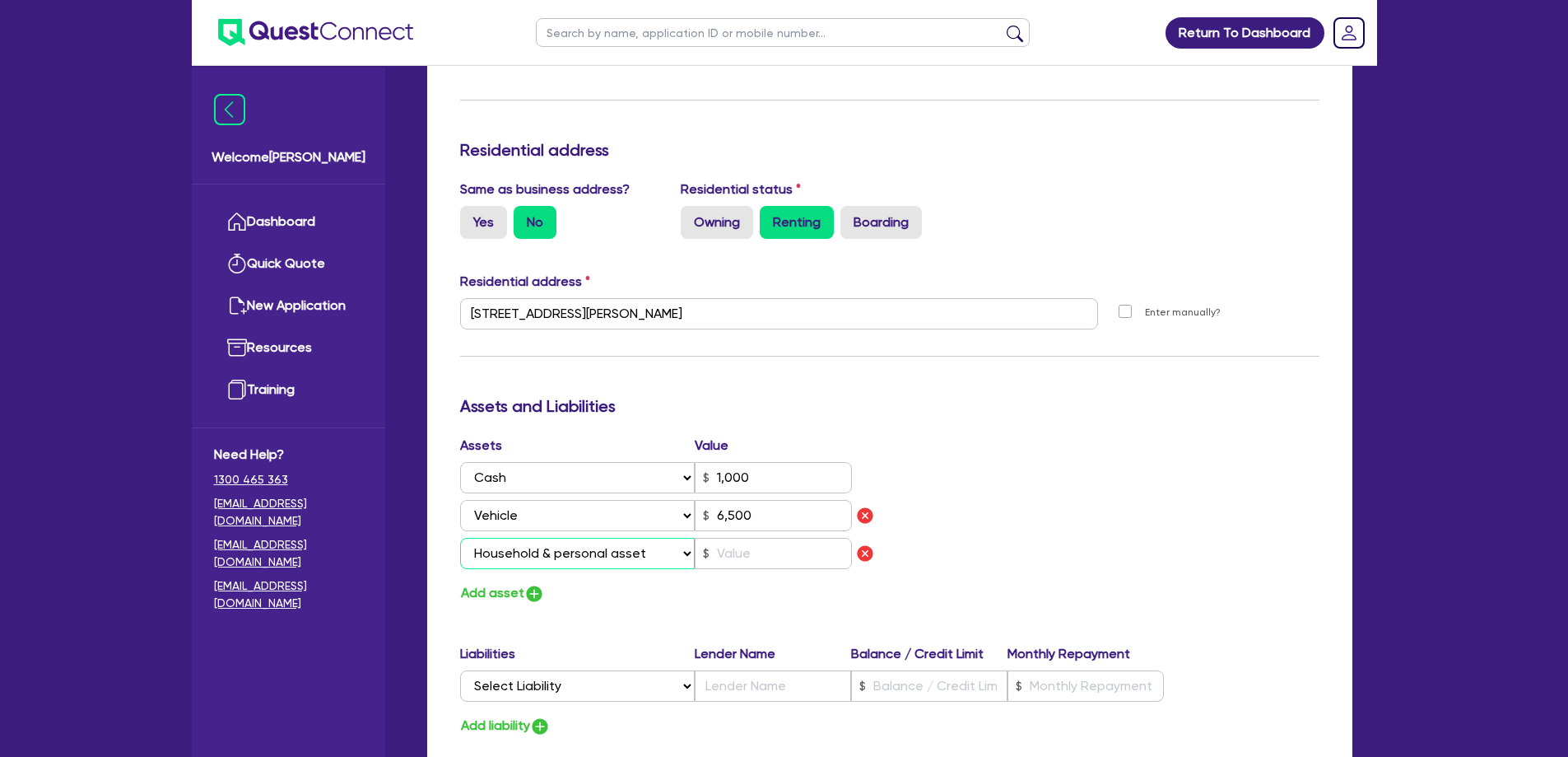
type input "1,000"
type input "6,500"
click at [757, 541] on input "text" at bounding box center [773, 553] width 157 height 31
type input "4"
type input "0421 733 658"
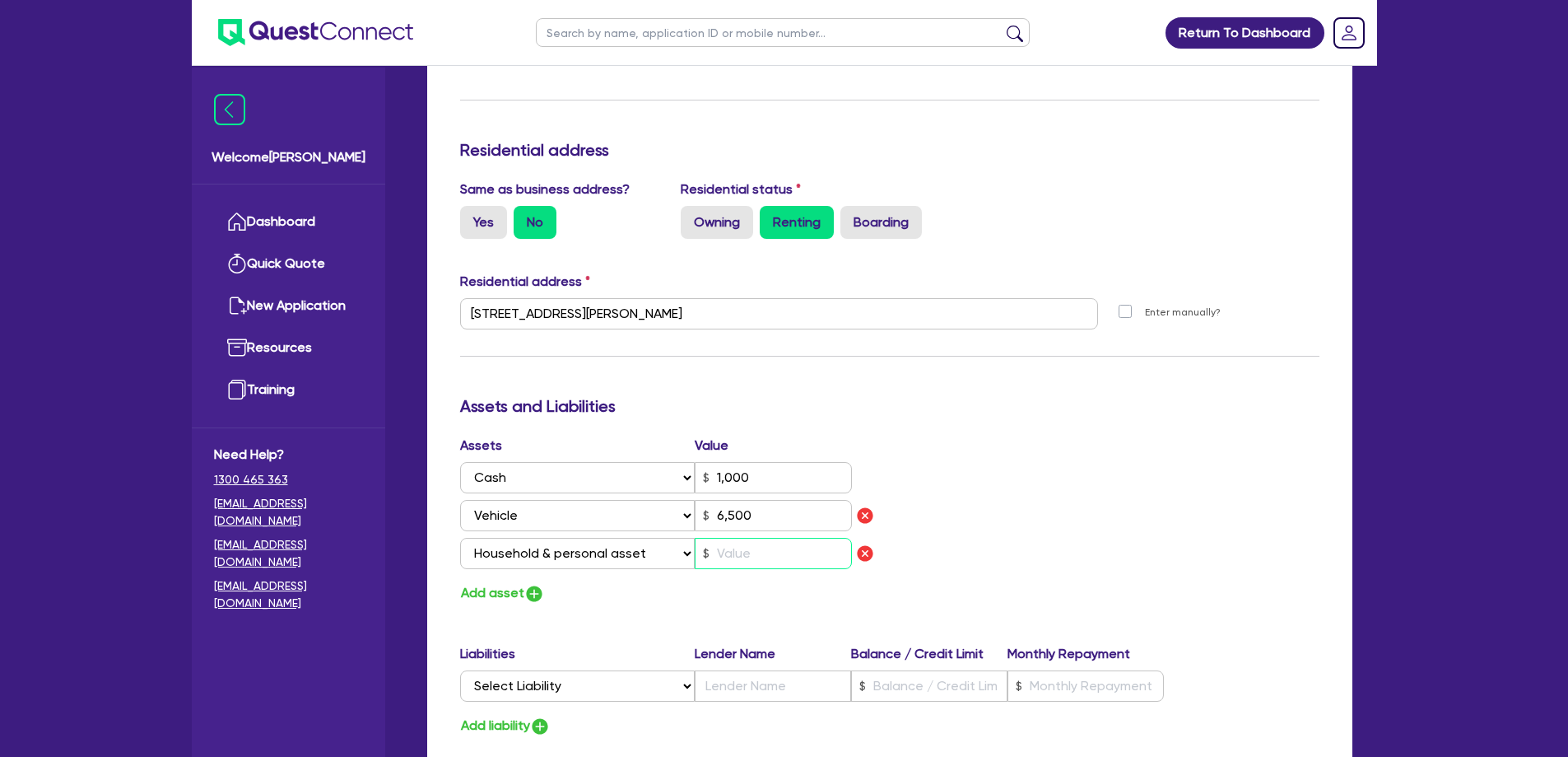
type input "1,000"
type input "6,500"
type input "5"
type input "4"
type input "0421 733 658"
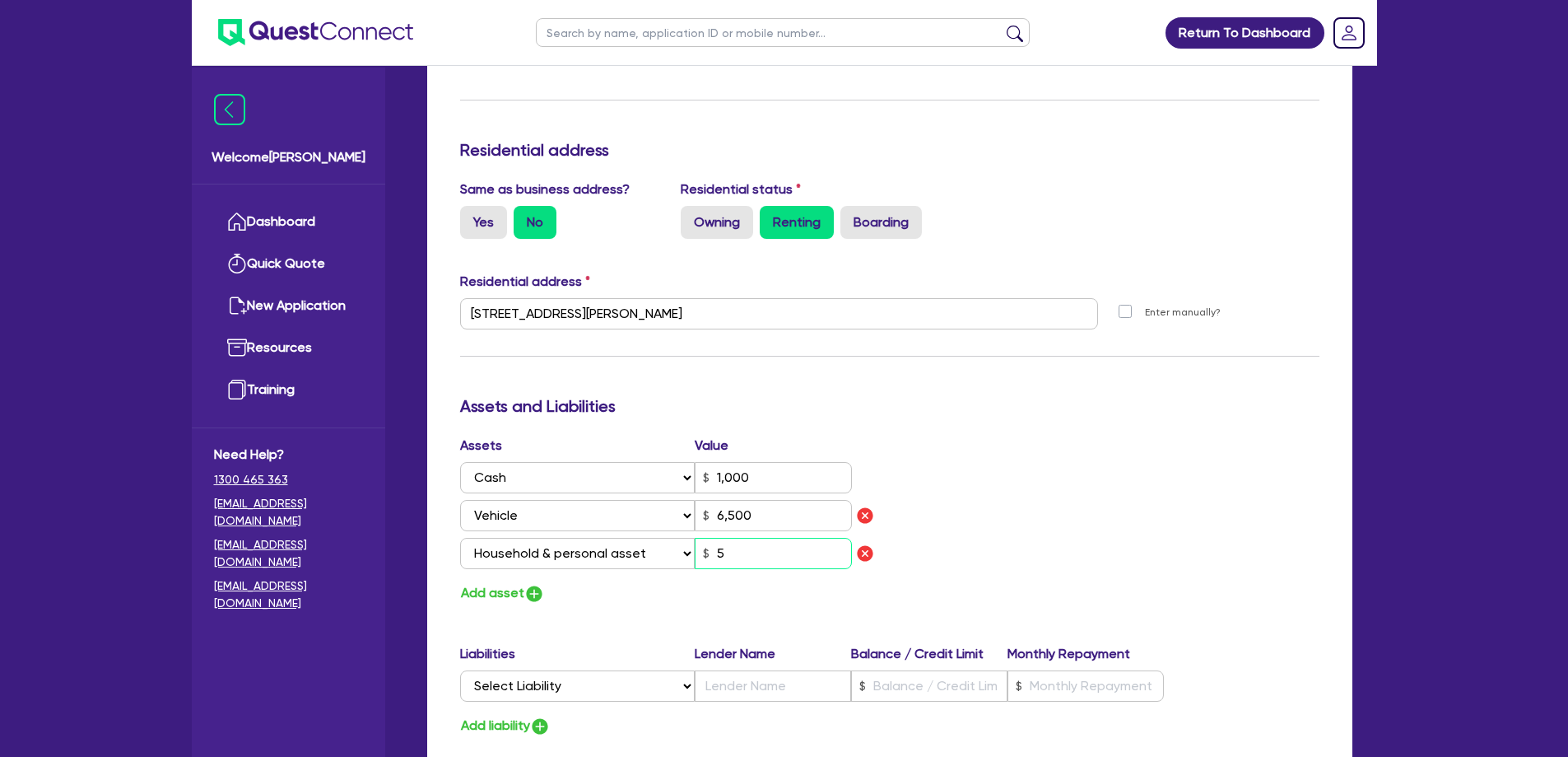
type input "1,000"
type input "6,500"
type input "50"
type input "4"
type input "0421 733 658"
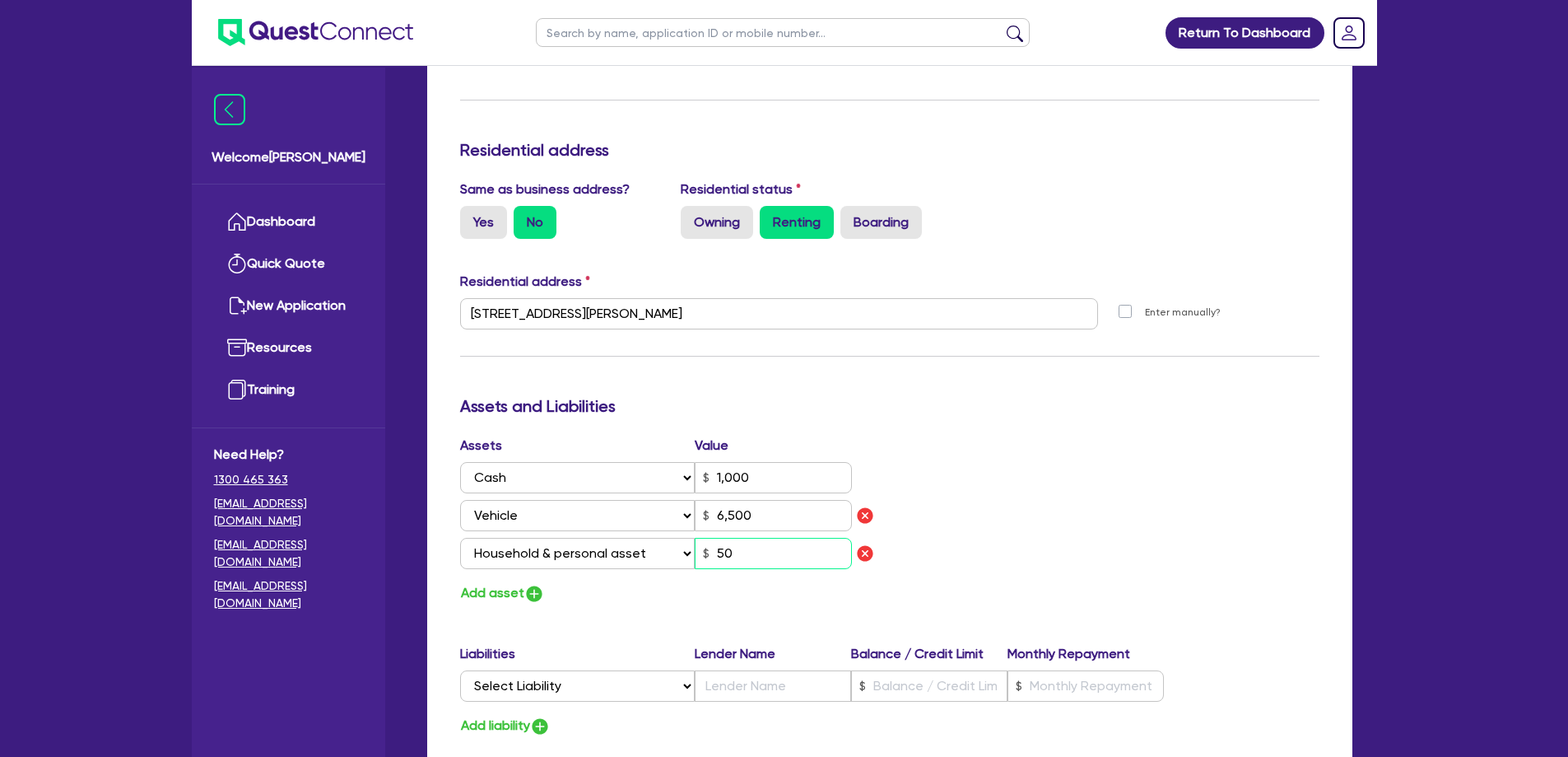
type input "1,000"
type input "6,500"
type input "500"
type input "4"
type input "0421 733 658"
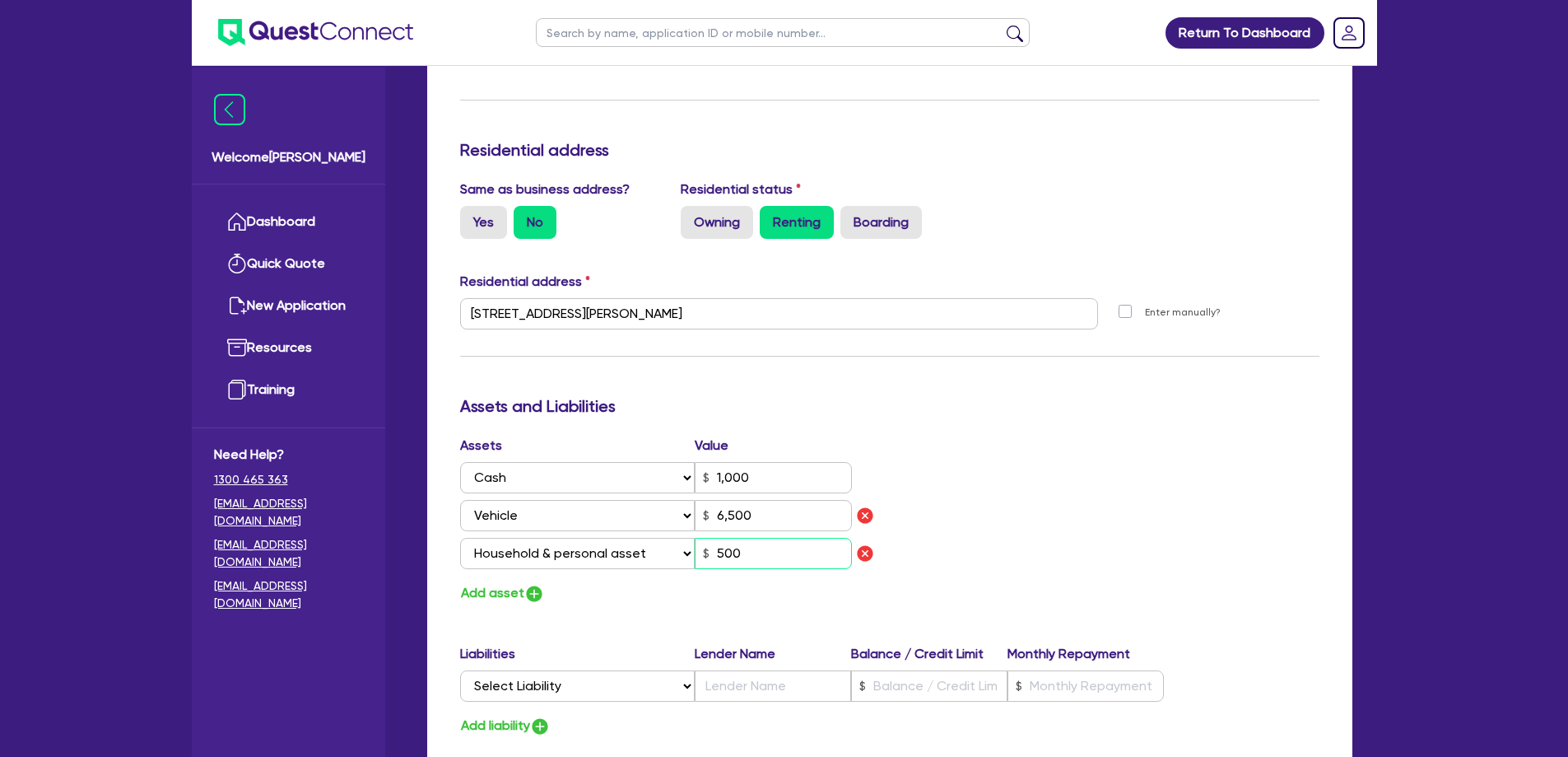
type input "1,000"
type input "6,500"
type input "5,000"
type input "4"
type input "0421 733 658"
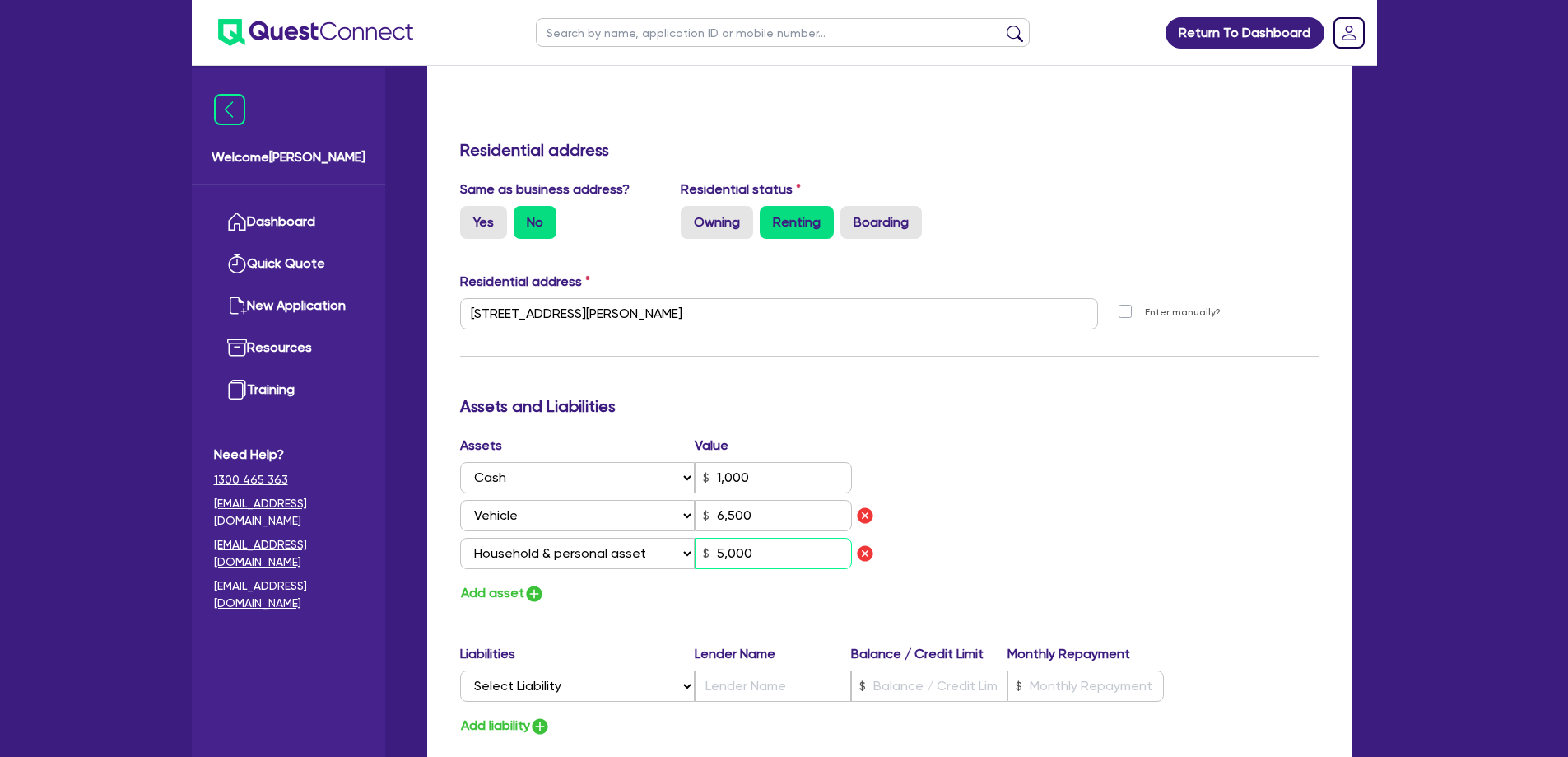
type input "1,000"
type input "6,500"
type input "50,000"
click at [497, 582] on button "Add asset" at bounding box center [502, 593] width 85 height 22
type input "4"
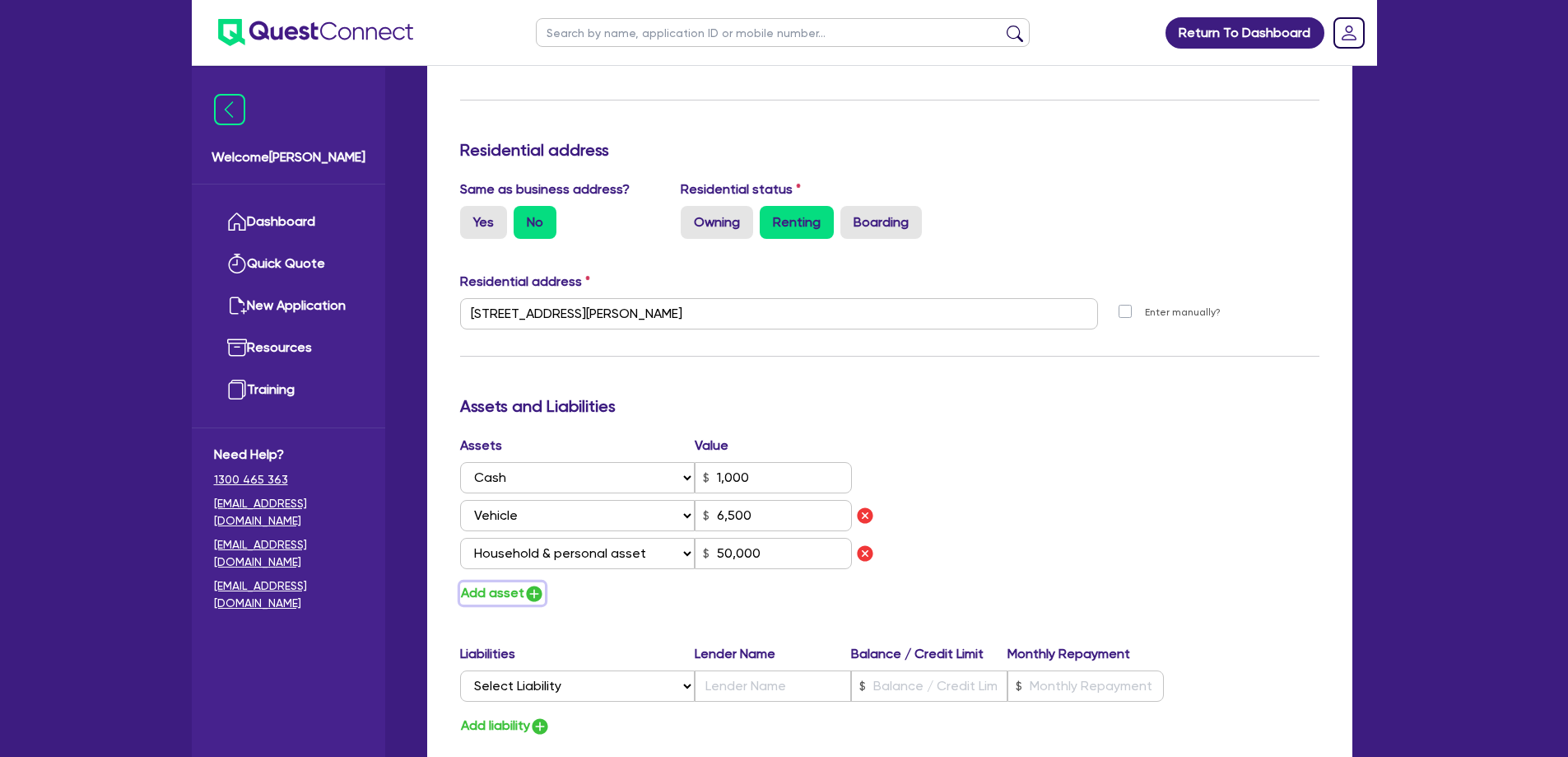
type input "0421 733 658"
type input "1,000"
type input "6,500"
type input "50,000"
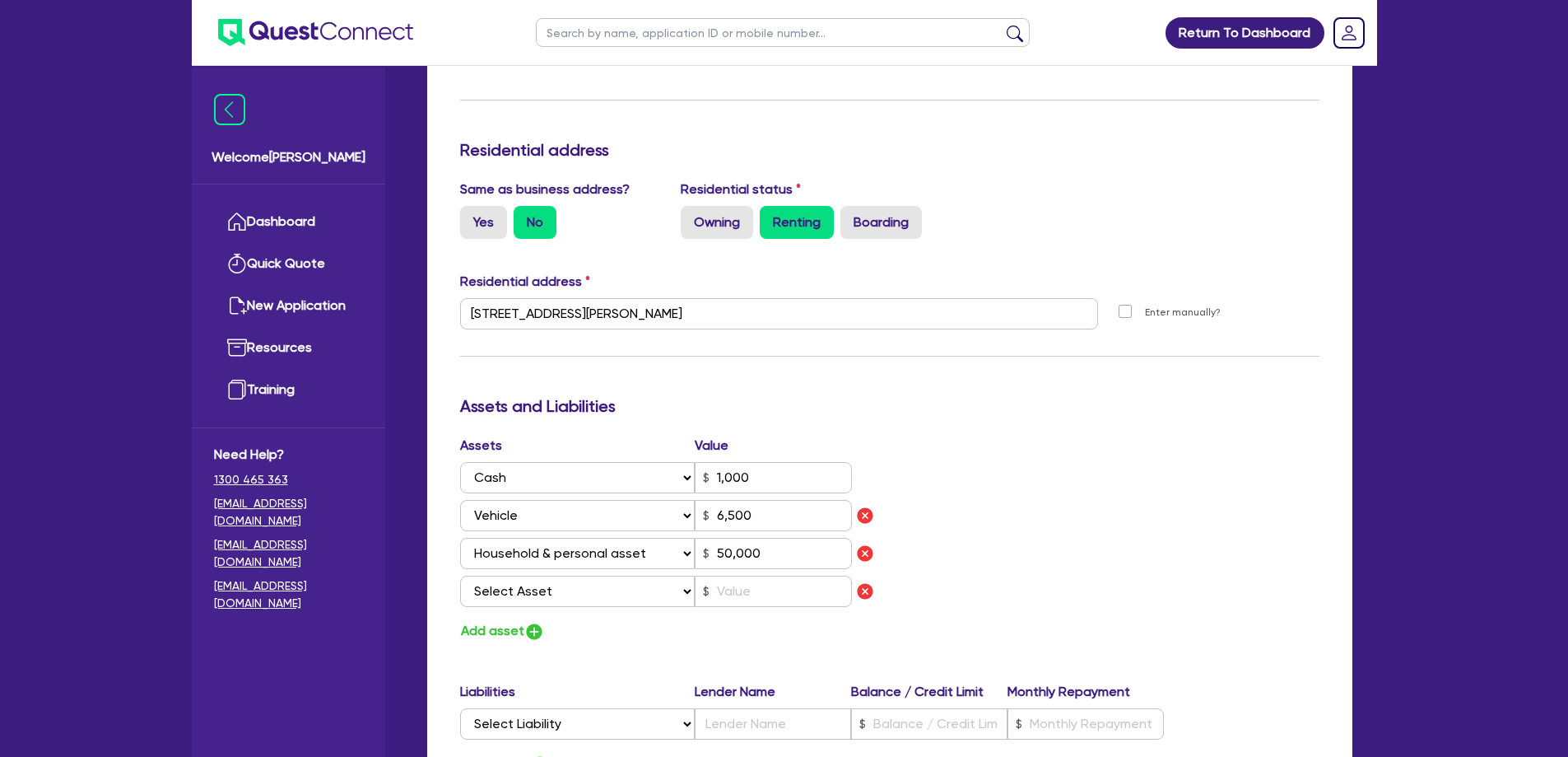
click at [494, 587] on div "Assets Value Select Asset Cash Property Investment property Vehicle Truck Trail…" at bounding box center [669, 525] width 442 height 178
click at [513, 576] on select "Select Asset Cash Property Investment property Vehicle Truck Trailer Equipment …" at bounding box center [577, 591] width 236 height 31
select select "OTHER"
click at [460, 576] on select "Select Asset Cash Property Investment property Vehicle Truck Trailer Equipment …" at bounding box center [577, 591] width 236 height 31
type input "4"
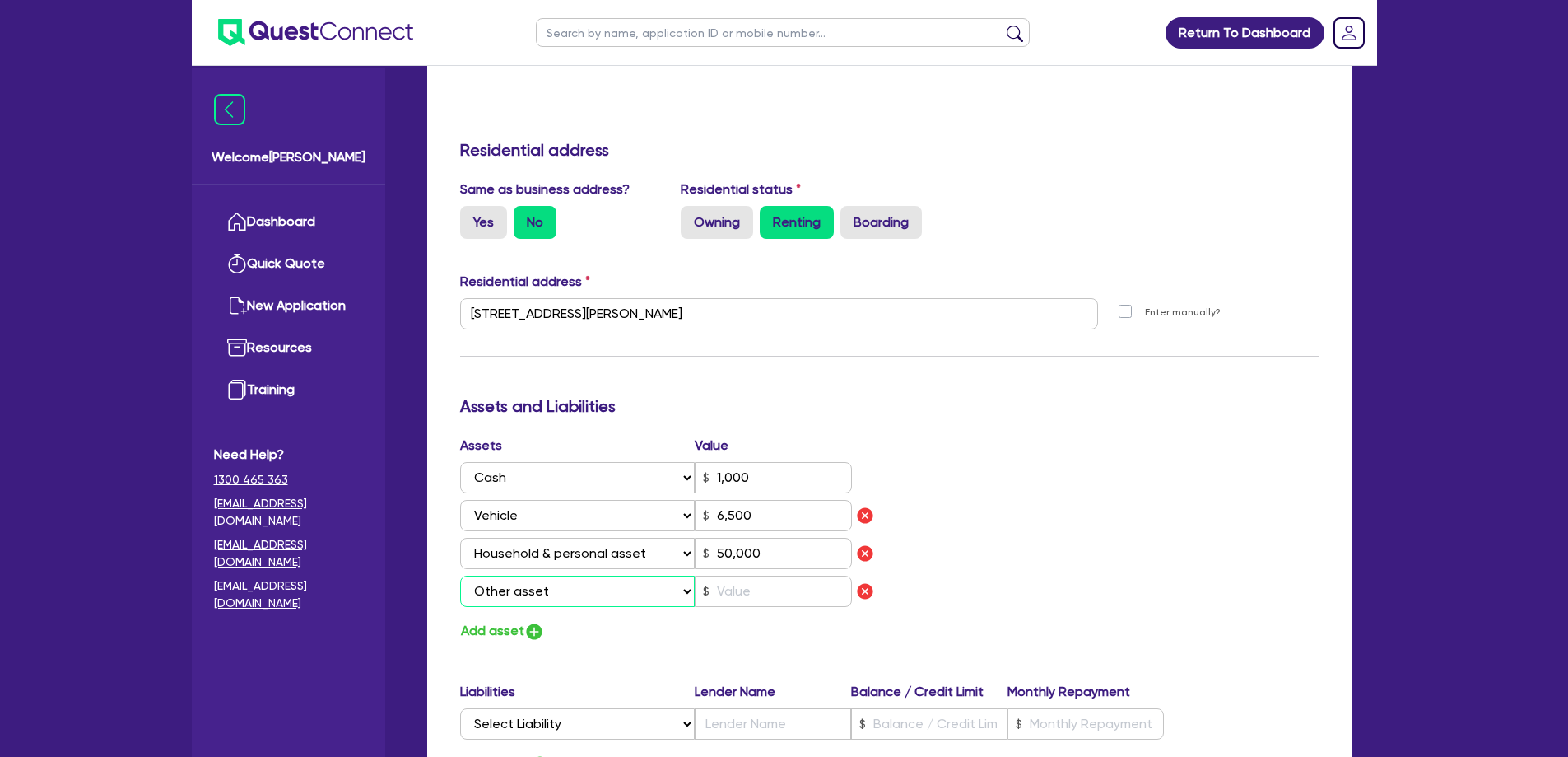
type input "0421 733 658"
type input "1,000"
type input "6,500"
type input "50,000"
click at [775, 586] on input "text" at bounding box center [773, 591] width 157 height 31
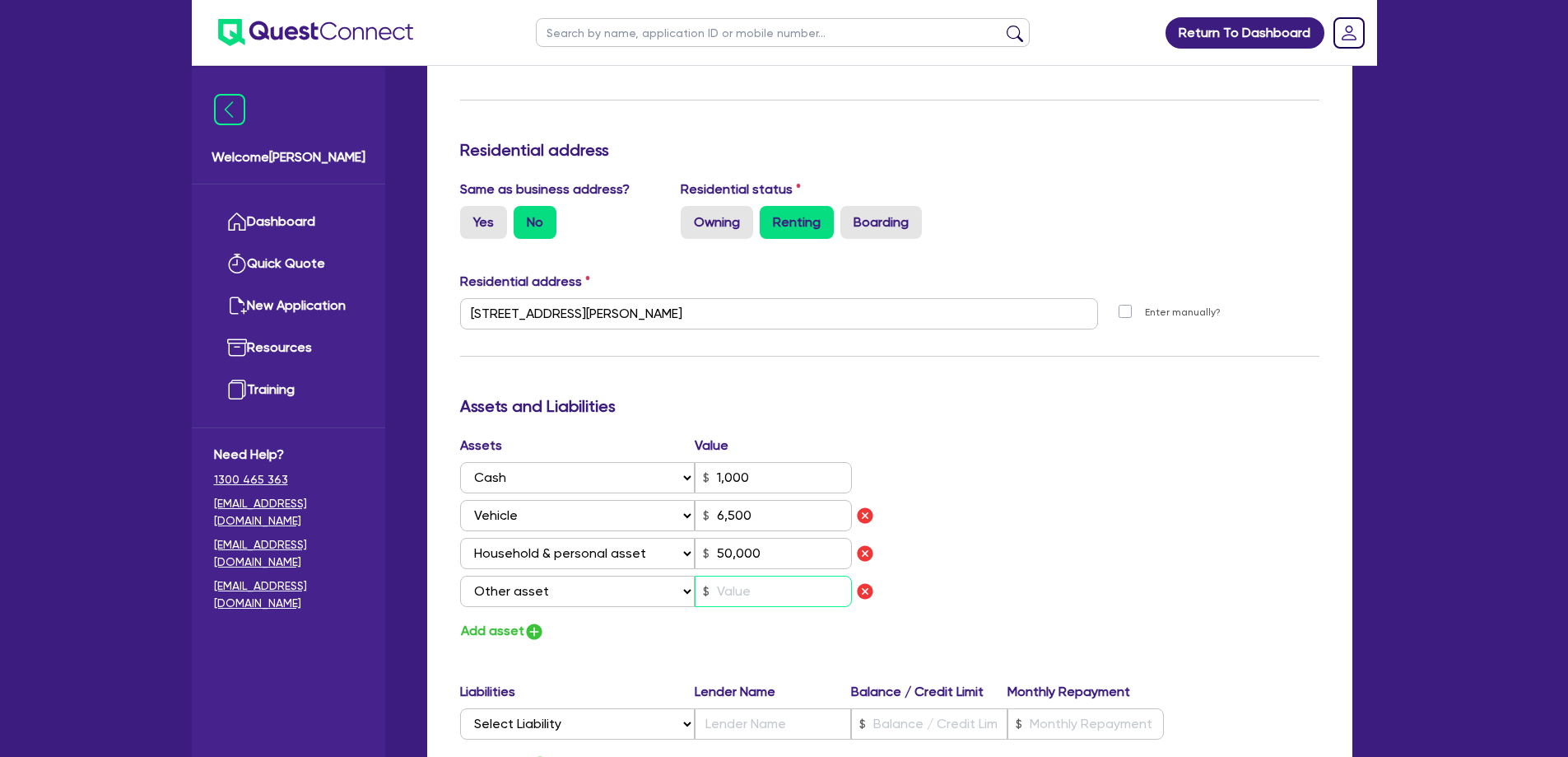
click at [776, 585] on input "text" at bounding box center [773, 591] width 157 height 31
type input "4"
type input "0421 733 658"
type input "1,000"
type input "6,500"
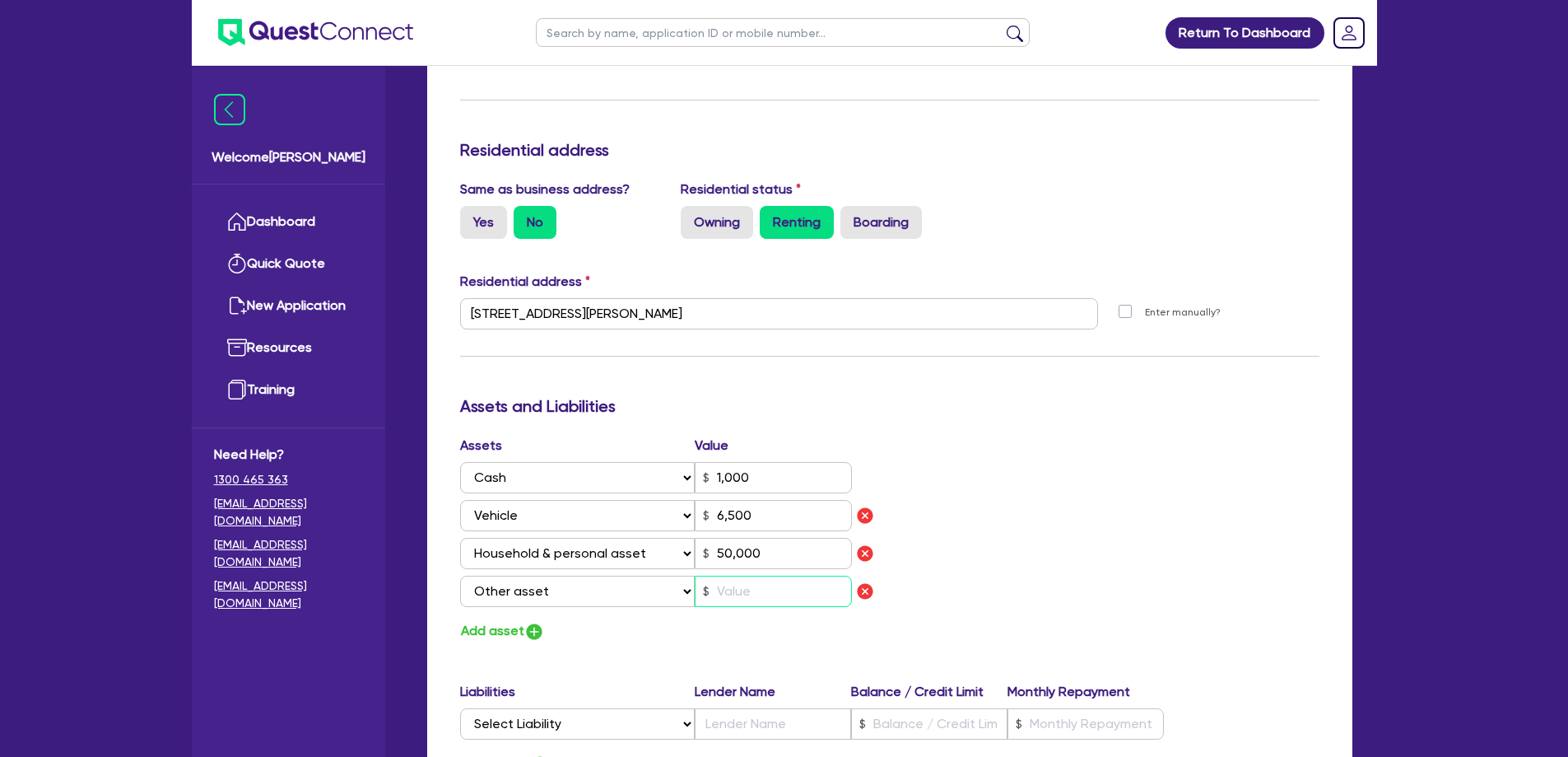
type input "50,000"
type input "1"
type input "4"
type input "0421 733 658"
type input "1,000"
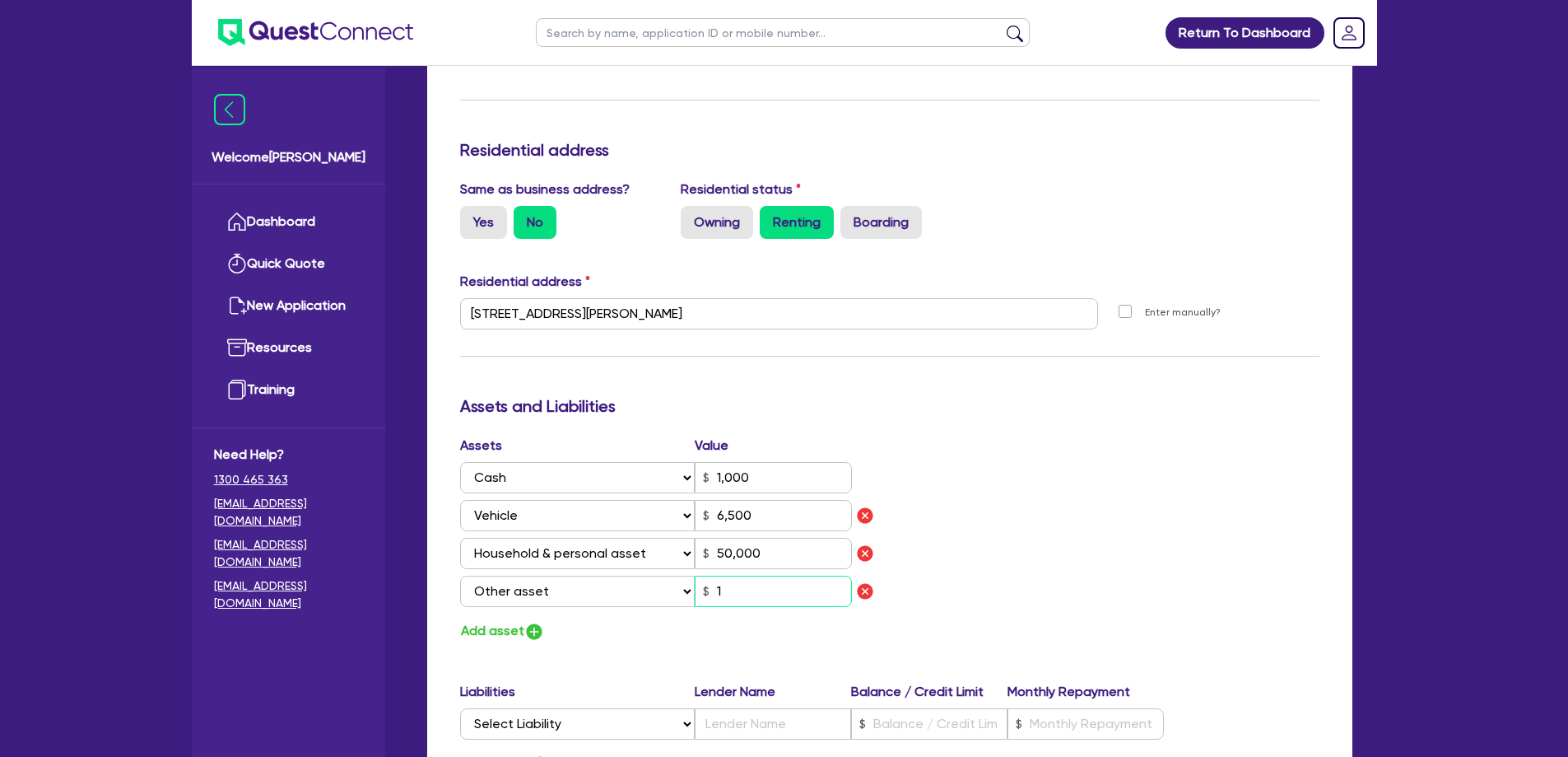
type input "6,500"
type input "50,000"
type input "15"
type input "4"
type input "0421 733 658"
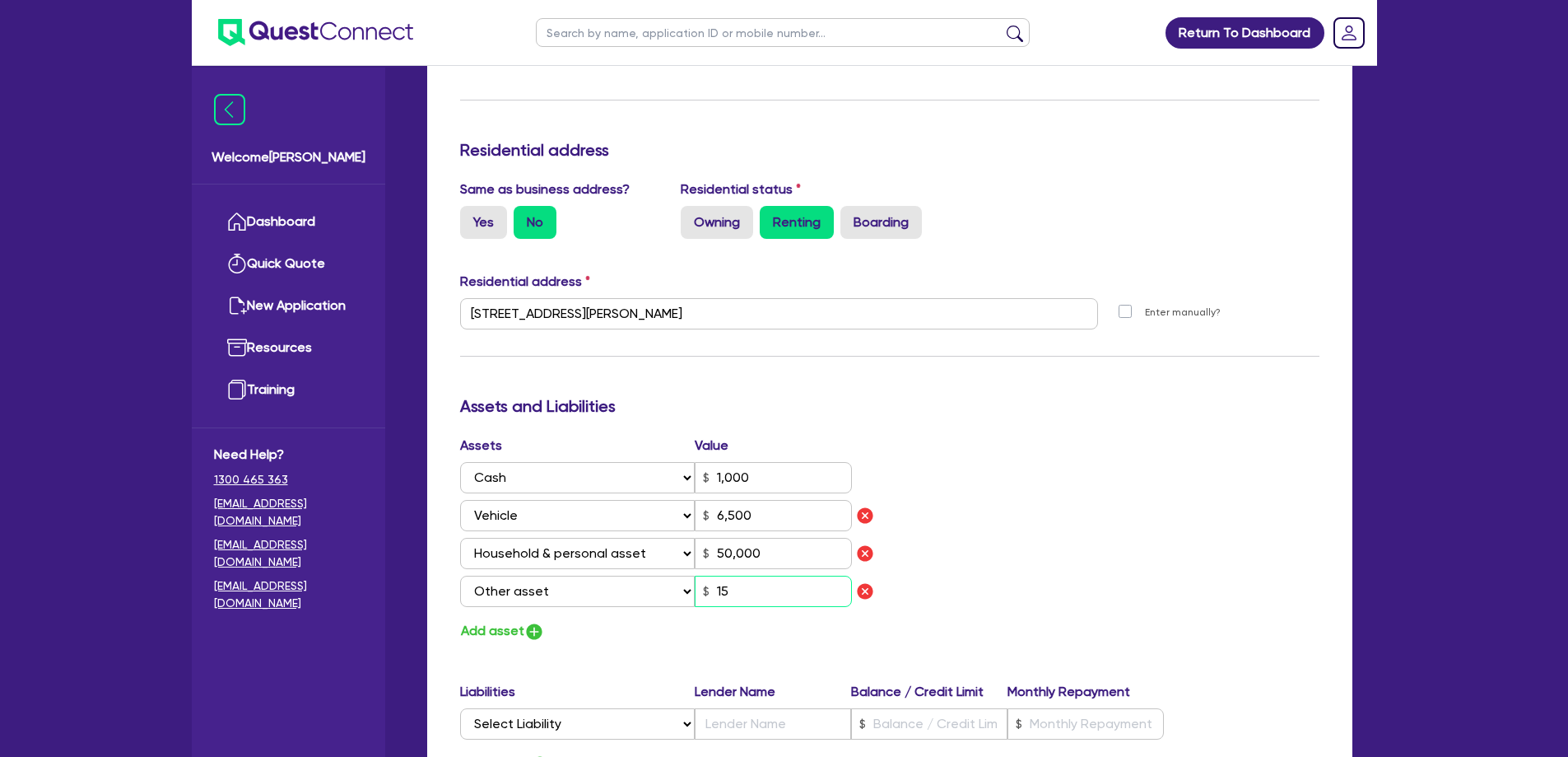
type input "1,000"
type input "6,500"
type input "50,000"
type input "150"
type input "4"
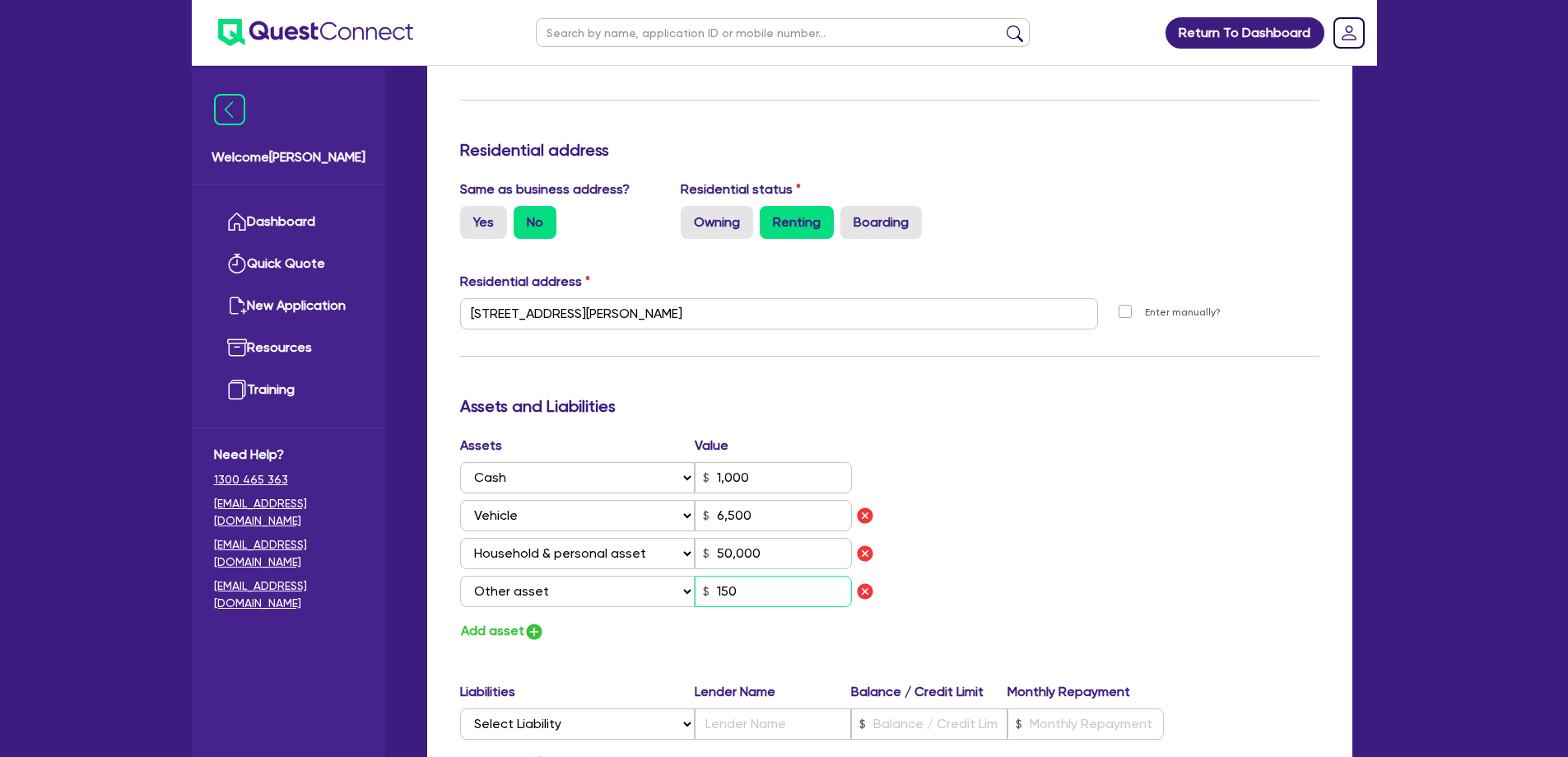
type input "0421 733 658"
type input "1,000"
type input "6,500"
type input "50,000"
type input "1,500"
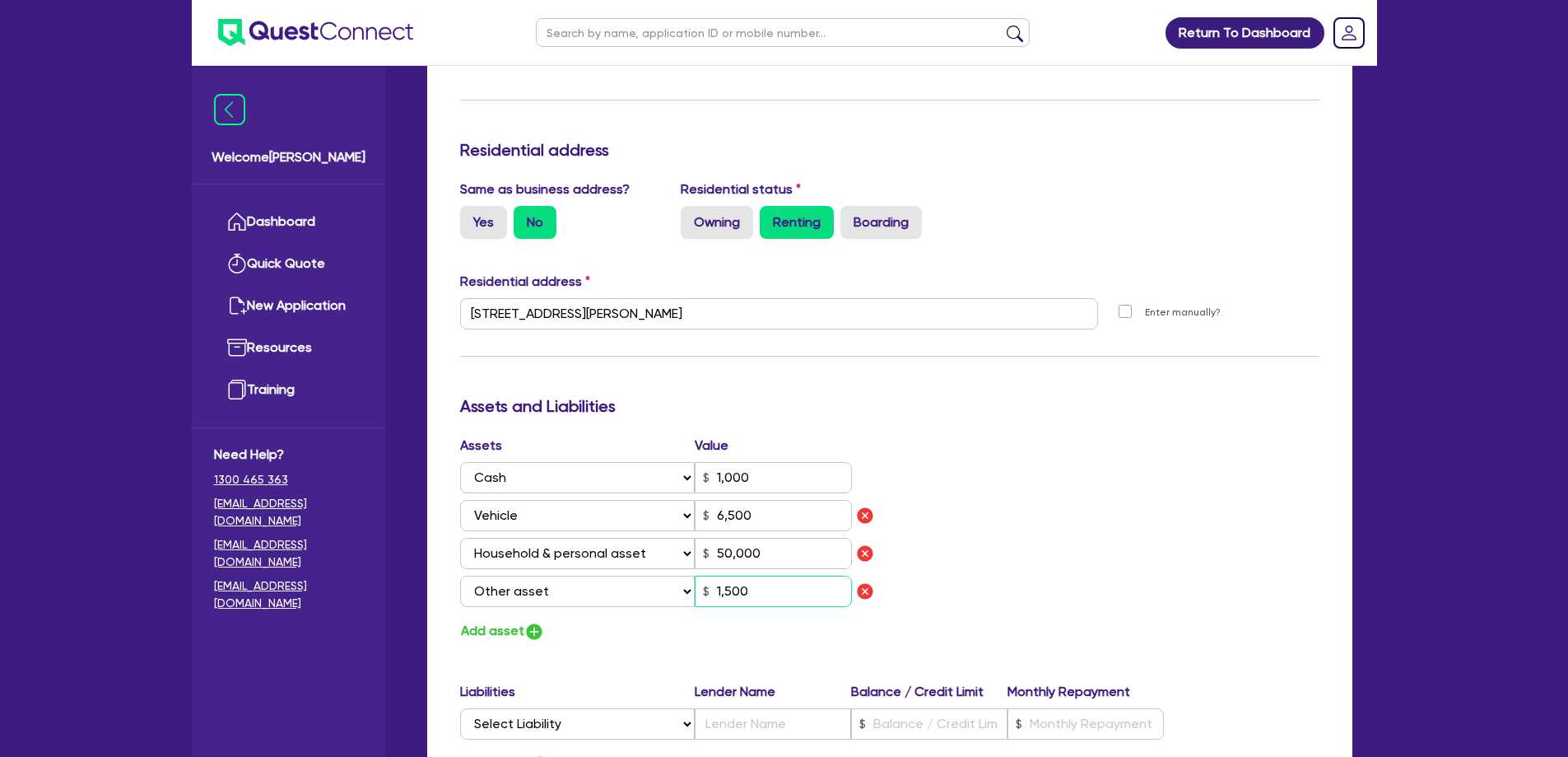
type input "4"
type input "0421 733 658"
type input "1,000"
type input "6,500"
type input "50,000"
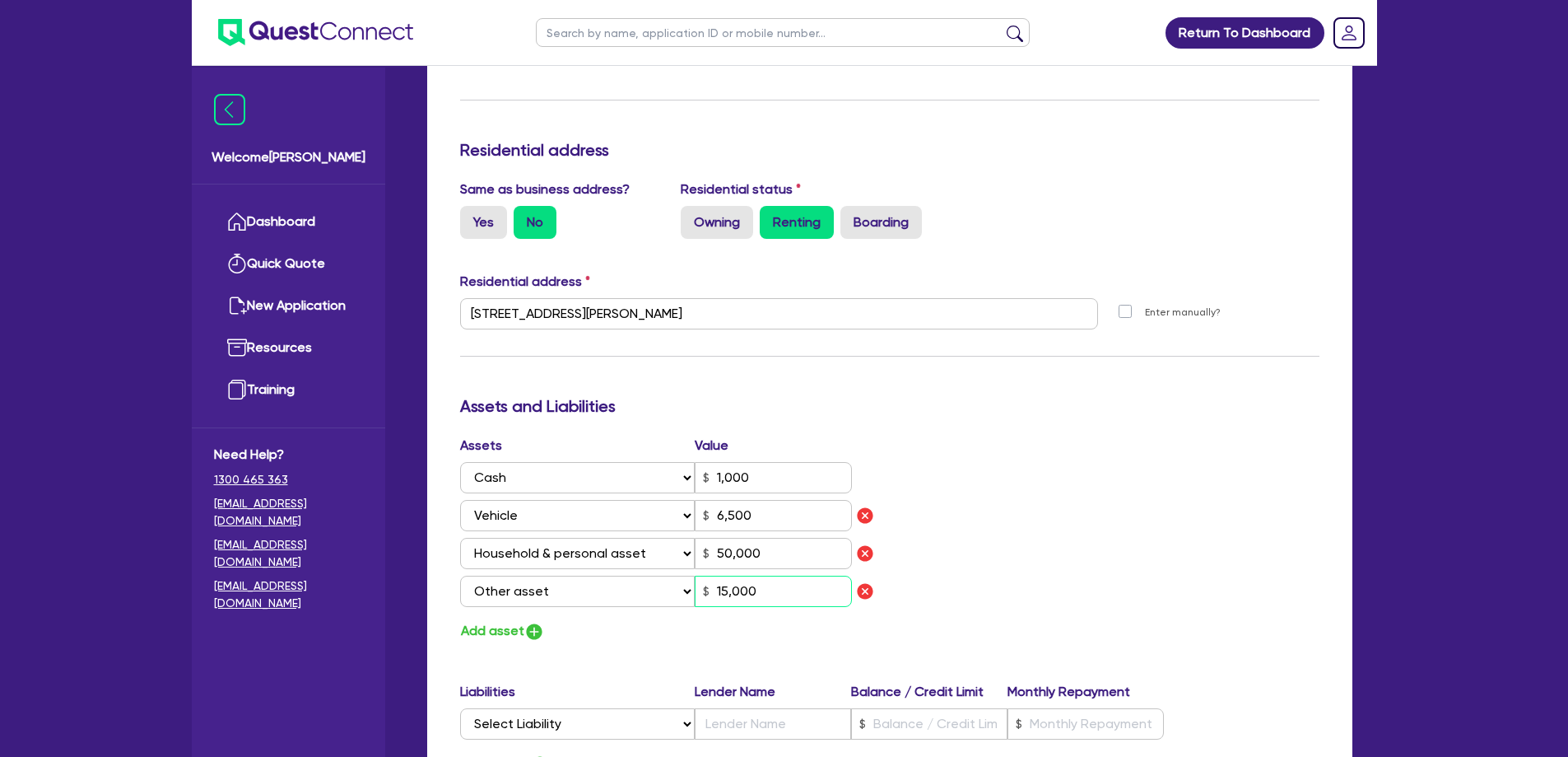
type input "15,000"
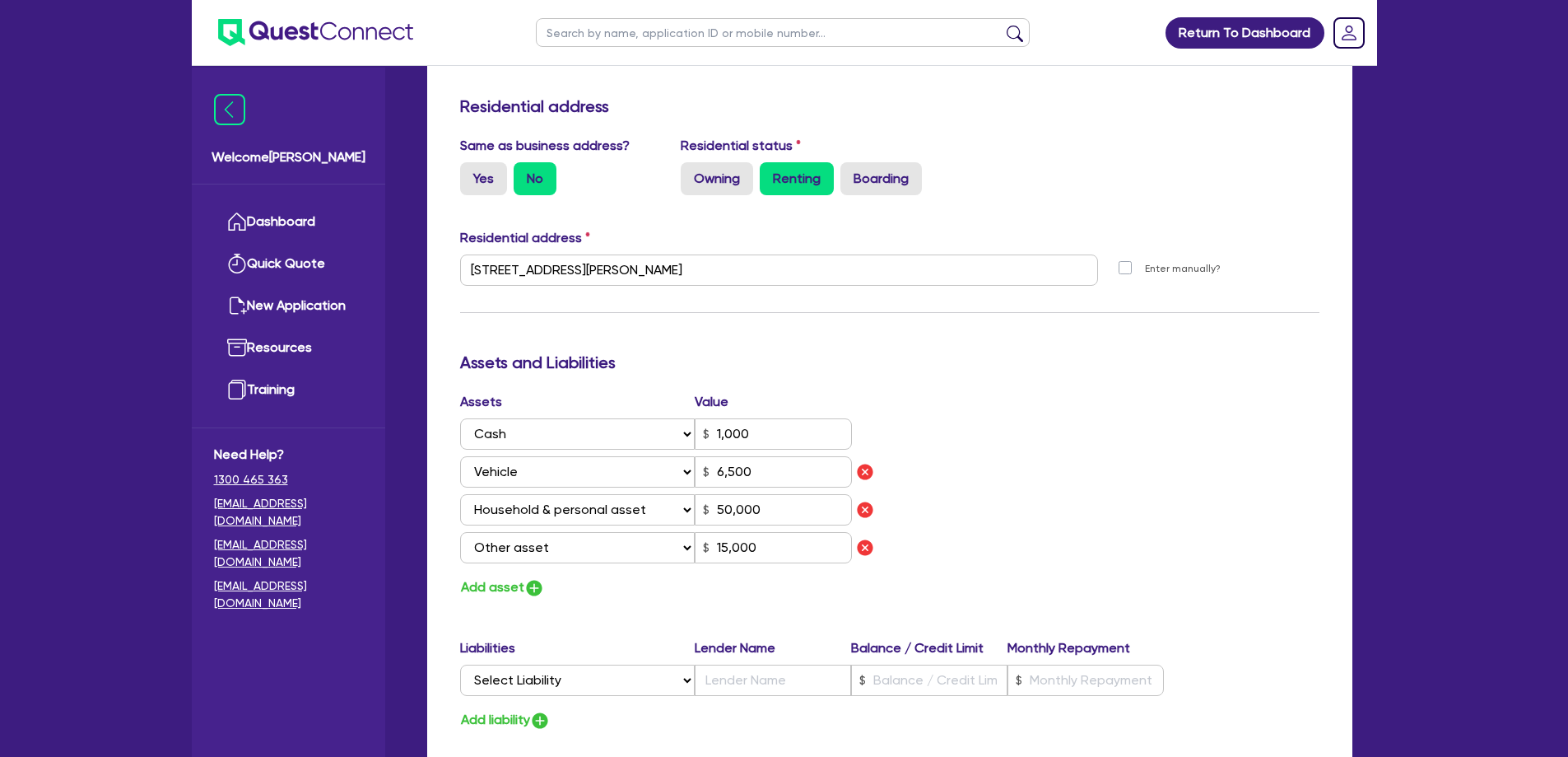
scroll to position [741, 0]
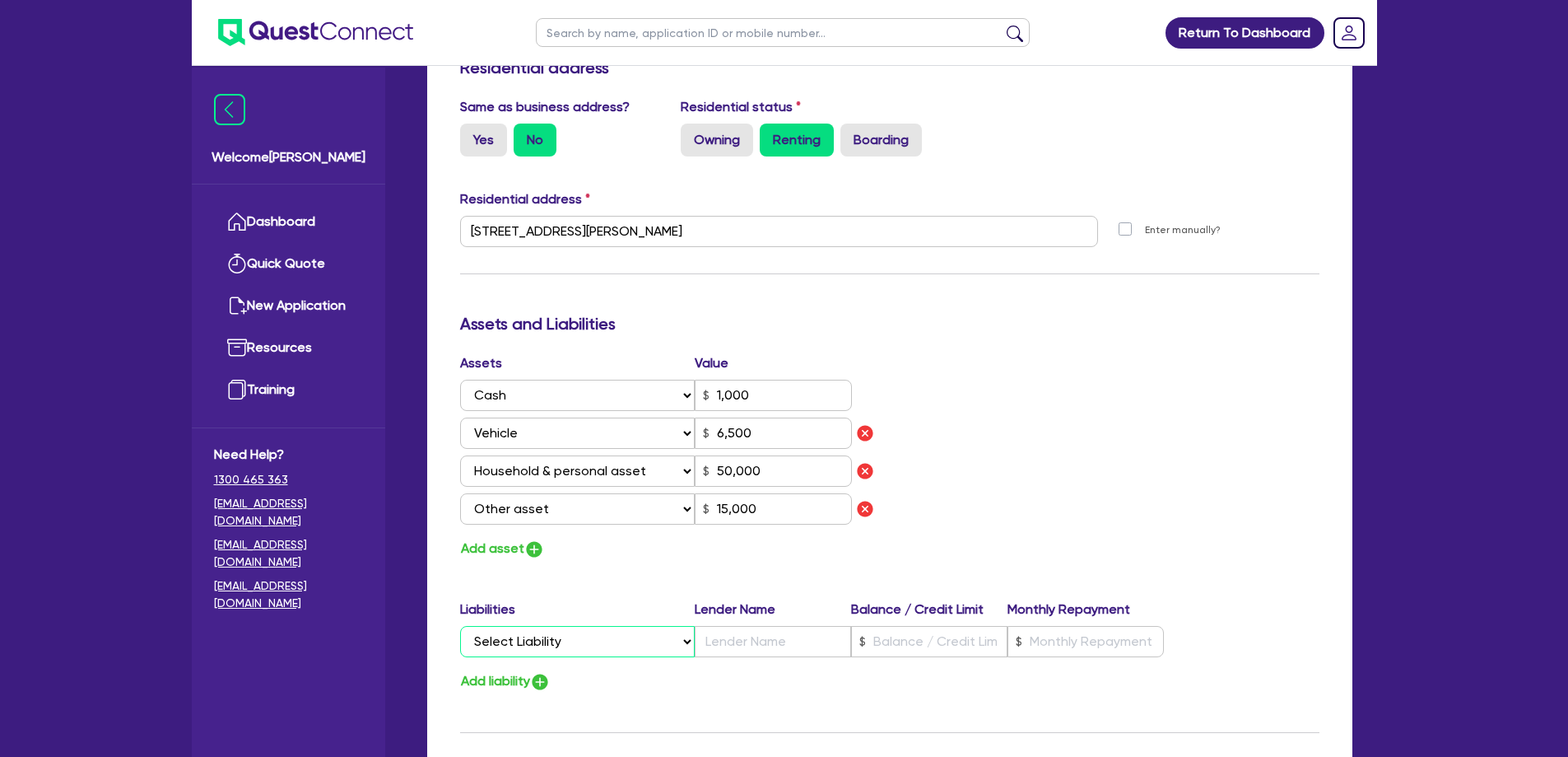
click at [579, 626] on select "Select Liability Credit card Mortgage Investment property loan Vehicle loan Tru…" at bounding box center [577, 641] width 235 height 31
select select "PERSONAL_LOAN"
click at [460, 626] on select "Select Liability Credit card Mortgage Investment property loan Vehicle loan Tru…" at bounding box center [577, 641] width 235 height 31
type input "4"
type input "0421 733 658"
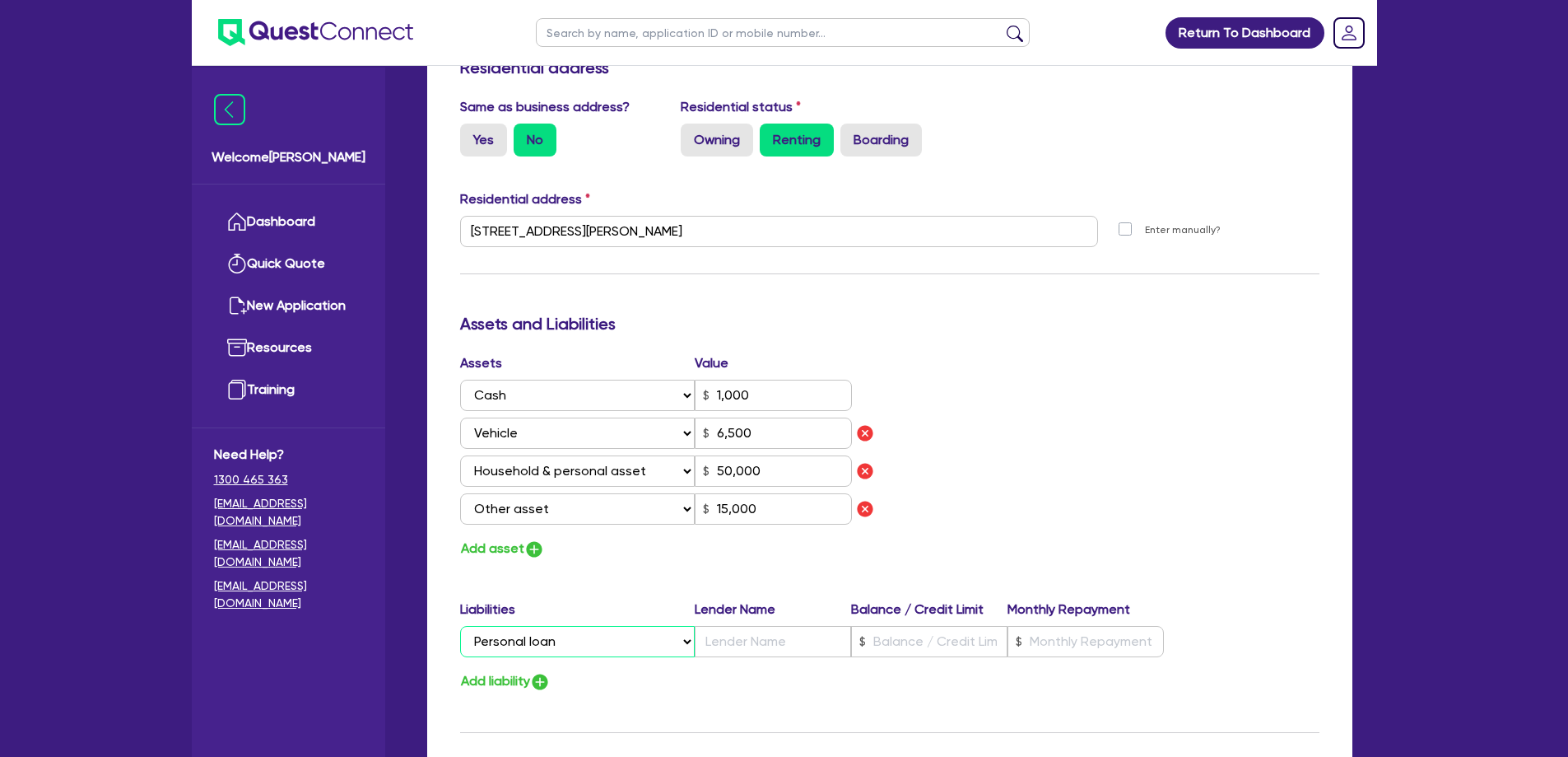
type input "1,000"
type input "6,500"
type input "50,000"
type input "15,000"
click at [719, 626] on input "text" at bounding box center [773, 641] width 156 height 31
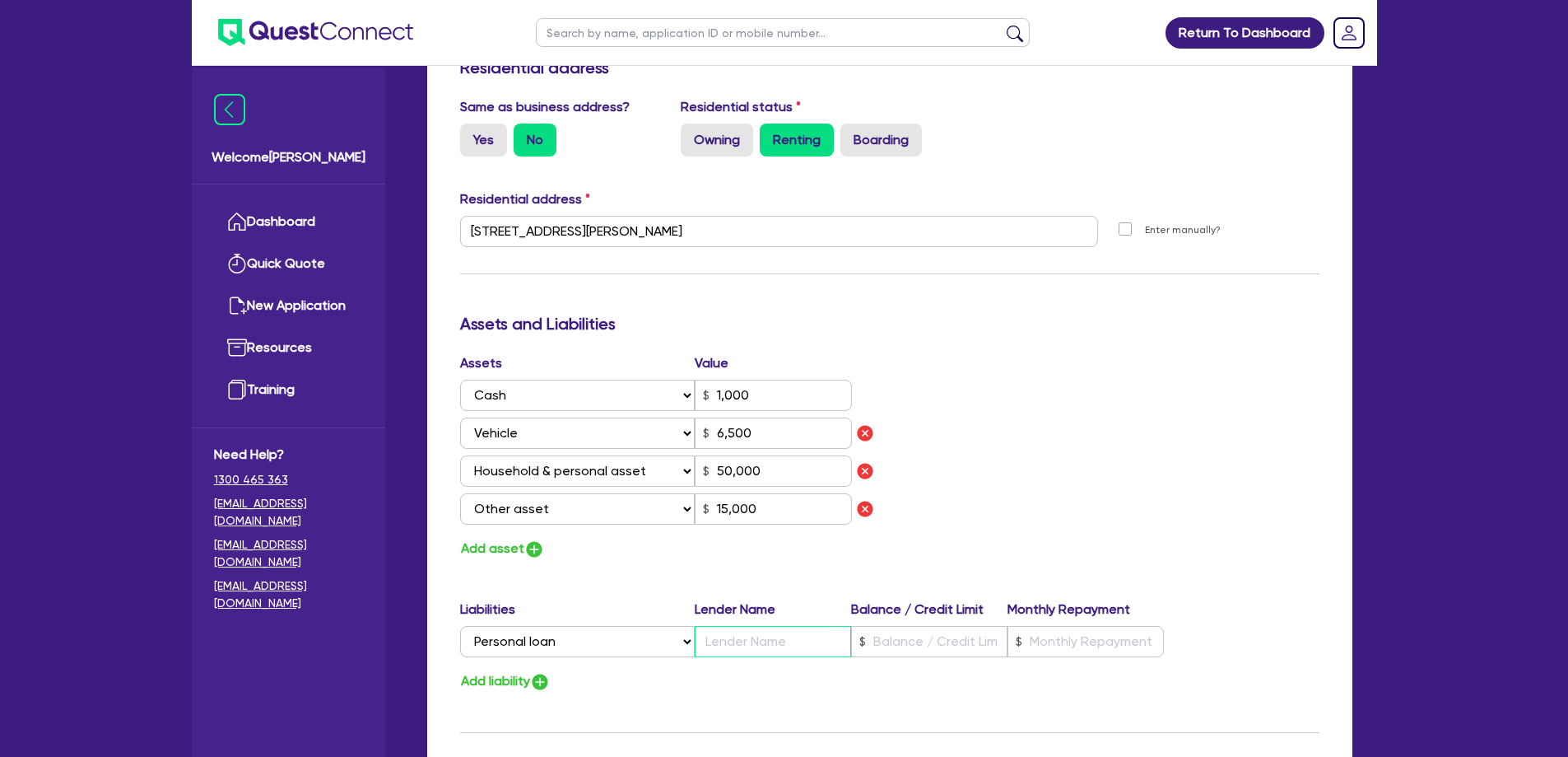
type input "4"
type input "0421 733 658"
type input "1,000"
type input "W"
type input "6,500"
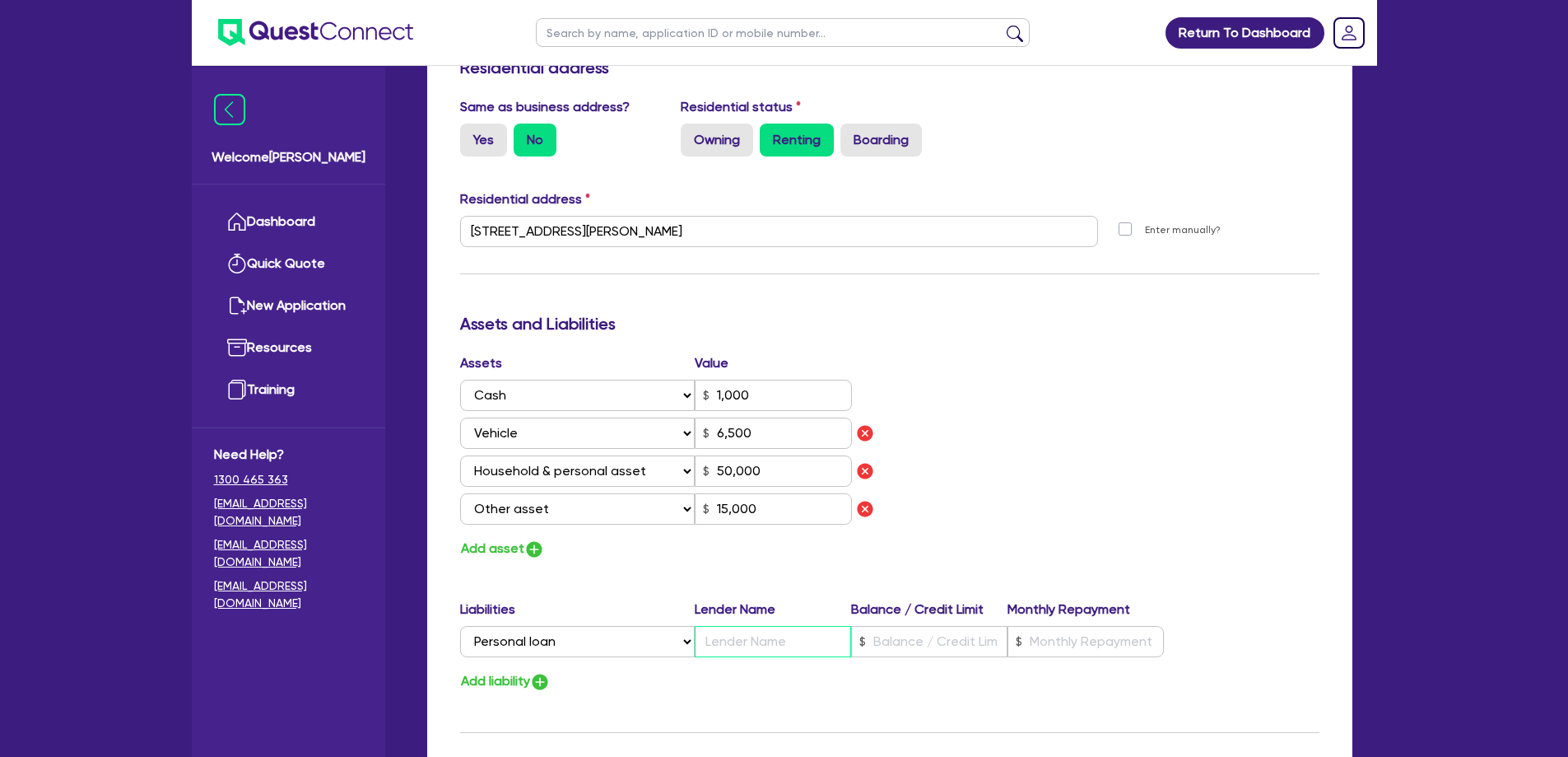
type input "50,000"
type input "15,000"
type input "4"
type input "0421 733 658"
type input "1,000"
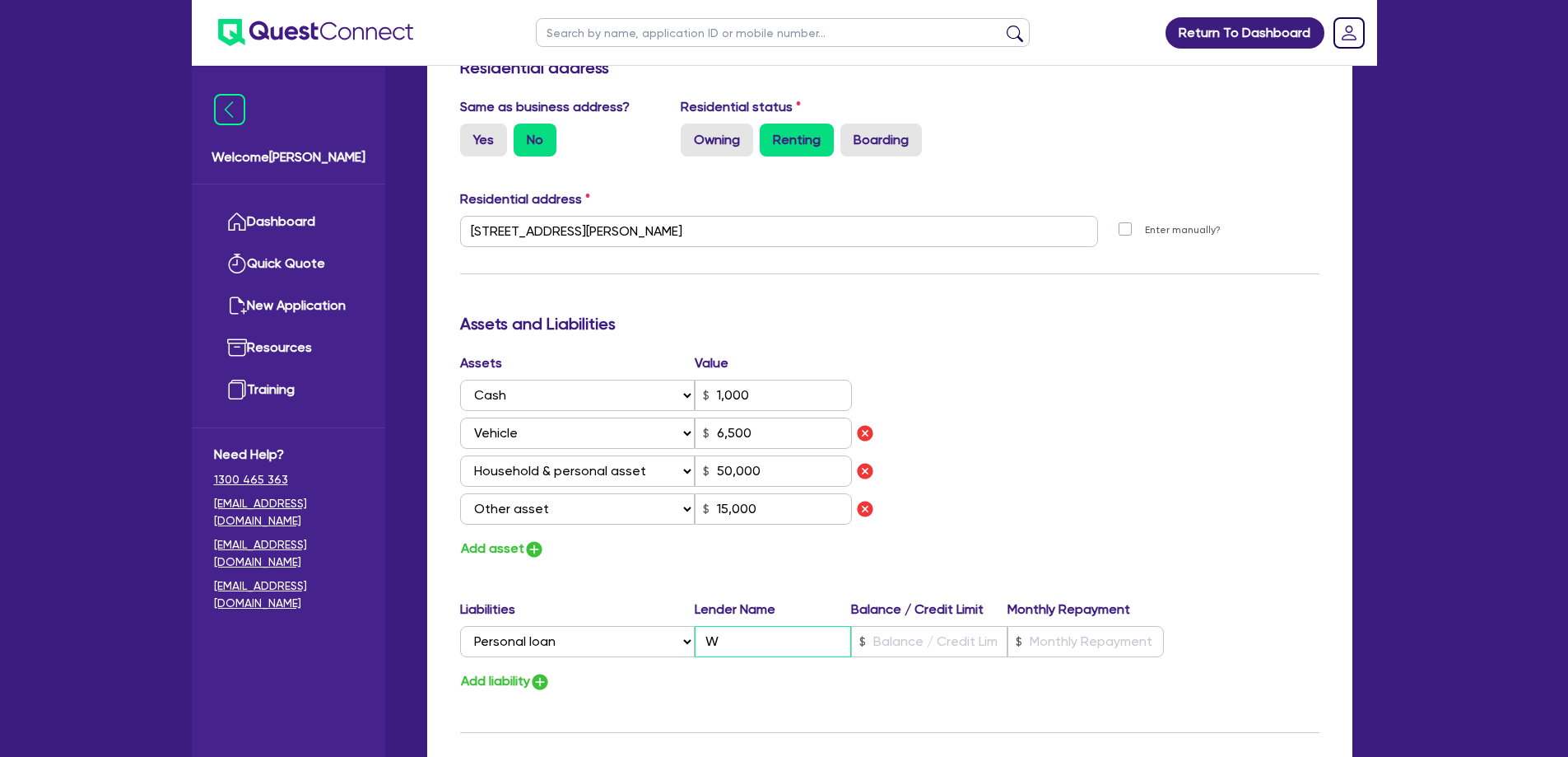
type input "Wa"
type input "6,500"
type input "50,000"
type input "15,000"
type input "4"
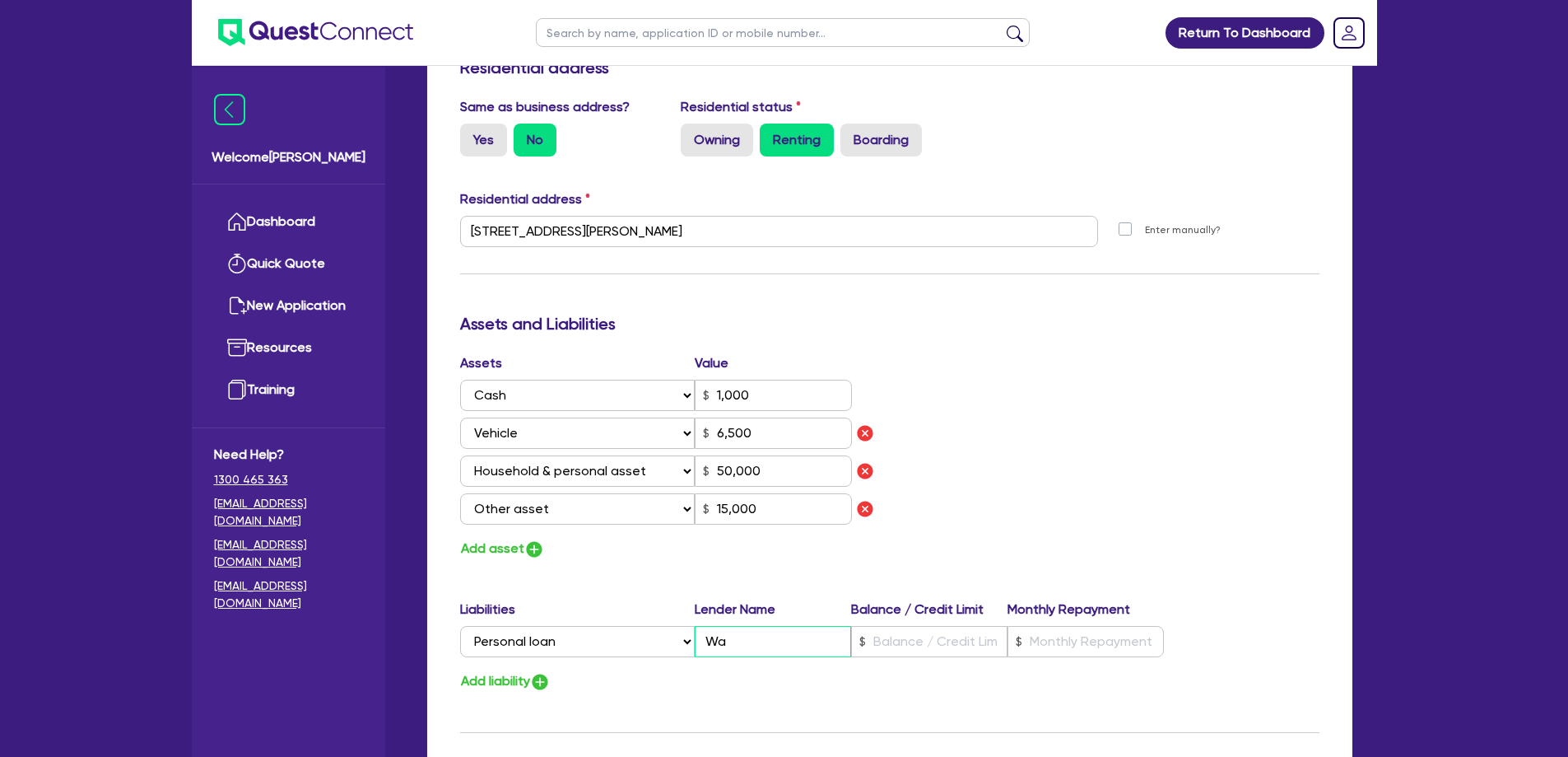
type input "0421 733 658"
type input "1,000"
type input "Wal"
type input "6,500"
type input "50,000"
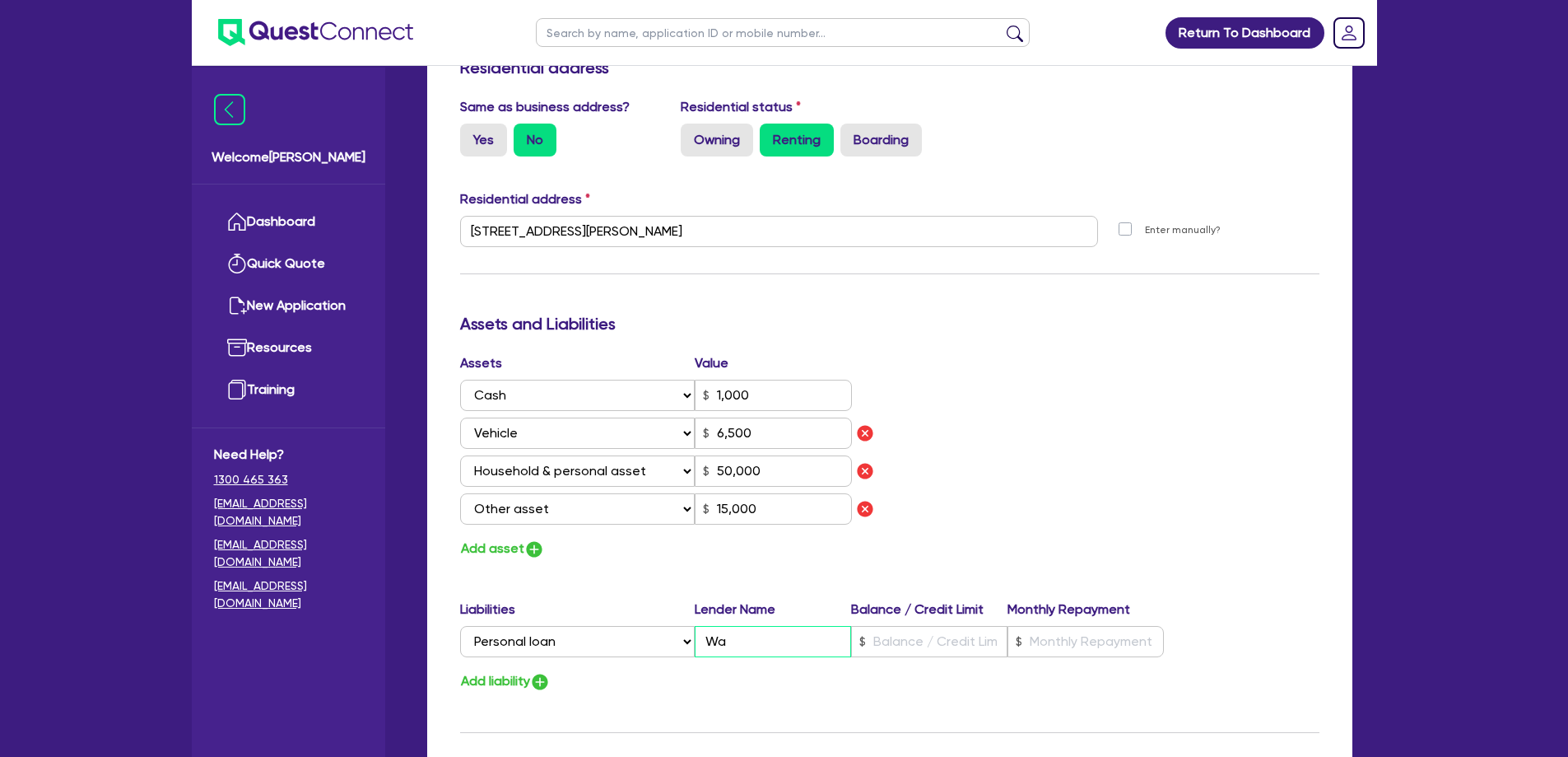
type input "15,000"
type input "4"
type input "0421 733 658"
type input "1,000"
type input "Wall"
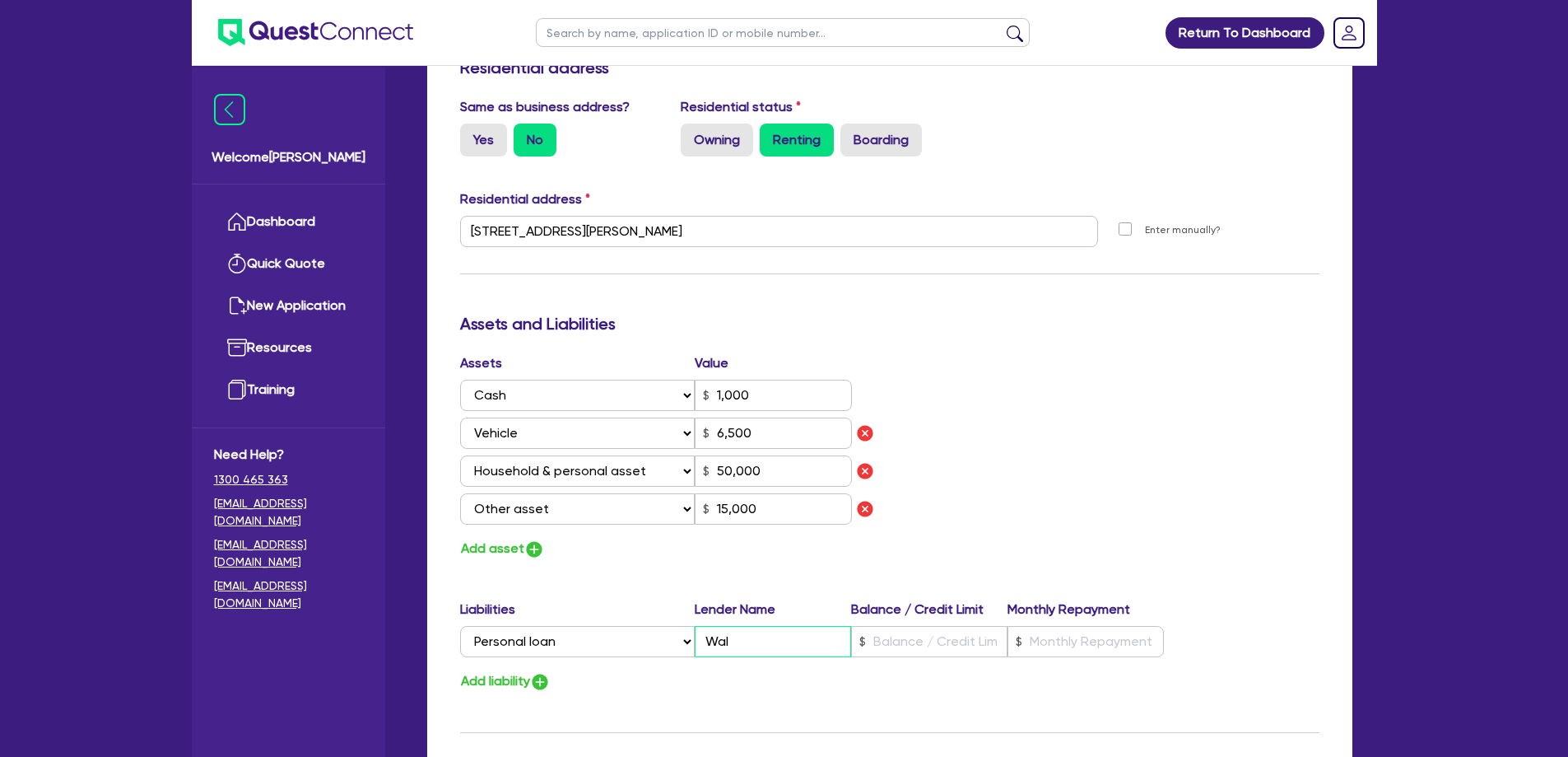
type input "6,500"
type input "50,000"
type input "15,000"
type input "4"
click at [1079, 626] on input "text" at bounding box center [1086, 641] width 156 height 31
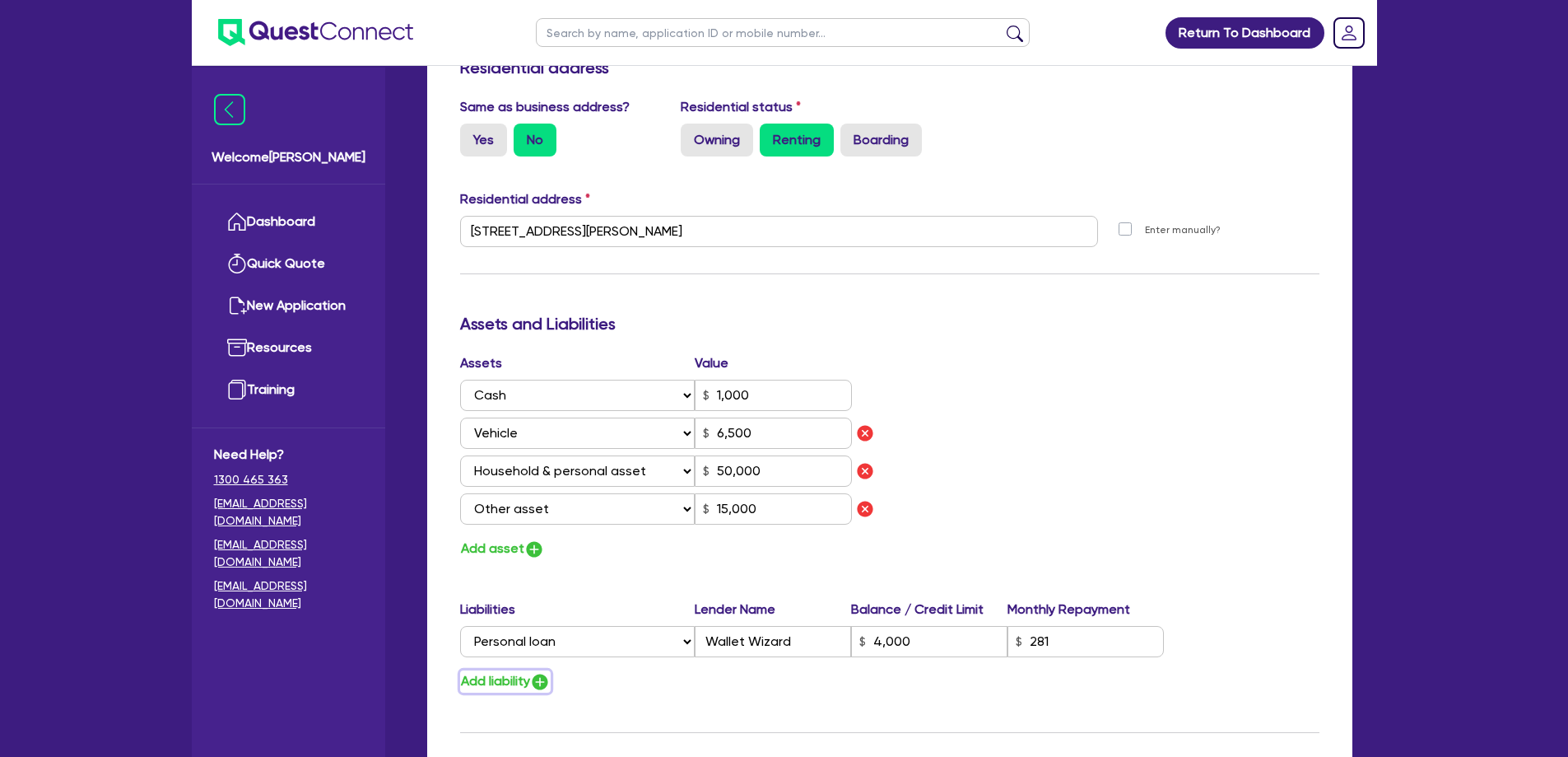
click at [519, 670] on button "Add liability" at bounding box center [505, 681] width 91 height 22
click at [518, 664] on select "Select Liability Credit card Mortgage Investment property loan Vehicle loan Tru…" at bounding box center [577, 679] width 235 height 31
click at [460, 664] on select "Select Liability Credit card Mortgage Investment property loan Vehicle loan Tru…" at bounding box center [577, 679] width 235 height 31
click at [784, 665] on input "text" at bounding box center [773, 679] width 156 height 31
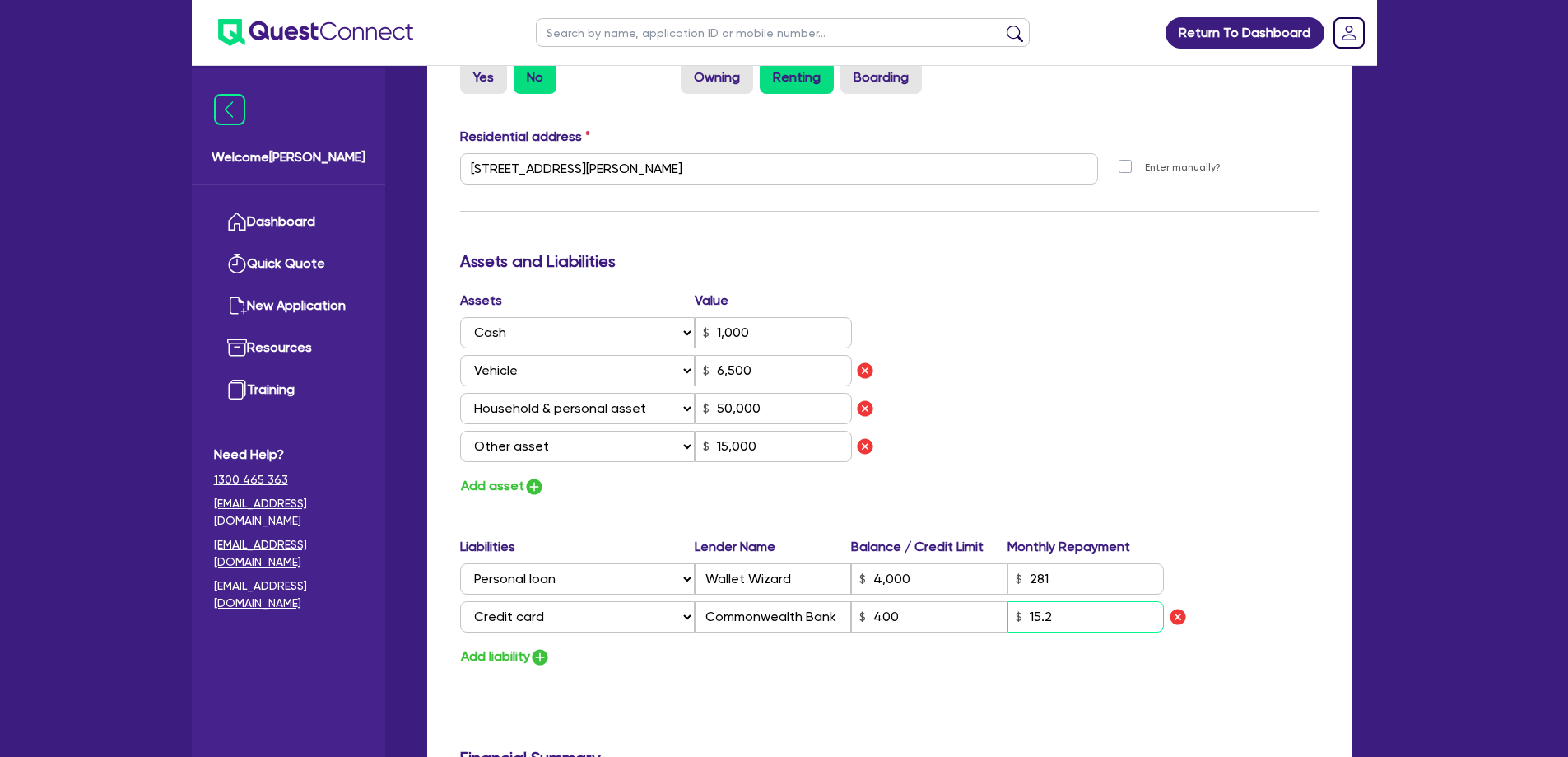
scroll to position [988, 0]
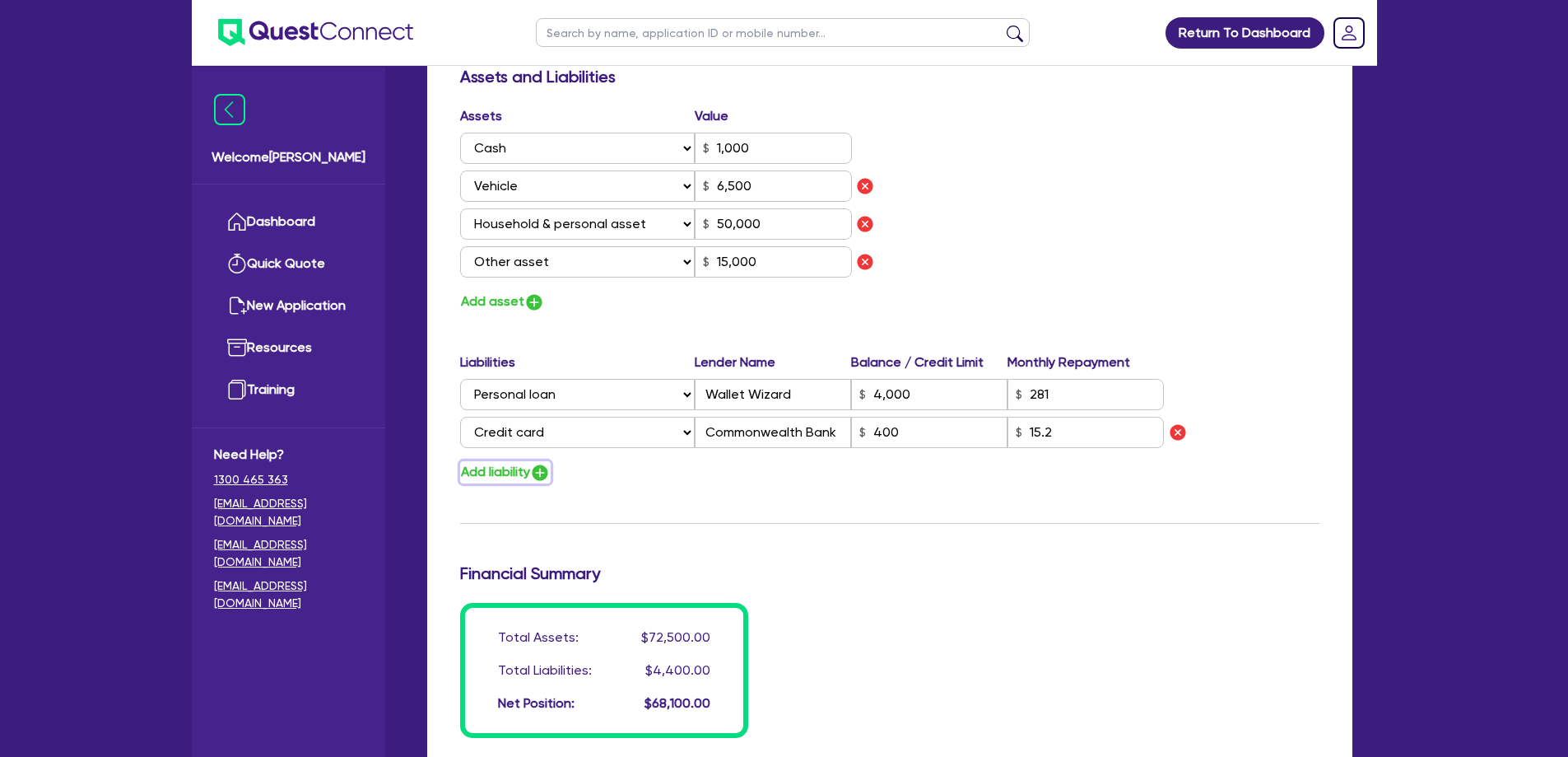
click at [498, 461] on button "Add liability" at bounding box center [505, 472] width 91 height 22
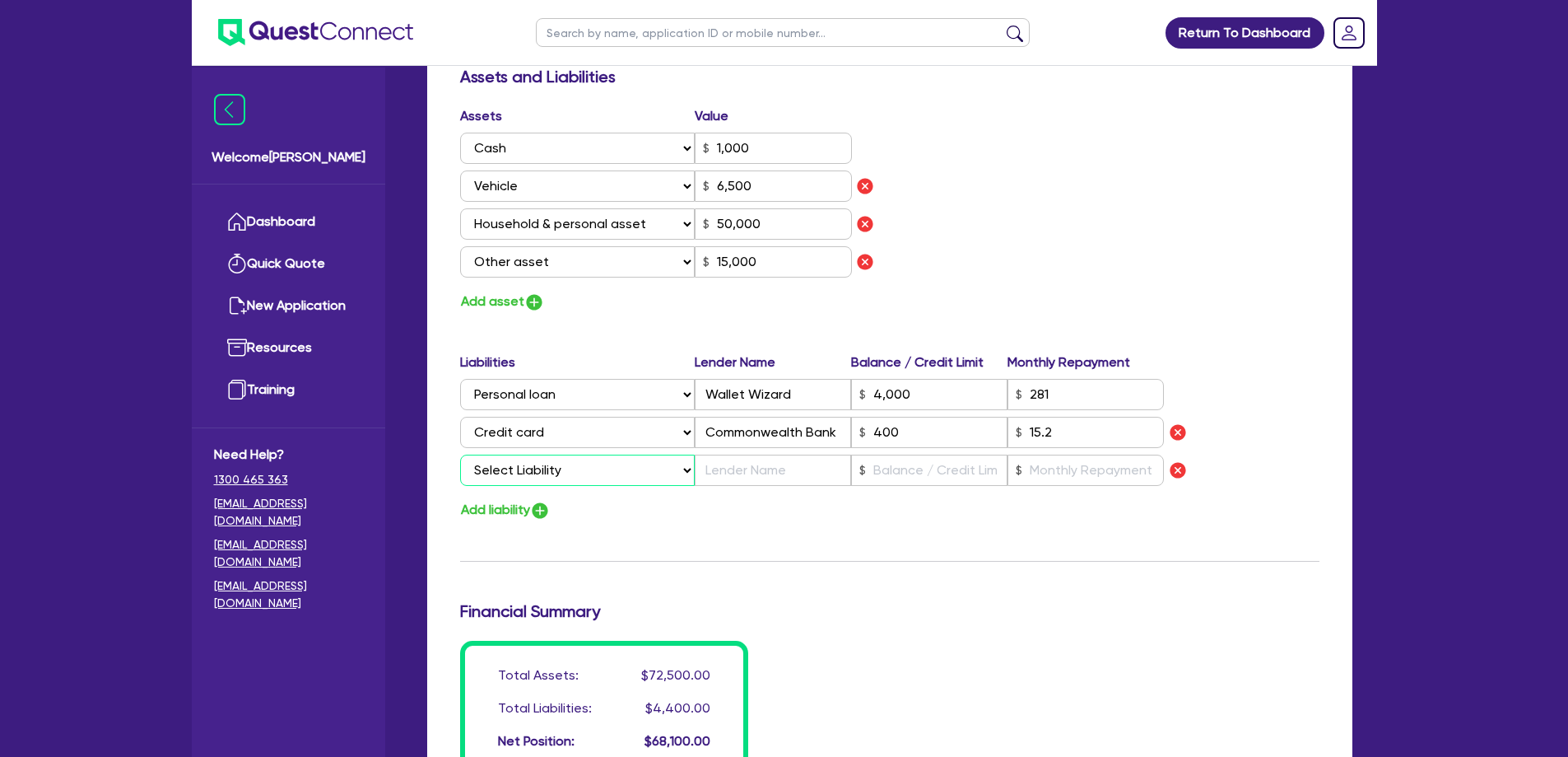
click at [523, 455] on select "Select Liability Credit card Mortgage Investment property loan Vehicle loan Tru…" at bounding box center [577, 470] width 235 height 31
click at [460, 455] on select "Select Liability Credit card Mortgage Investment property loan Vehicle loan Tru…" at bounding box center [577, 470] width 235 height 31
click at [753, 461] on input "text" at bounding box center [773, 470] width 156 height 31
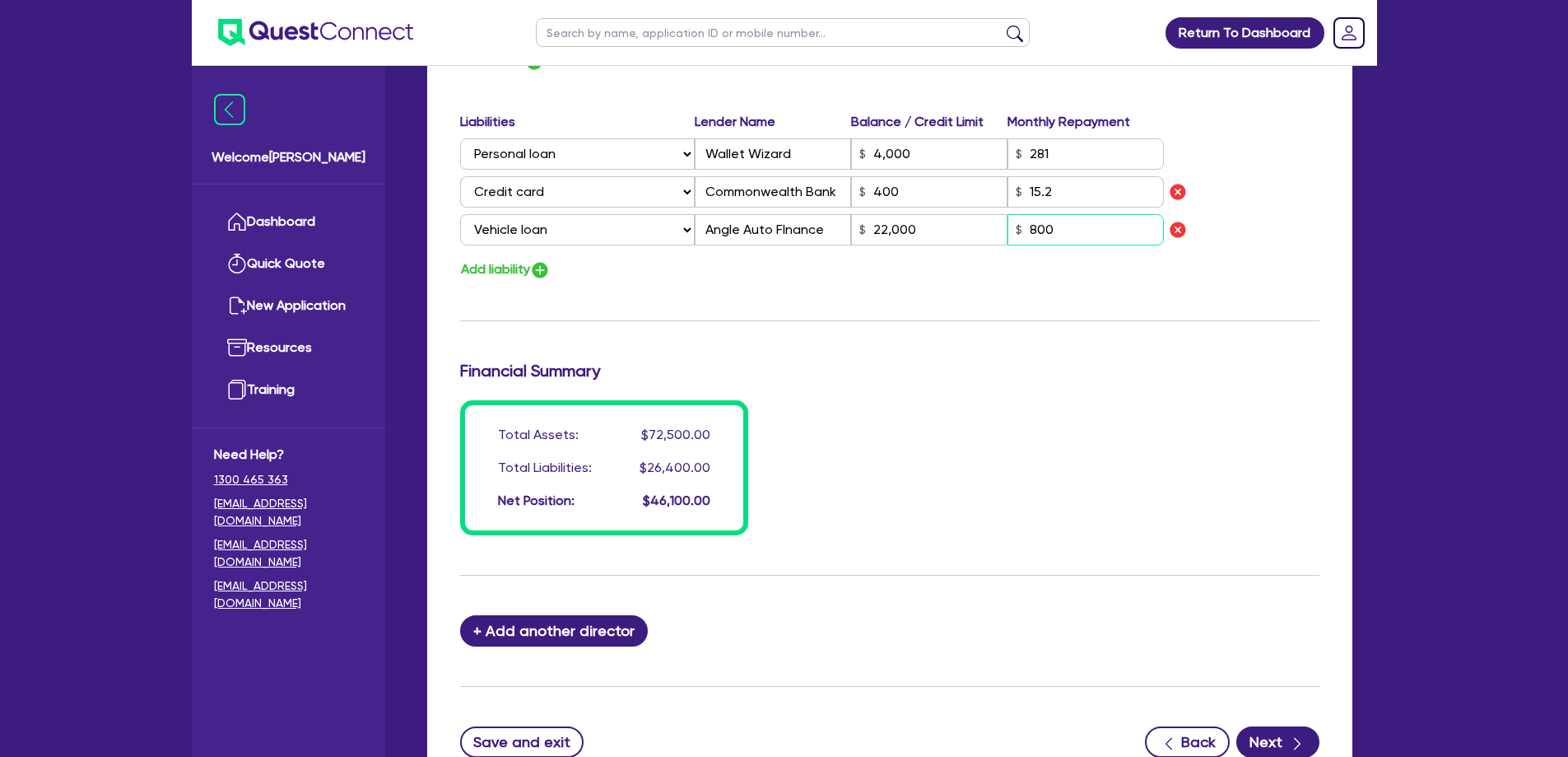
scroll to position [1235, 0]
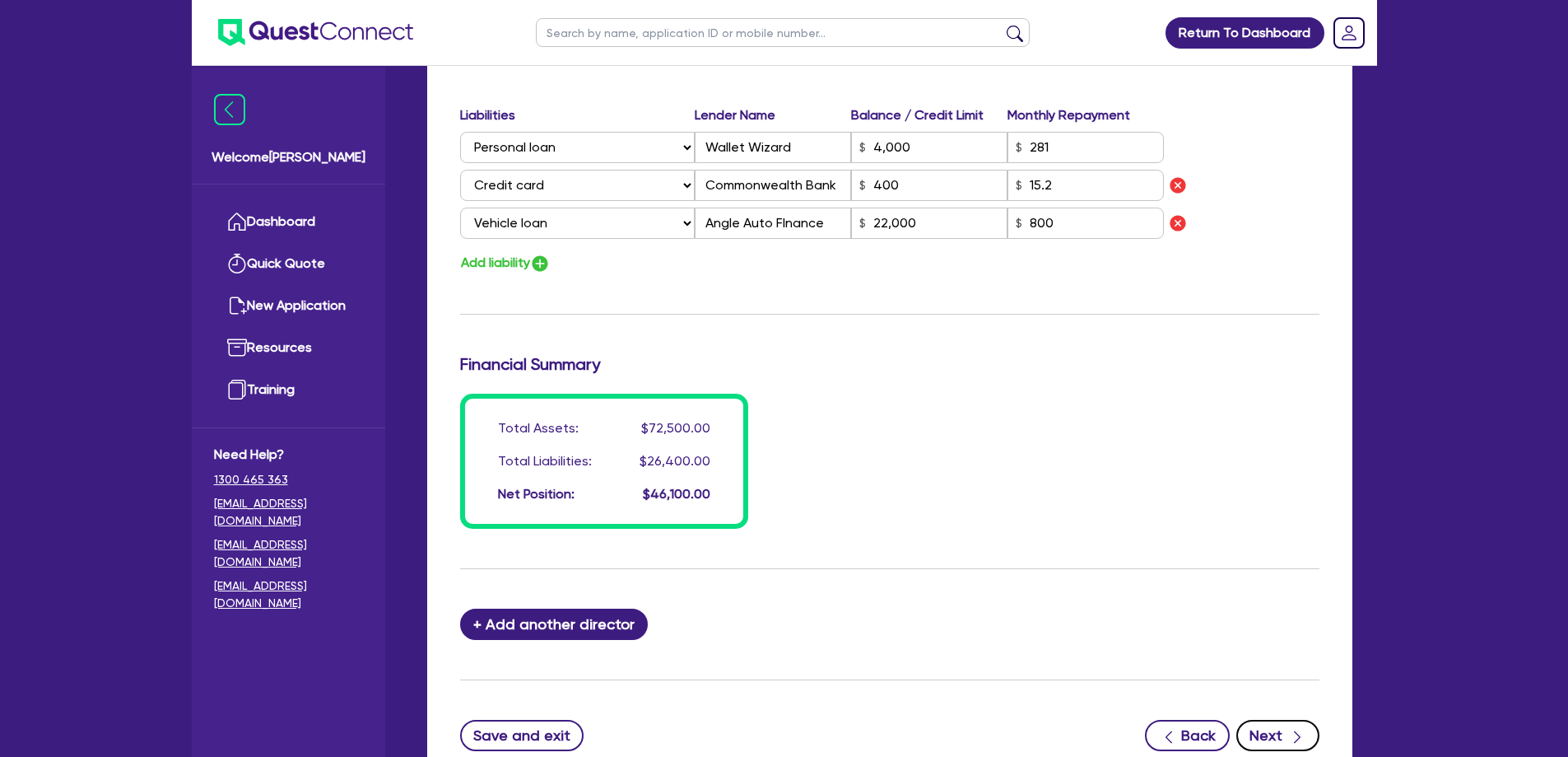
click at [1282, 720] on button "Next" at bounding box center [1278, 735] width 83 height 31
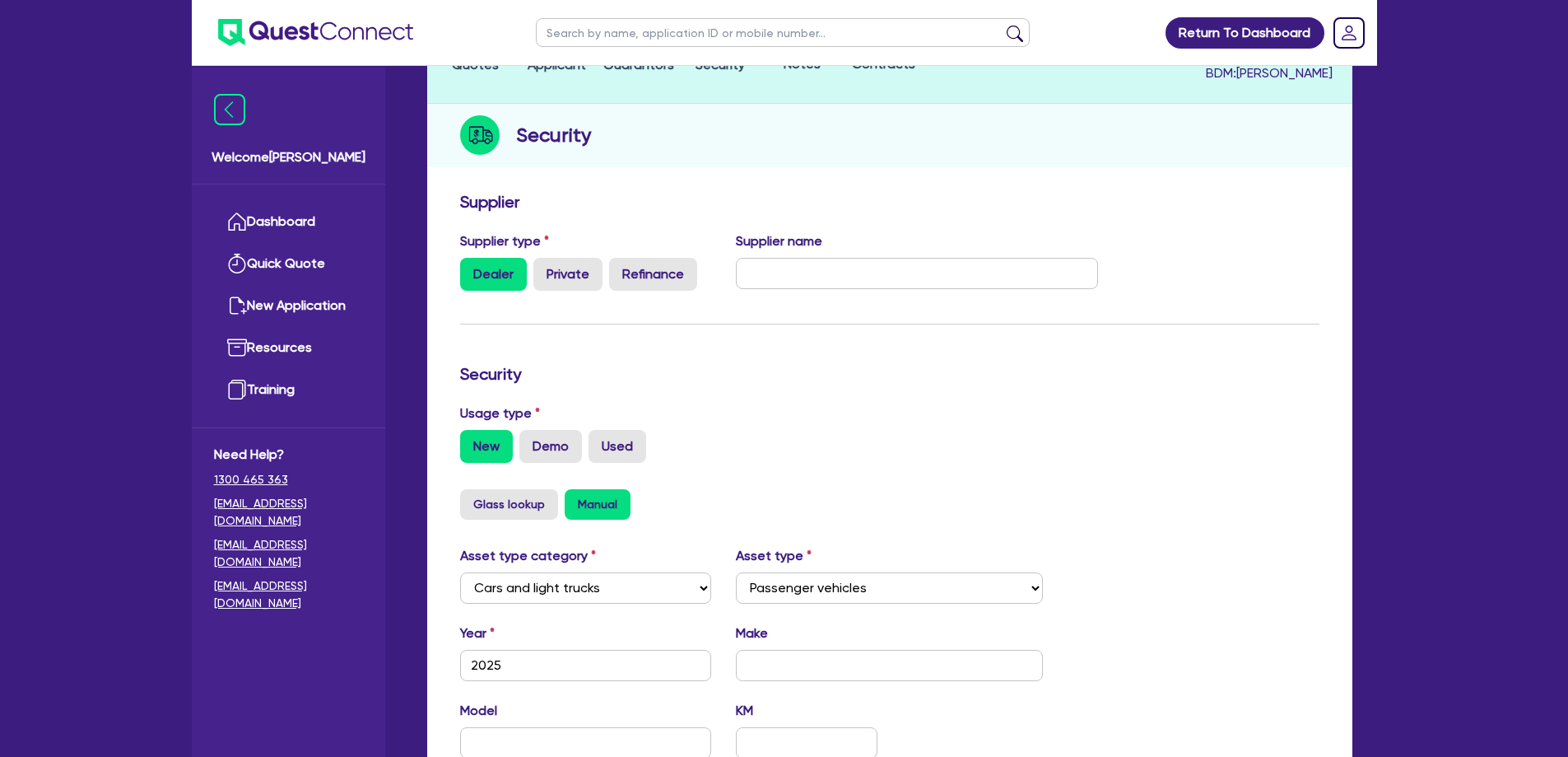
scroll to position [499, 0]
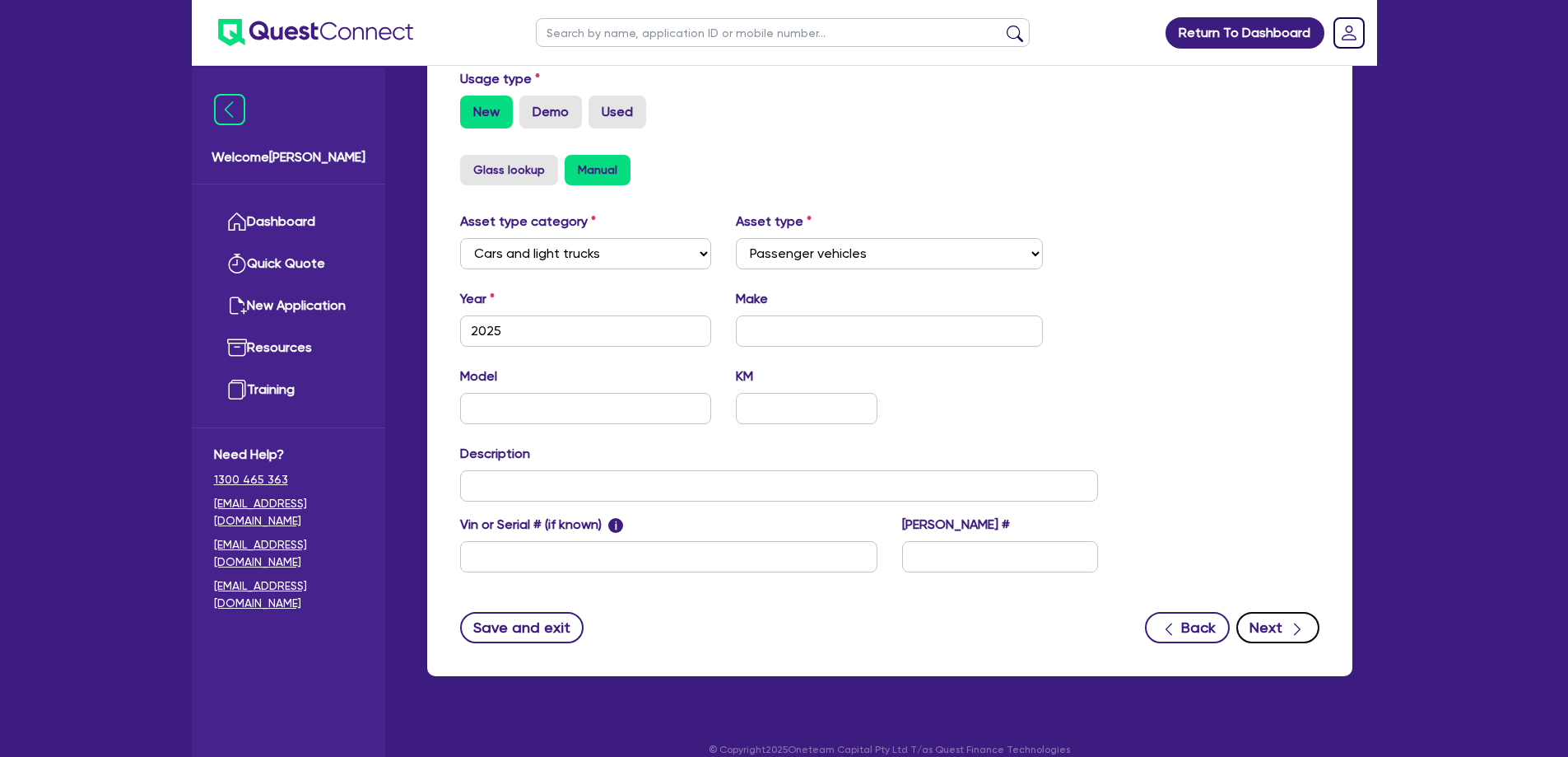
click at [1286, 613] on button "Next" at bounding box center [1278, 627] width 83 height 31
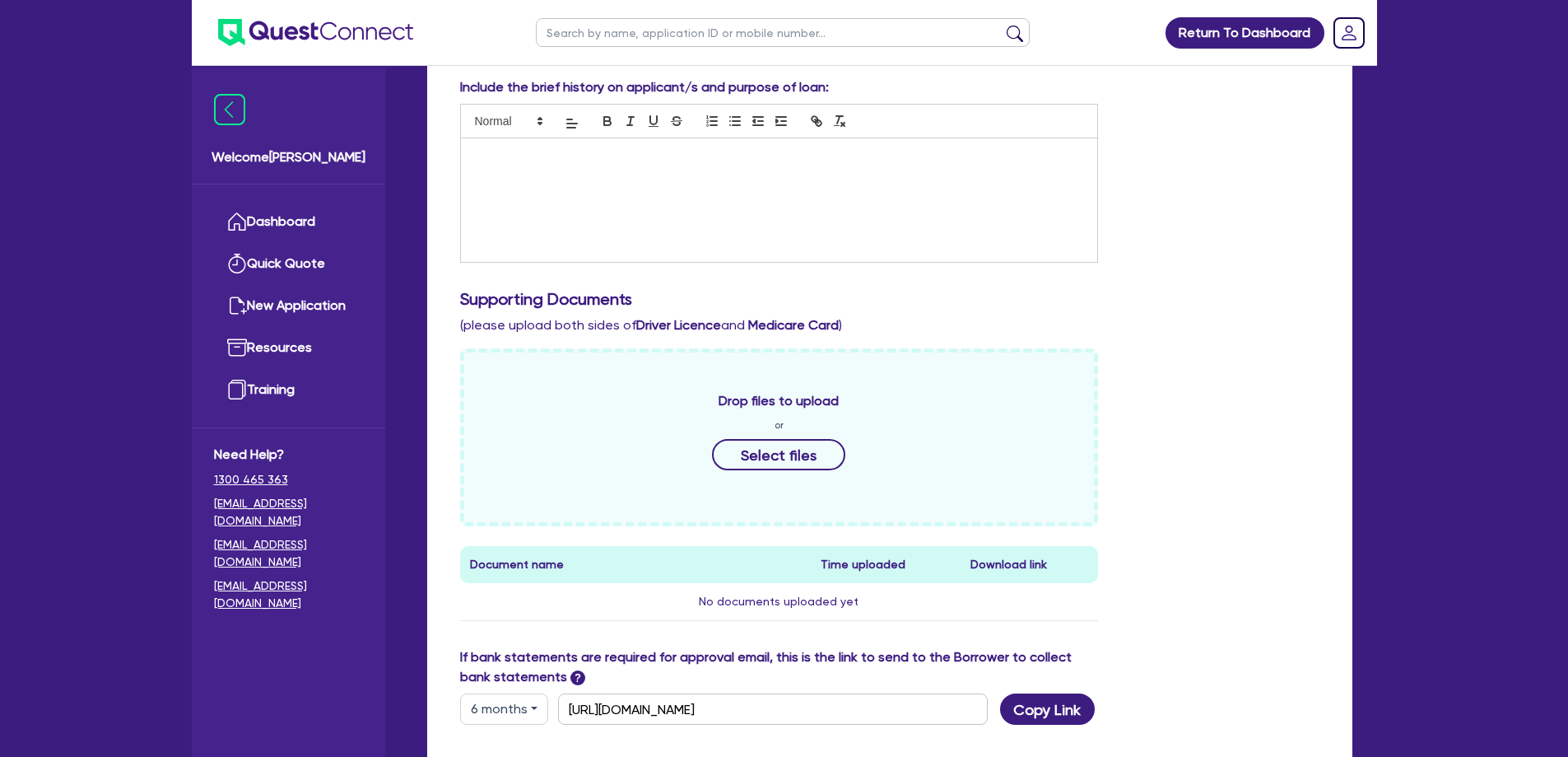
scroll to position [329, 0]
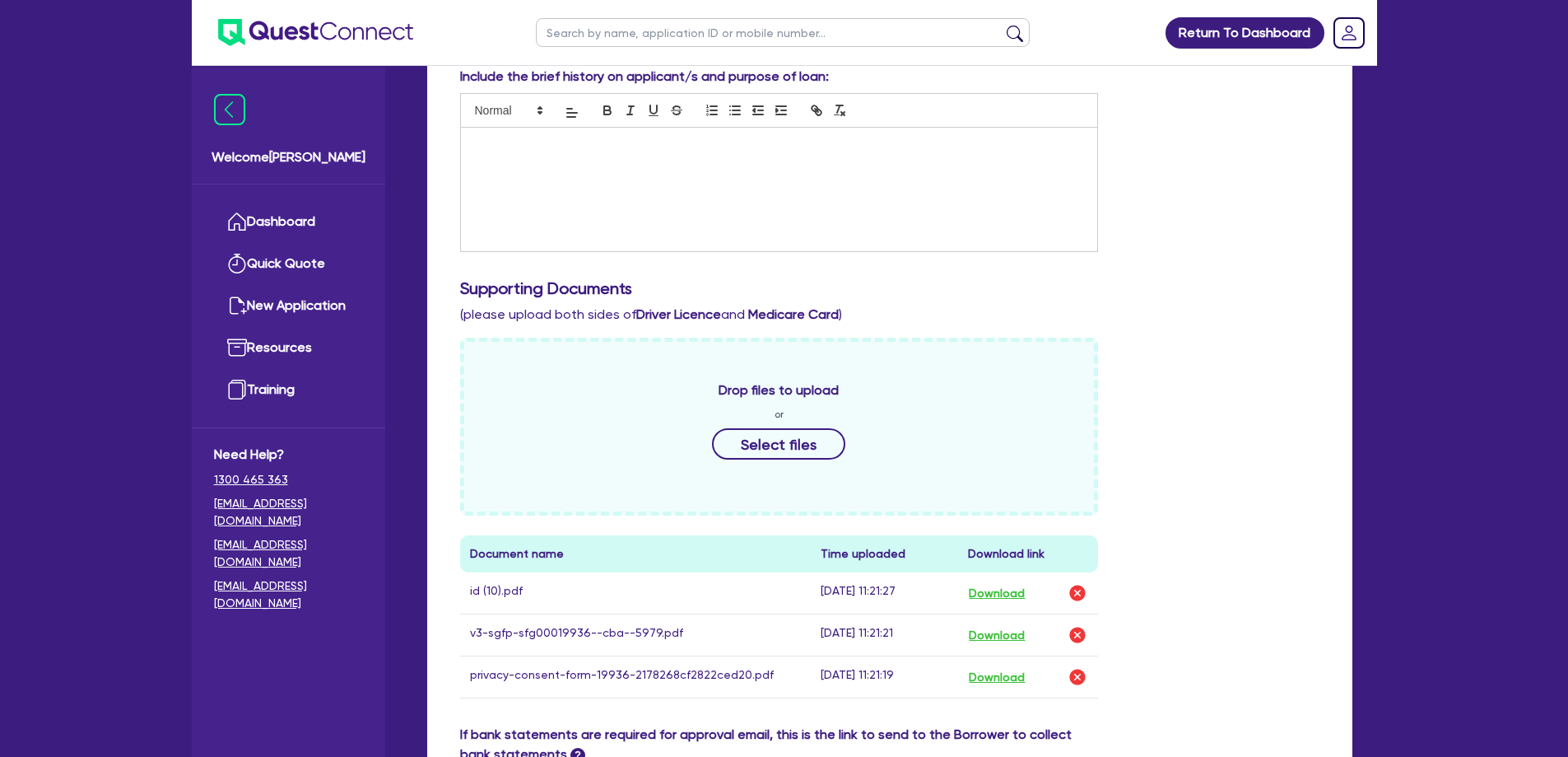
click at [559, 185] on div at bounding box center [779, 189] width 637 height 124
click at [625, 206] on div "Support worker" at bounding box center [779, 189] width 637 height 124
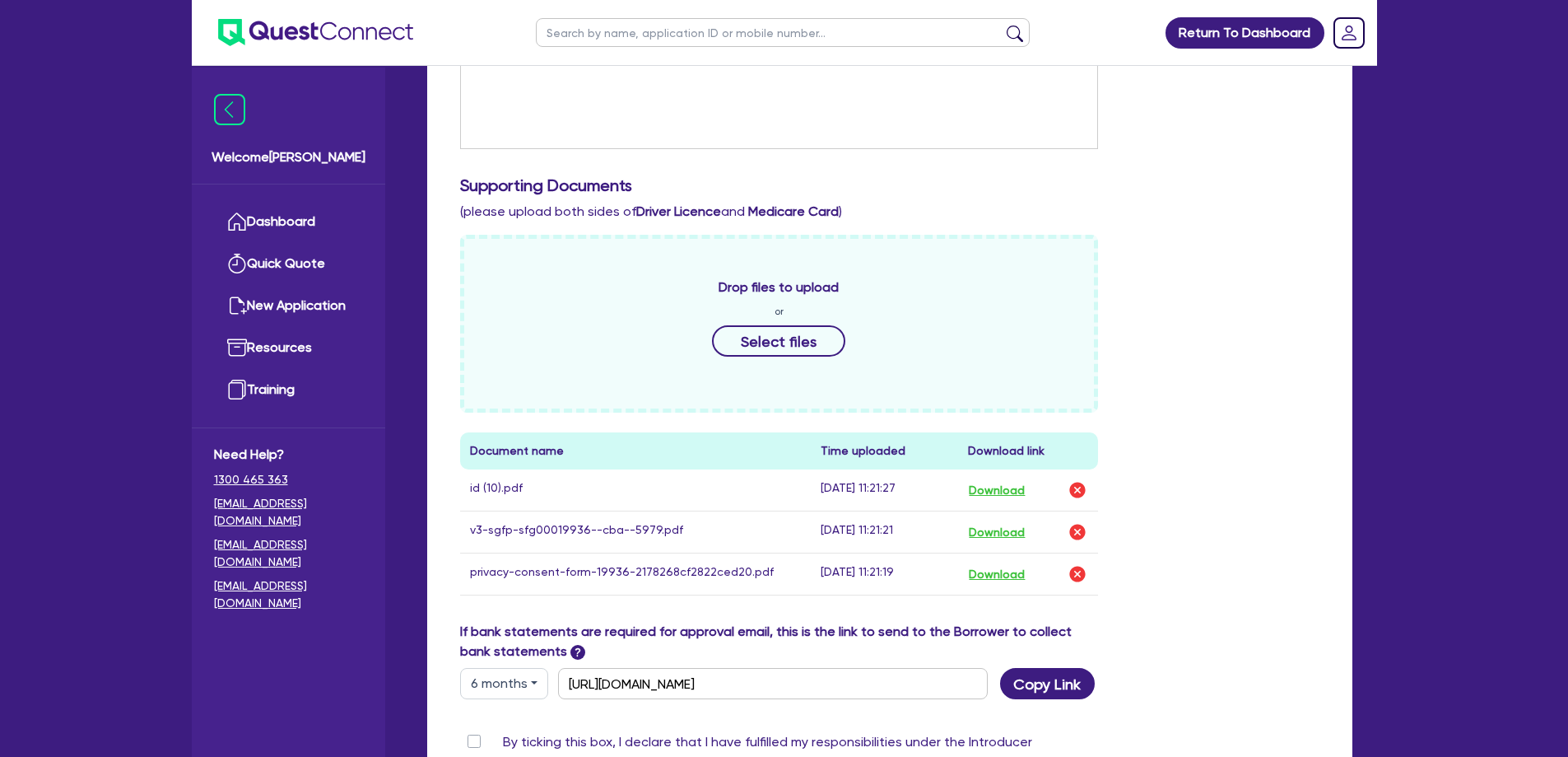
scroll to position [659, 0]
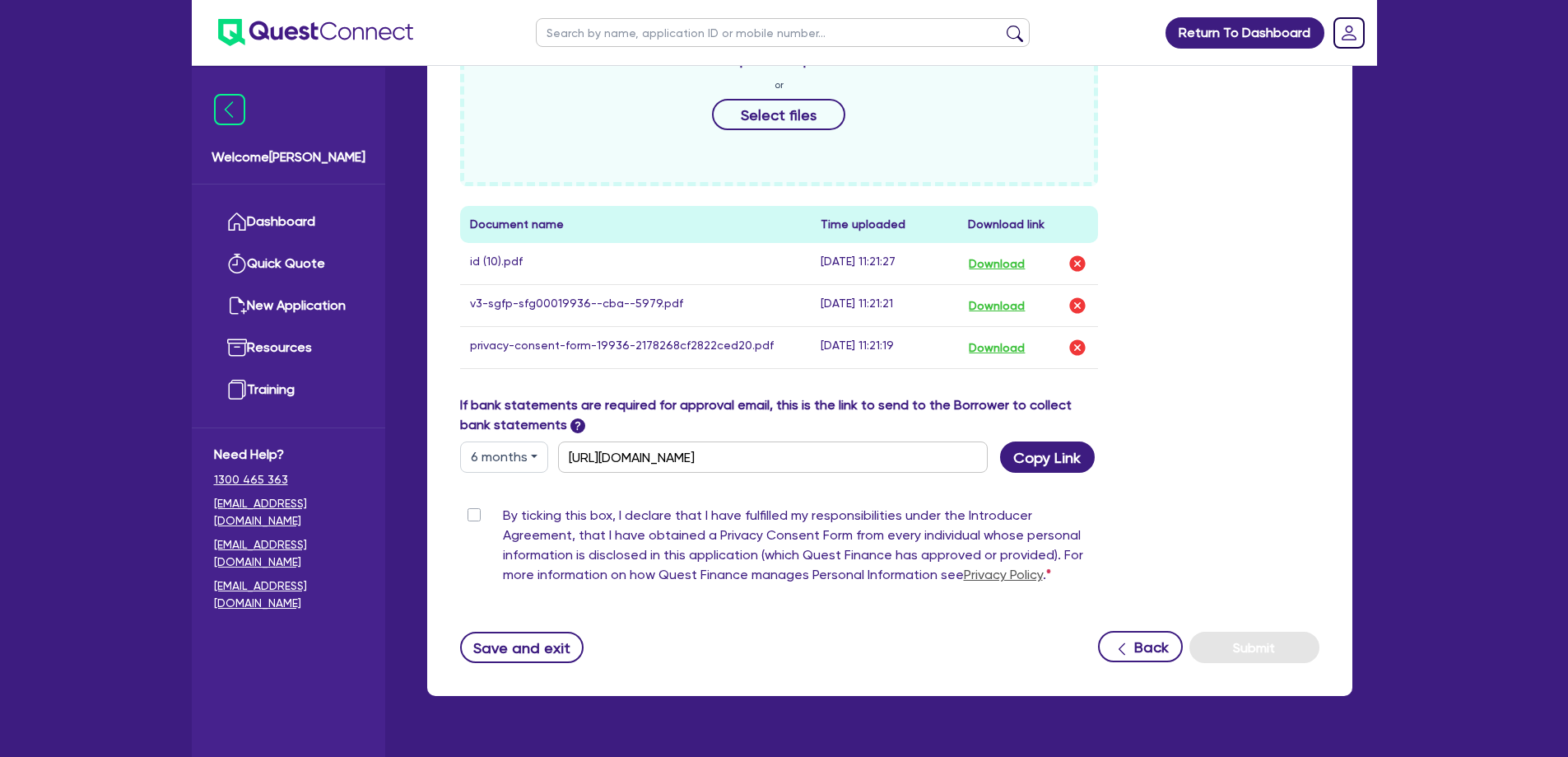
click at [503, 506] on label "By ticking this box, I declare that I have fulfilled my responsibilities under …" at bounding box center [801, 548] width 596 height 85
click at [473, 506] on input "By ticking this box, I declare that I have fulfilled my responsibilities under …" at bounding box center [466, 513] width 13 height 15
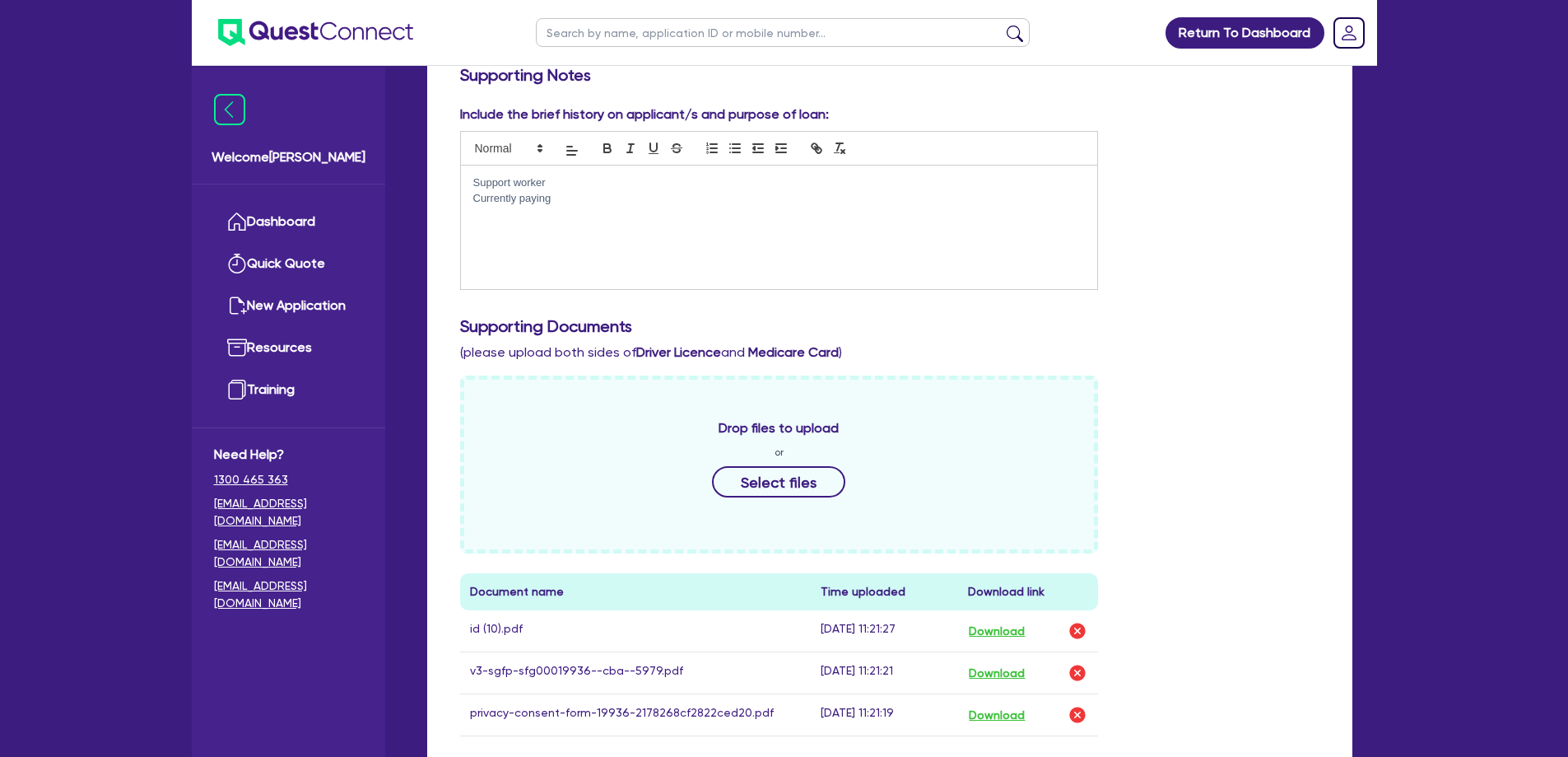
scroll to position [165, 0]
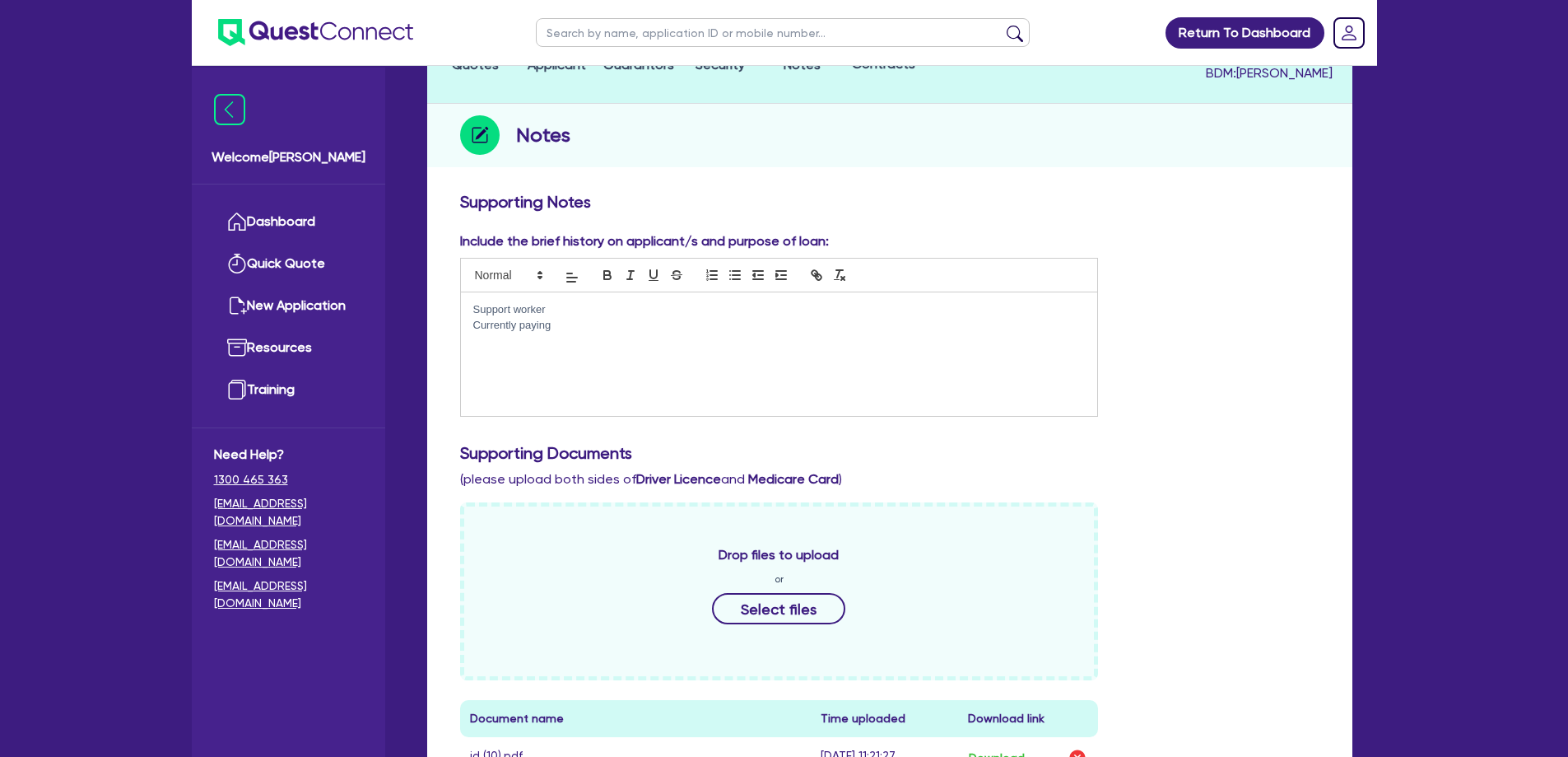
drag, startPoint x: 654, startPoint y: 291, endPoint x: 430, endPoint y: 334, distance: 228.1
click at [430, 334] on div "Supporting Notes Include the brief history on applicant/s and purpose of loan: …" at bounding box center [890, 687] width 925 height 1007
click at [643, 321] on div "Support worker Currently paying" at bounding box center [779, 354] width 637 height 124
drag, startPoint x: 247, startPoint y: 299, endPoint x: 221, endPoint y: 300, distance: 26.0
click at [221, 300] on div "Welcome Hayden Dashboard Quick Quote New Application Resources Training Need He…" at bounding box center [784, 562] width 1185 height 1456
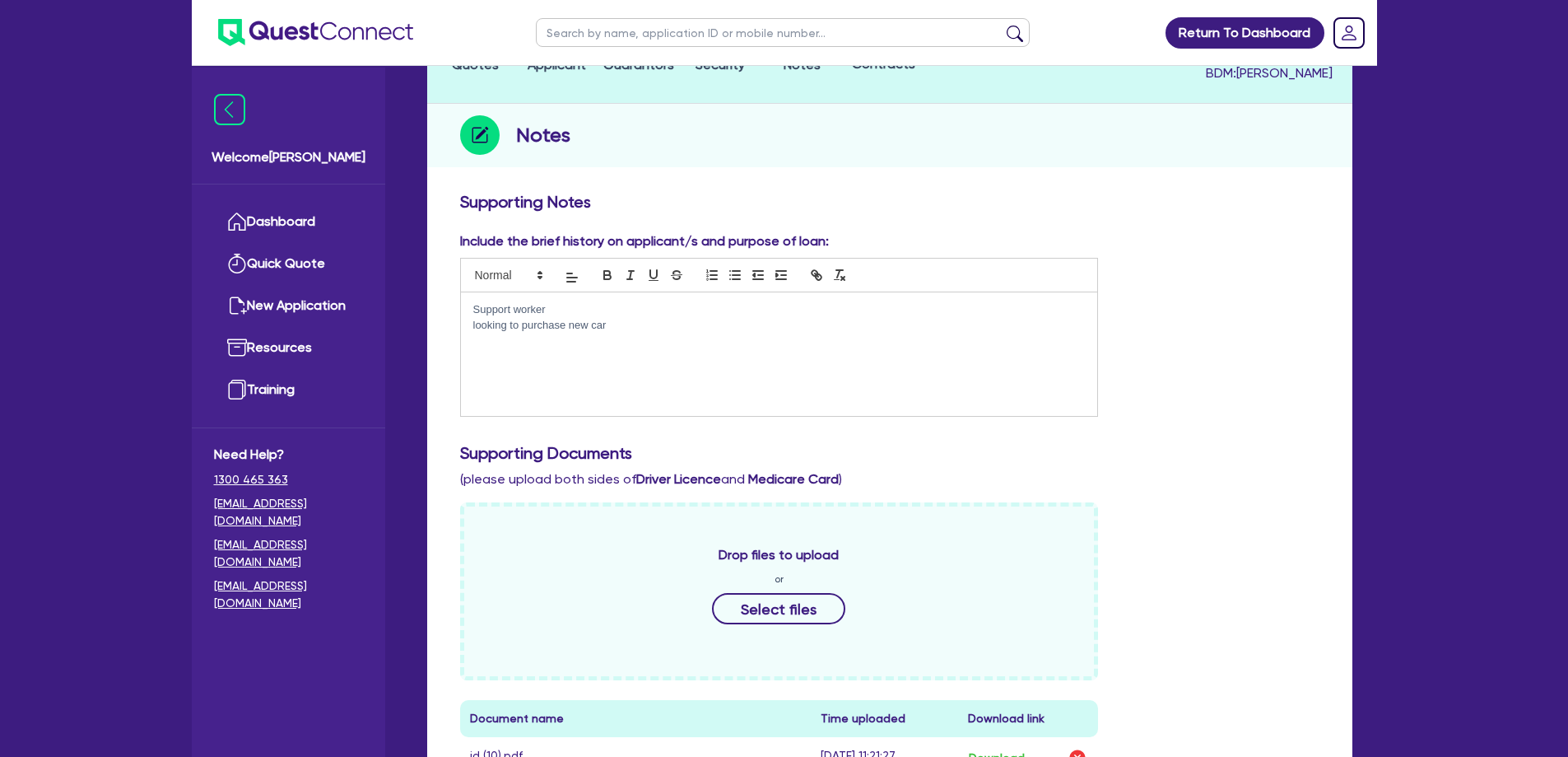
click at [758, 348] on div "Support worker looking to purchase new car" at bounding box center [779, 354] width 637 height 124
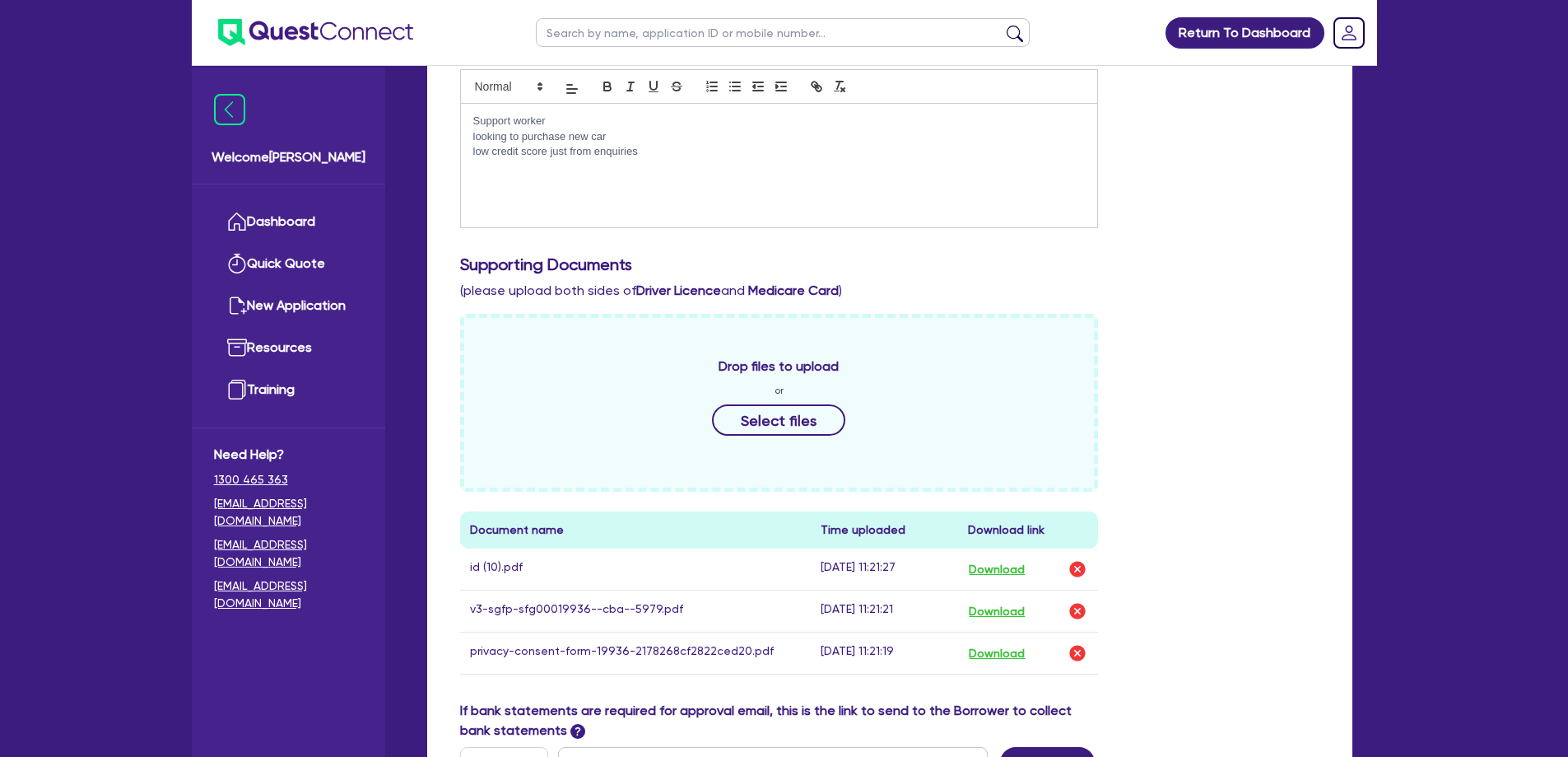
scroll to position [679, 0]
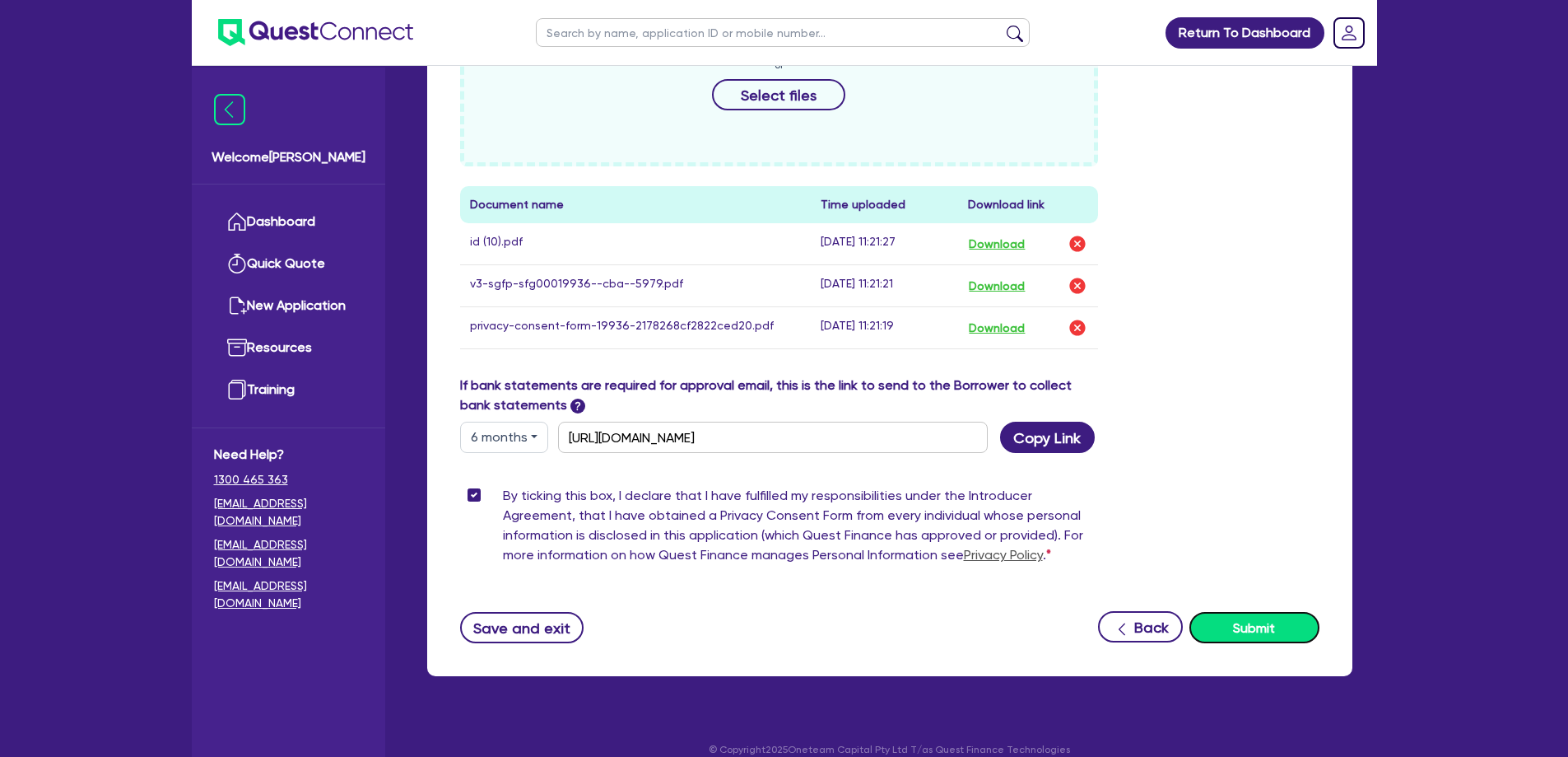
click at [1283, 612] on button "Submit" at bounding box center [1254, 627] width 130 height 31
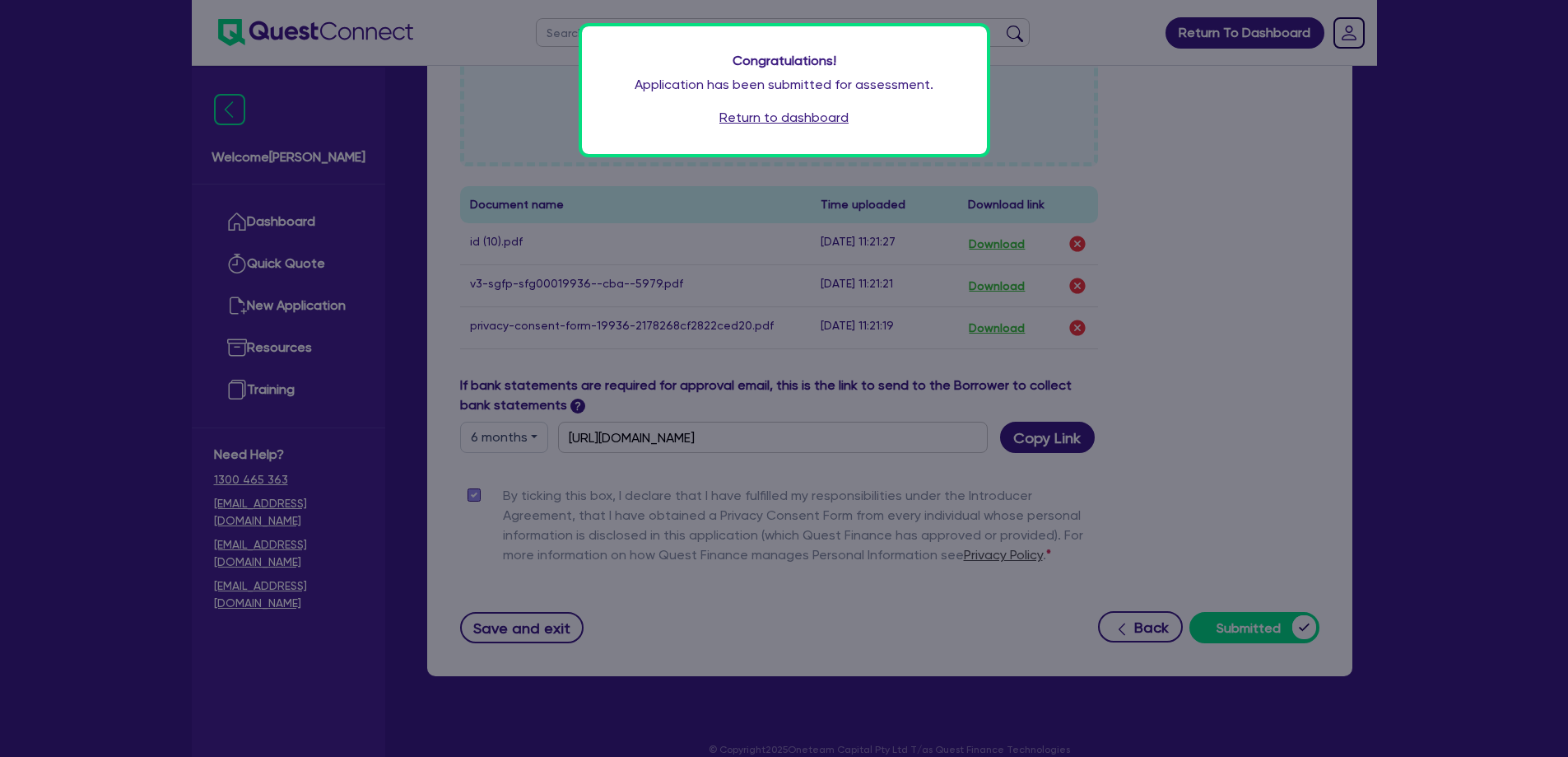
click at [792, 113] on link "Return to dashboard" at bounding box center [784, 117] width 129 height 20
